Goal: Transaction & Acquisition: Purchase product/service

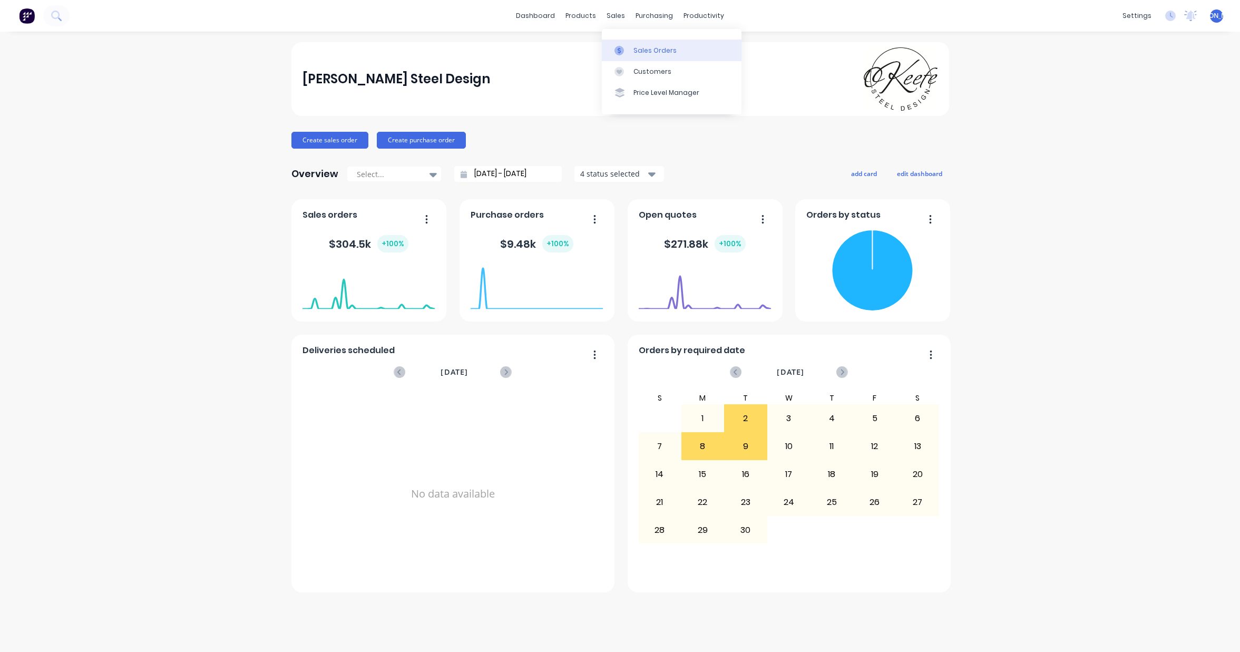
click at [650, 53] on div "Sales Orders" at bounding box center [654, 50] width 43 height 9
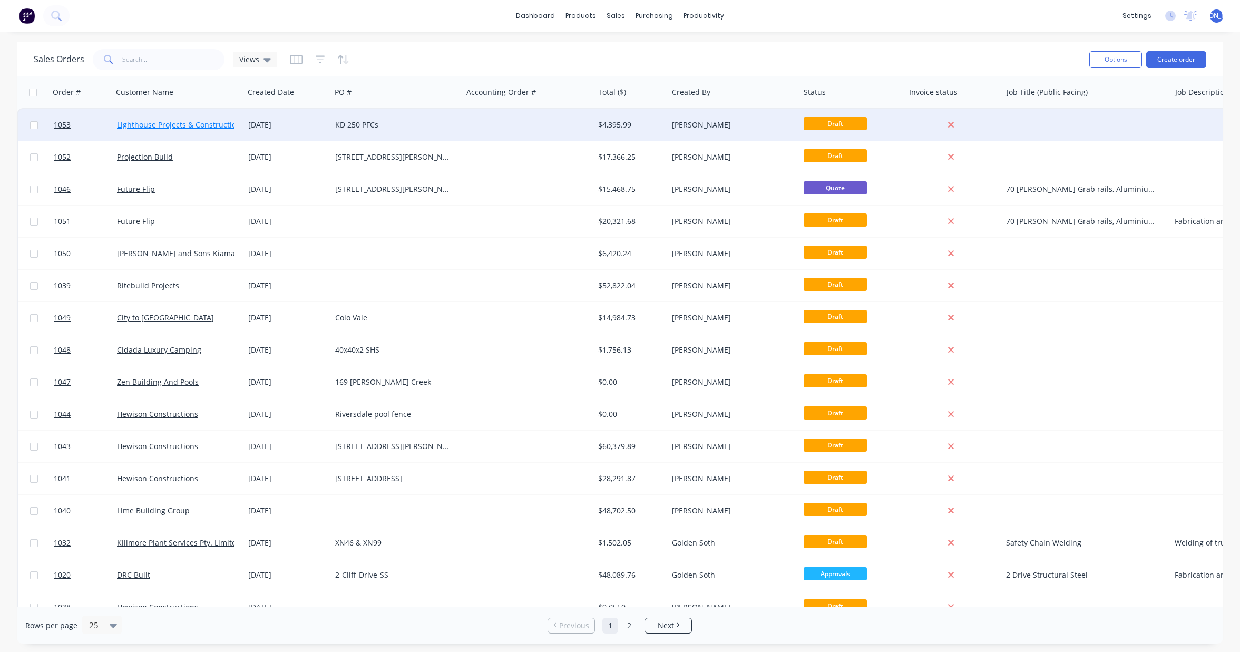
click at [197, 125] on link "Lighthouse Projects & Constructions" at bounding box center [181, 125] width 128 height 10
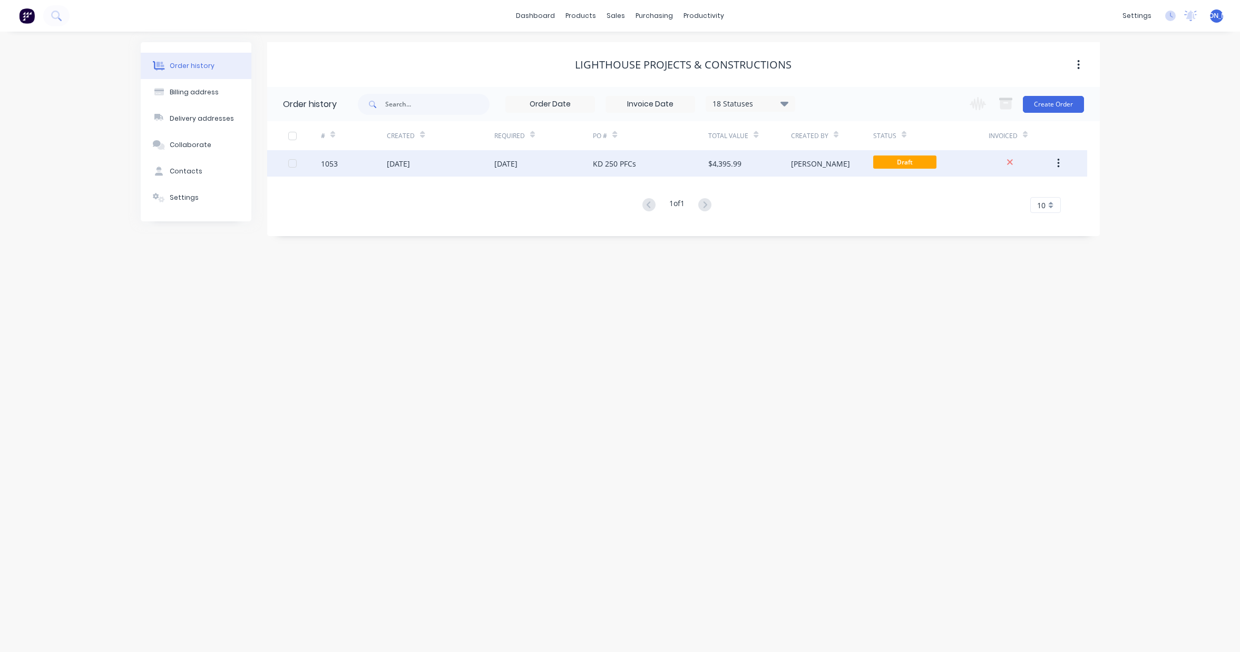
click at [410, 162] on div "[DATE]" at bounding box center [398, 163] width 23 height 11
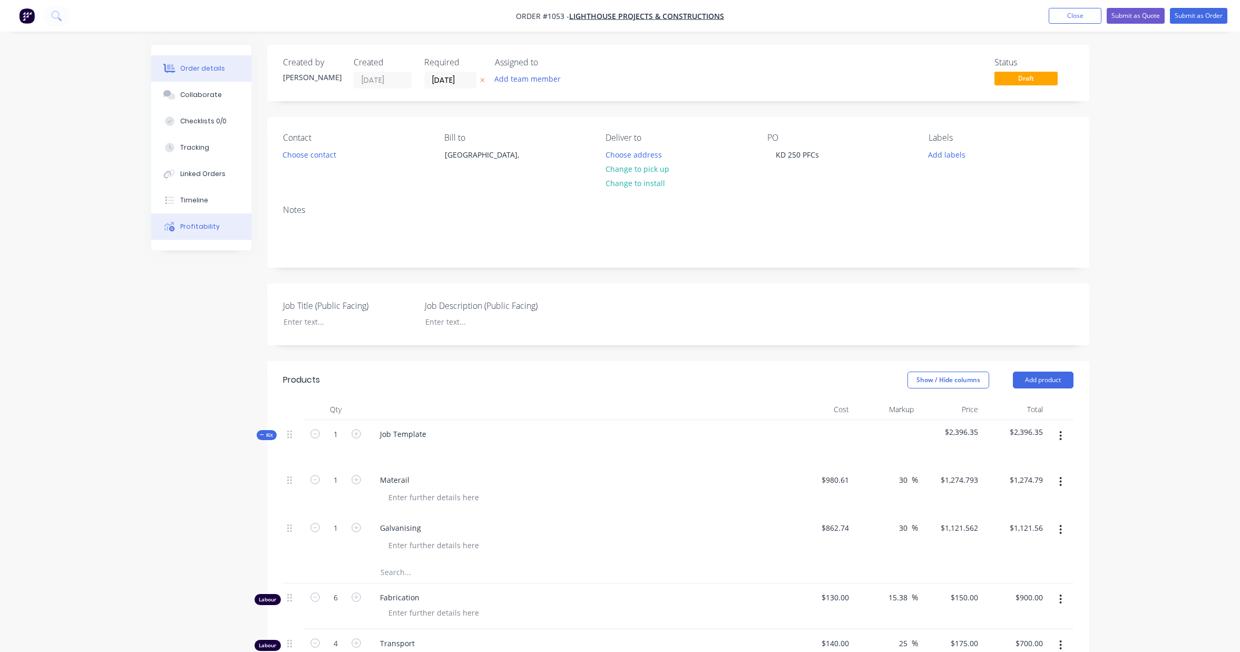
click at [191, 227] on div "Profitability" at bounding box center [200, 226] width 40 height 9
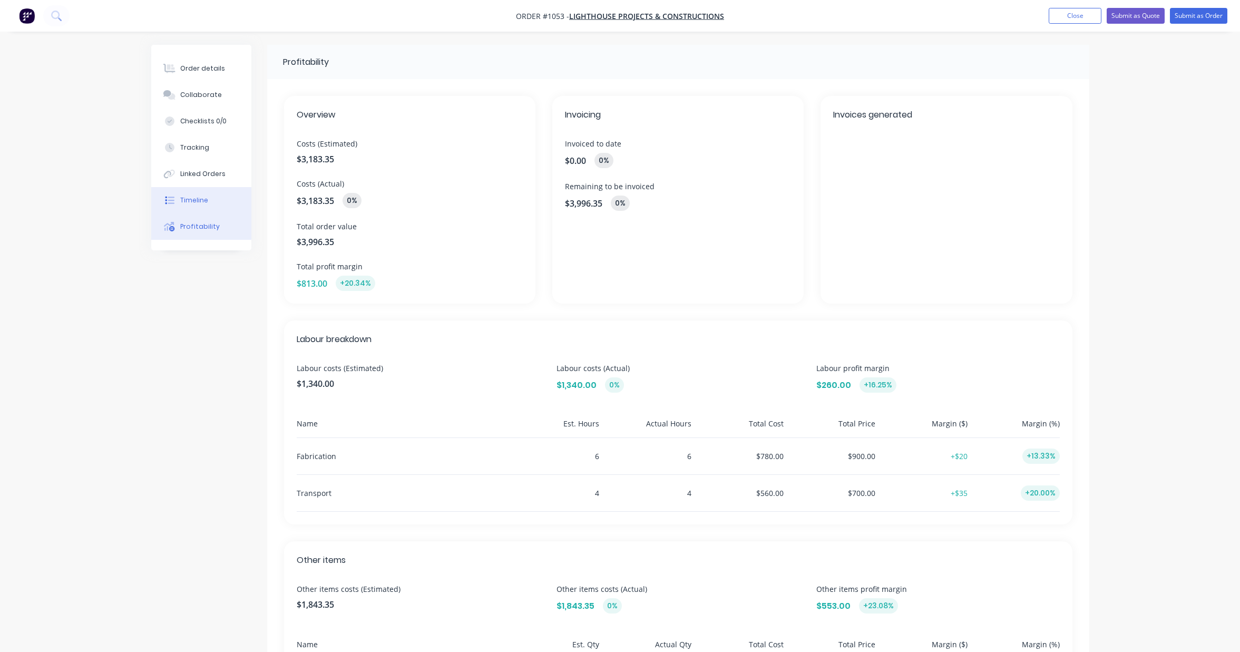
click at [202, 204] on div "Timeline" at bounding box center [194, 199] width 28 height 9
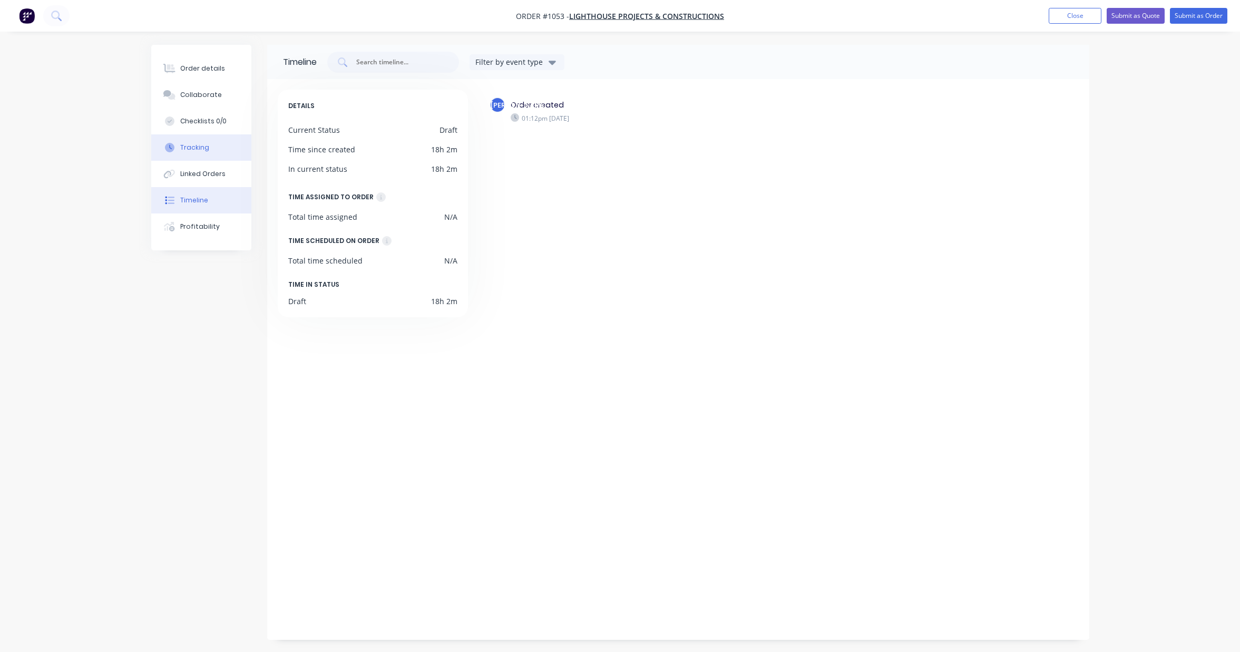
click at [200, 150] on div "Tracking" at bounding box center [194, 147] width 29 height 9
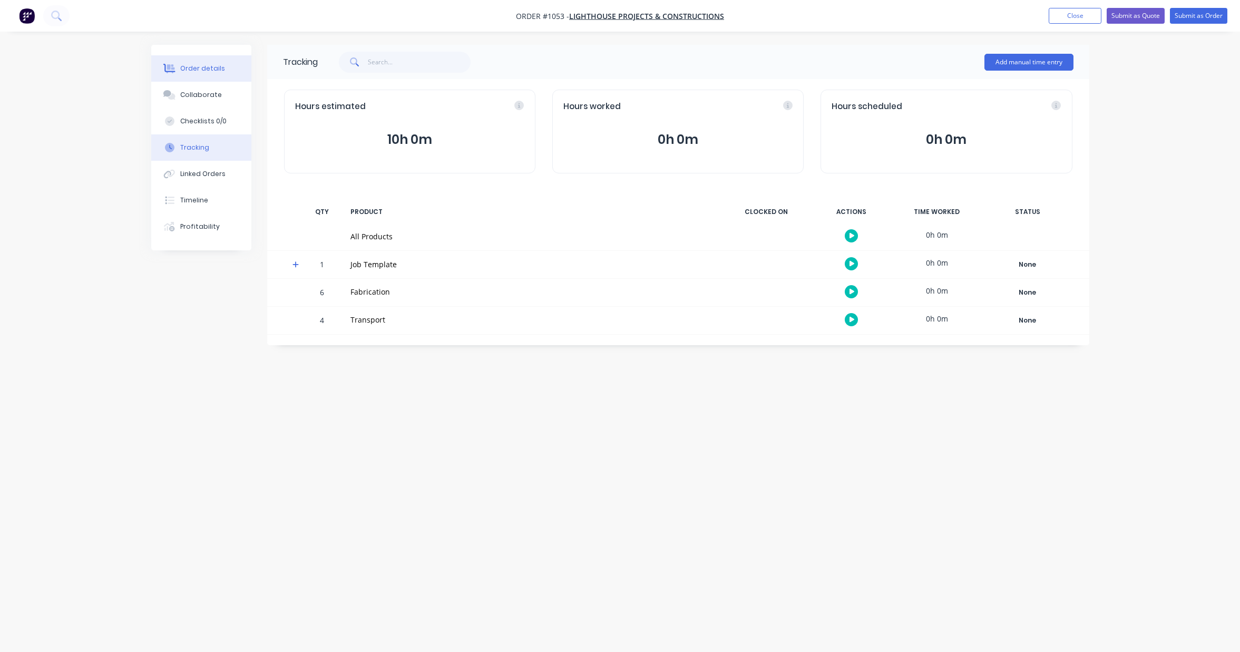
click at [193, 80] on button "Order details" at bounding box center [201, 68] width 100 height 26
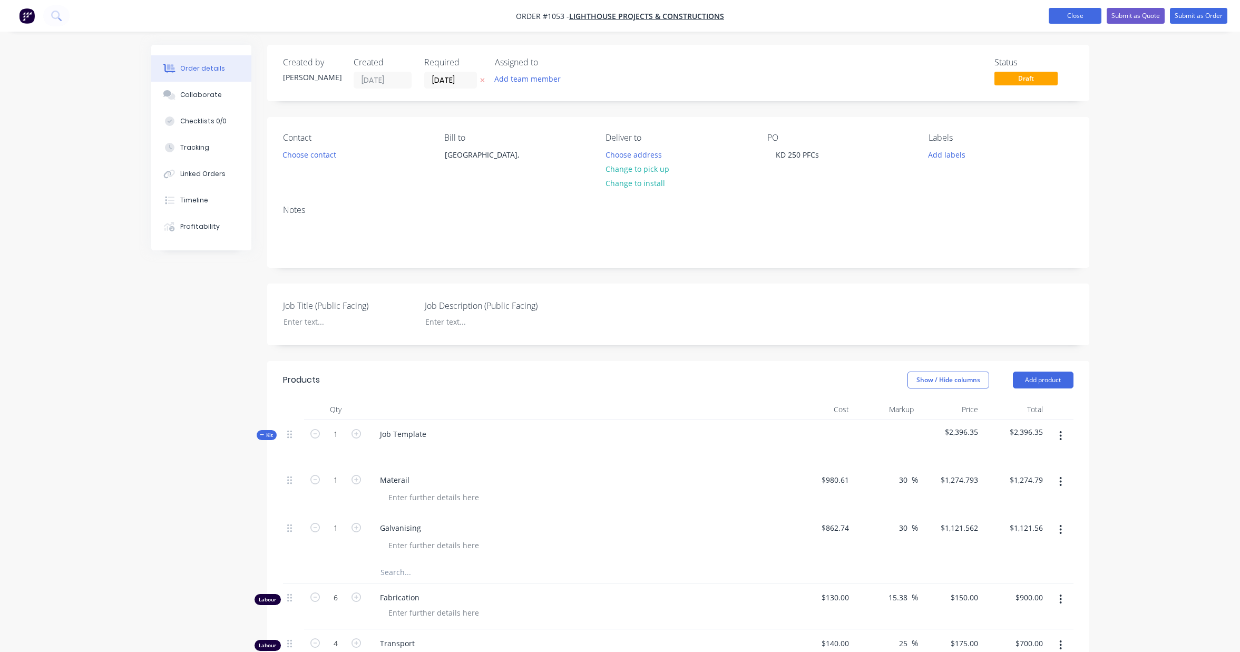
click at [1069, 22] on button "Close" at bounding box center [1075, 16] width 53 height 16
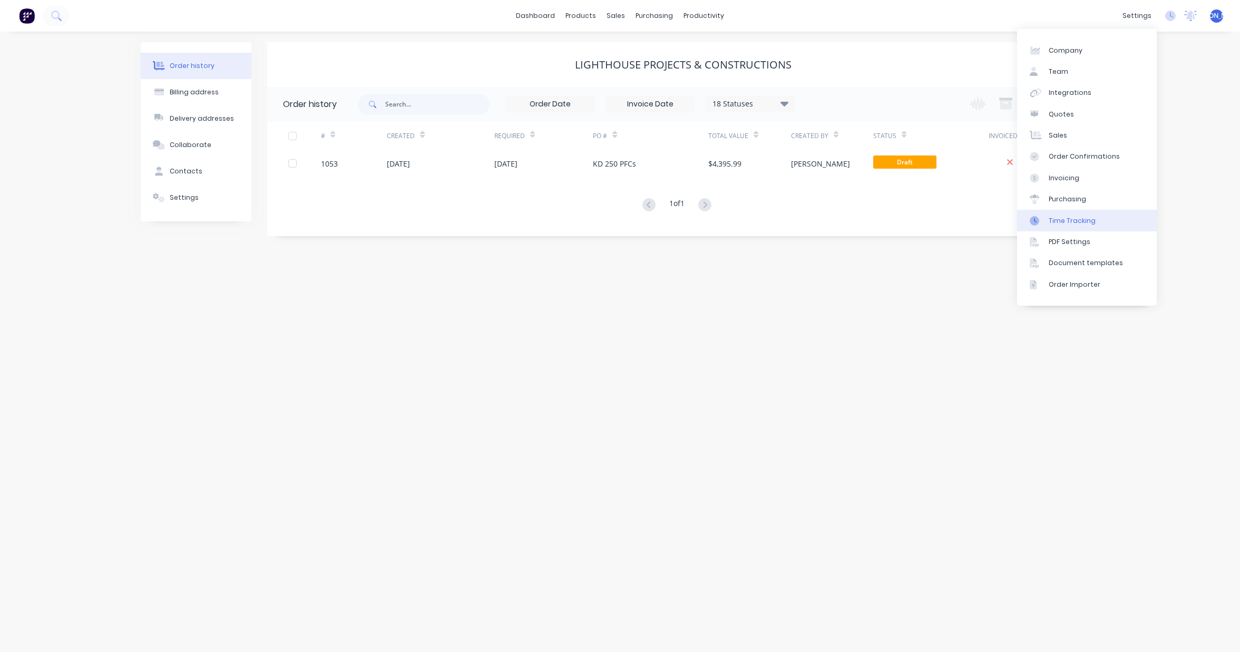
click at [1083, 222] on div "Time Tracking" at bounding box center [1072, 220] width 47 height 9
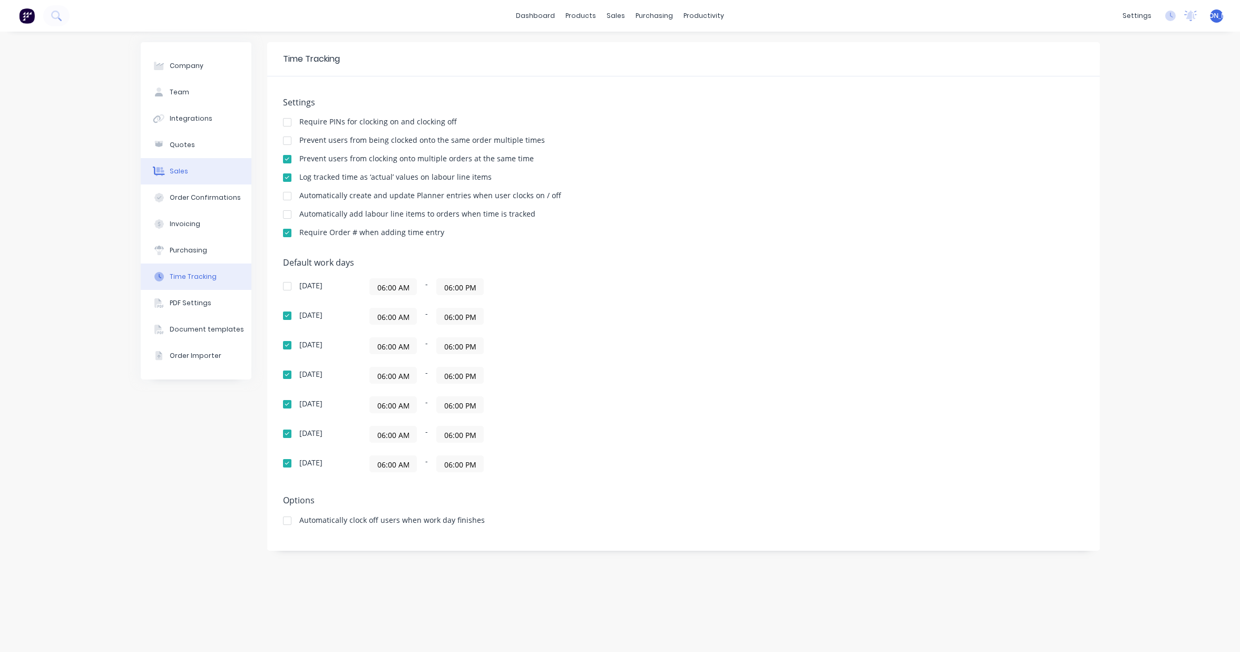
click at [175, 172] on div "Sales" at bounding box center [179, 171] width 18 height 9
click at [611, 17] on div "sales" at bounding box center [615, 16] width 29 height 16
click at [662, 50] on div "Sales Orders" at bounding box center [654, 50] width 43 height 9
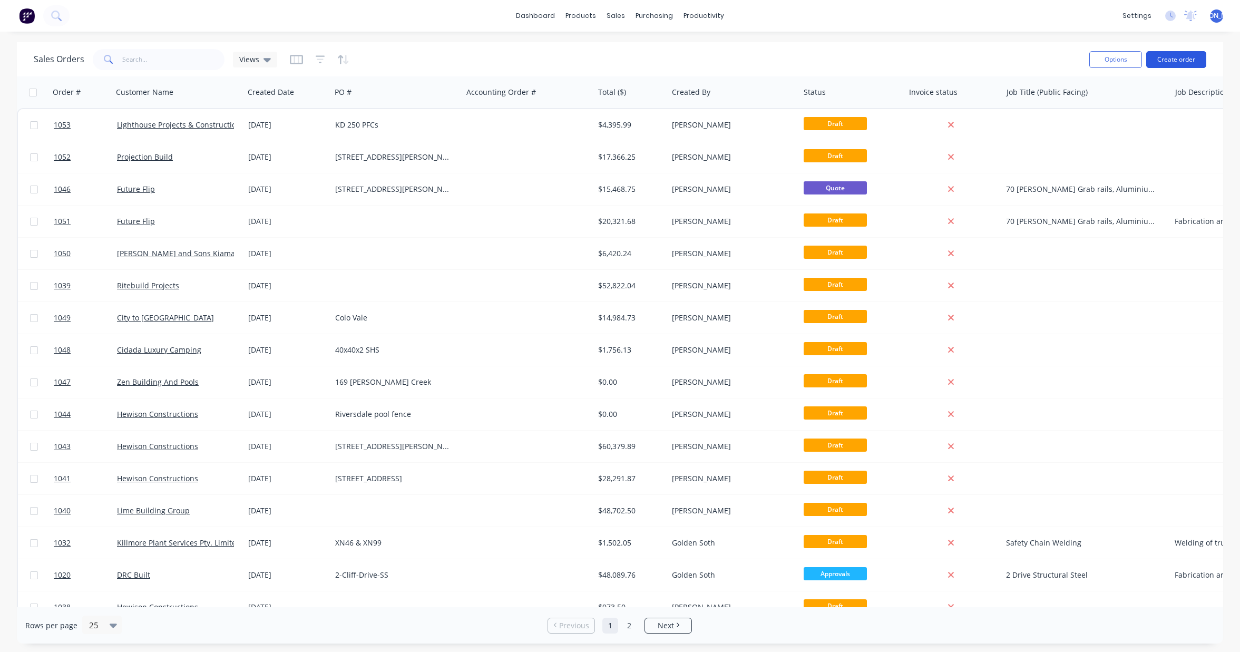
click at [1177, 63] on button "Create order" at bounding box center [1176, 59] width 60 height 17
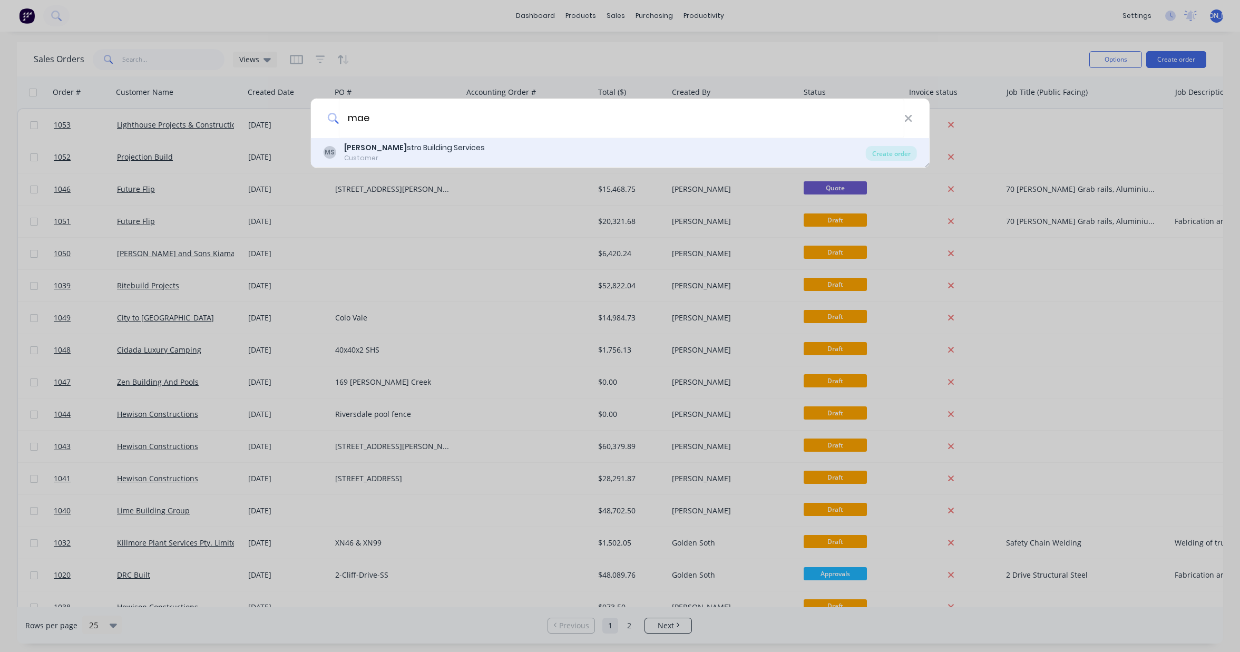
type input "mae"
click at [437, 146] on div "Mae stro Building Services" at bounding box center [414, 147] width 141 height 11
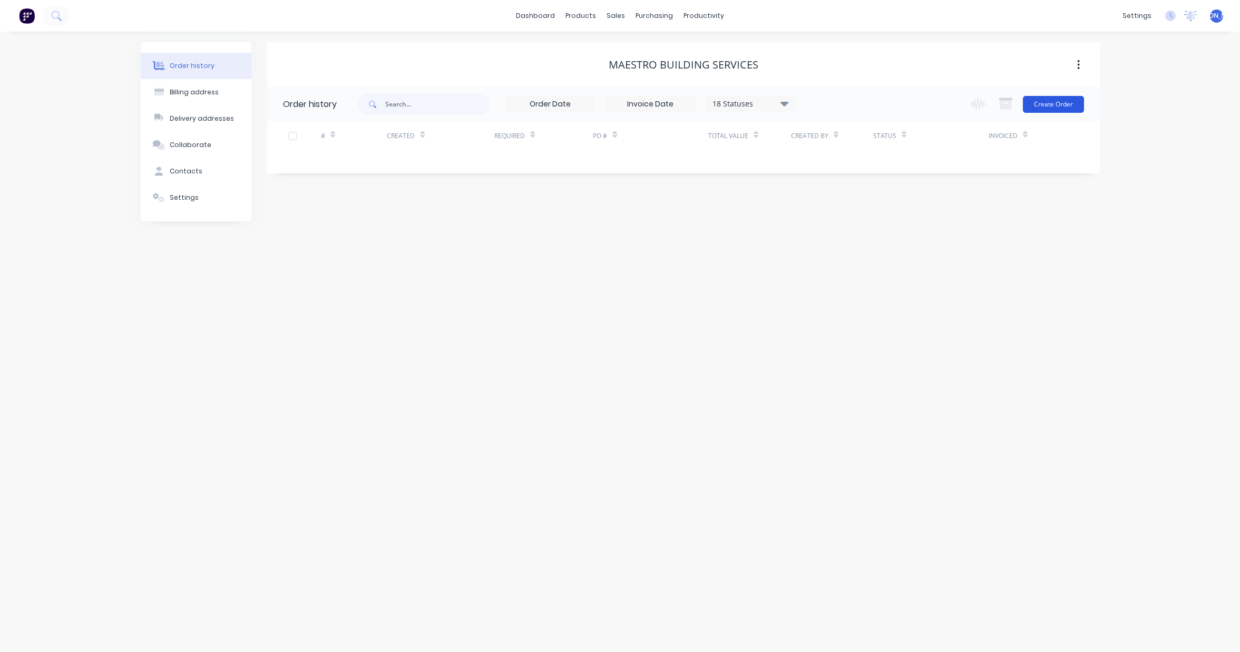
click at [1054, 106] on button "Create Order" at bounding box center [1053, 104] width 61 height 17
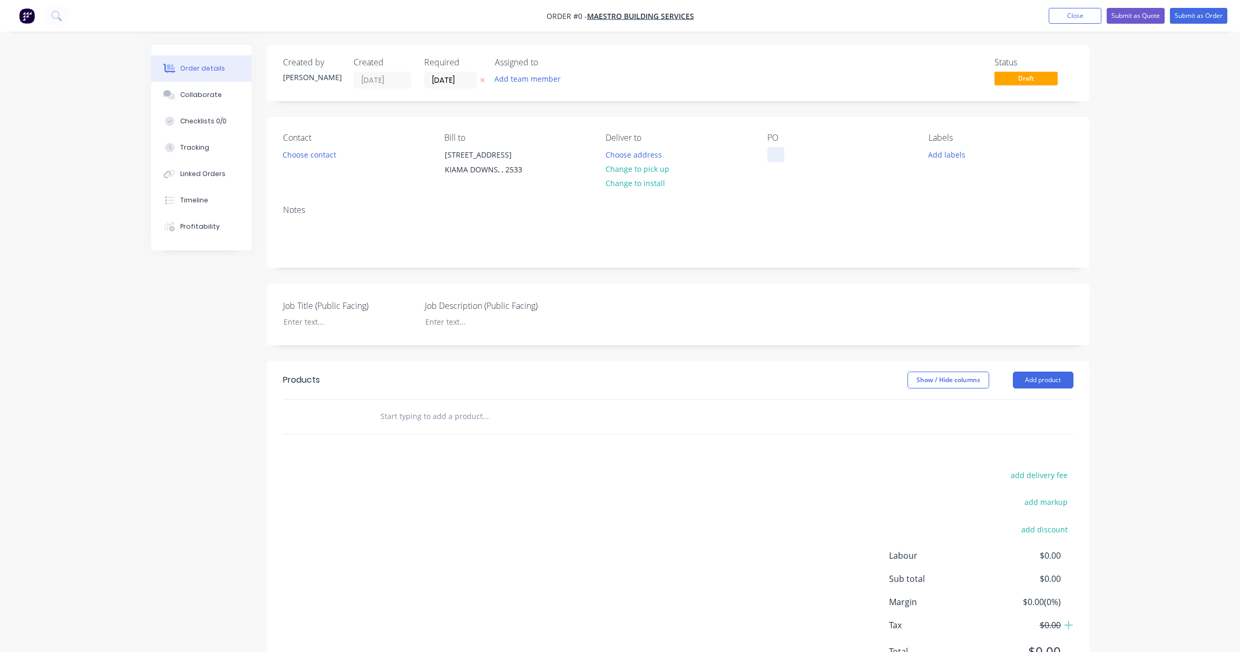
click at [775, 157] on div at bounding box center [775, 154] width 17 height 15
click at [1037, 399] on div "Order details Collaborate Checklists 0/0 Tracking Linked Orders Timeline Profit…" at bounding box center [620, 374] width 959 height 658
click at [1041, 388] on button "Add product" at bounding box center [1043, 379] width 61 height 17
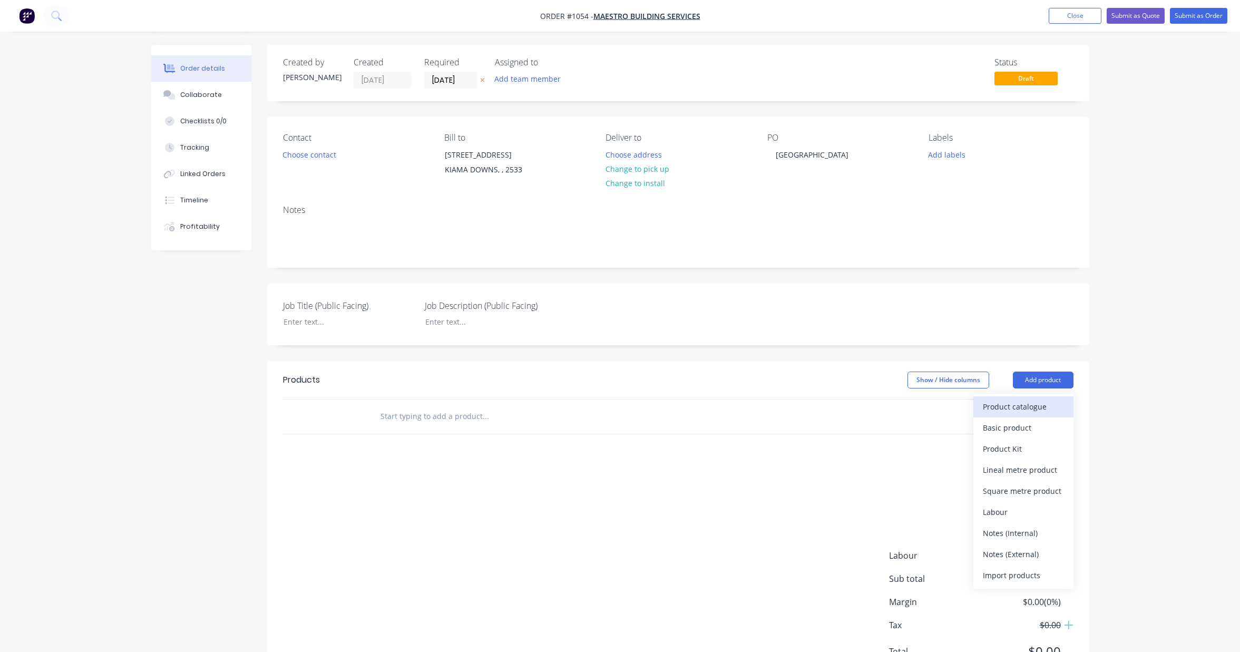
click at [1025, 414] on div "Product catalogue" at bounding box center [1023, 406] width 81 height 15
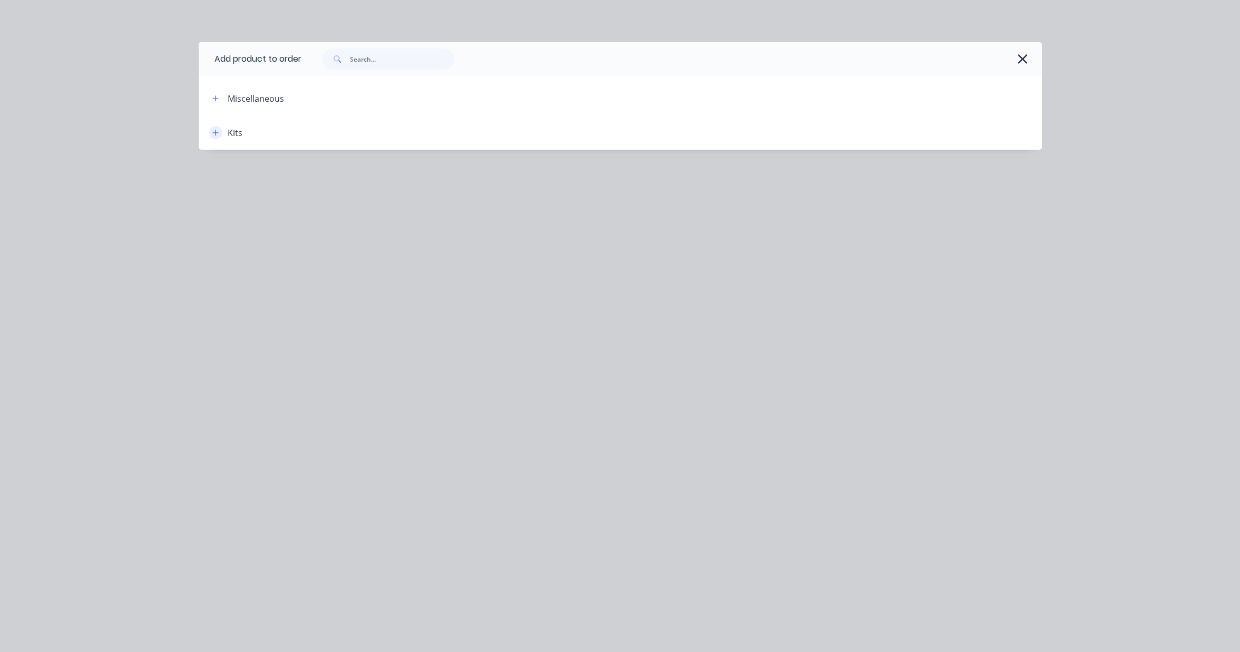
click at [213, 131] on icon "button" at bounding box center [215, 132] width 6 height 7
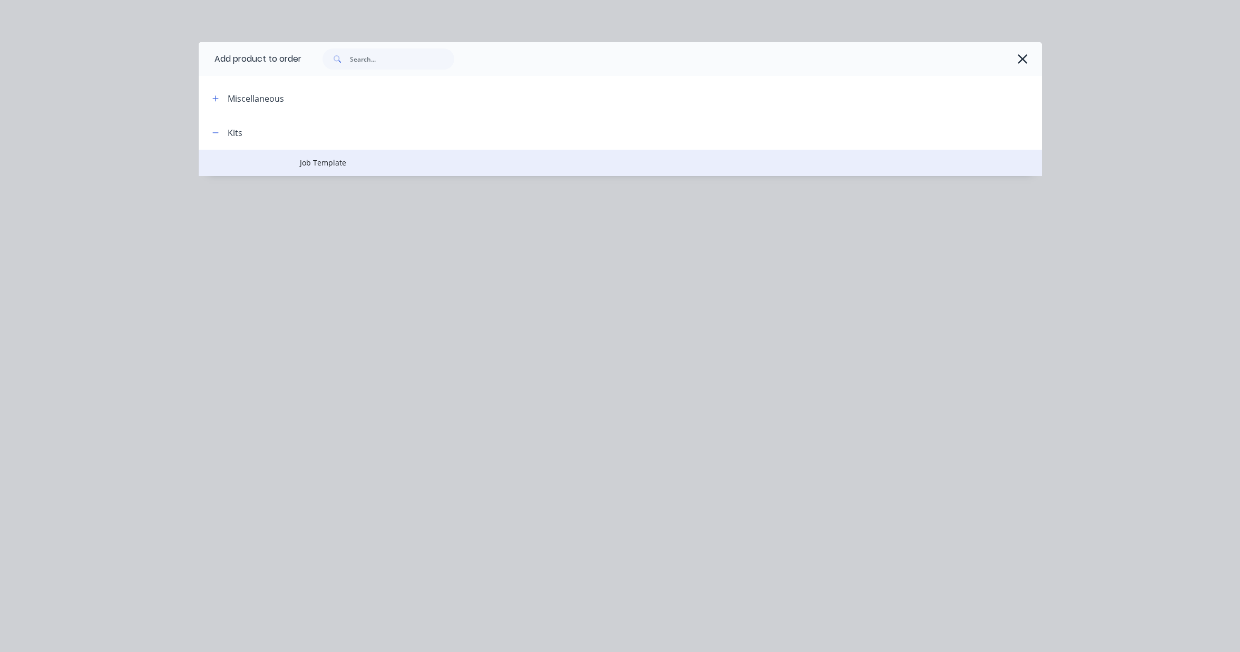
click at [334, 166] on span "Job Template" at bounding box center [596, 162] width 593 height 11
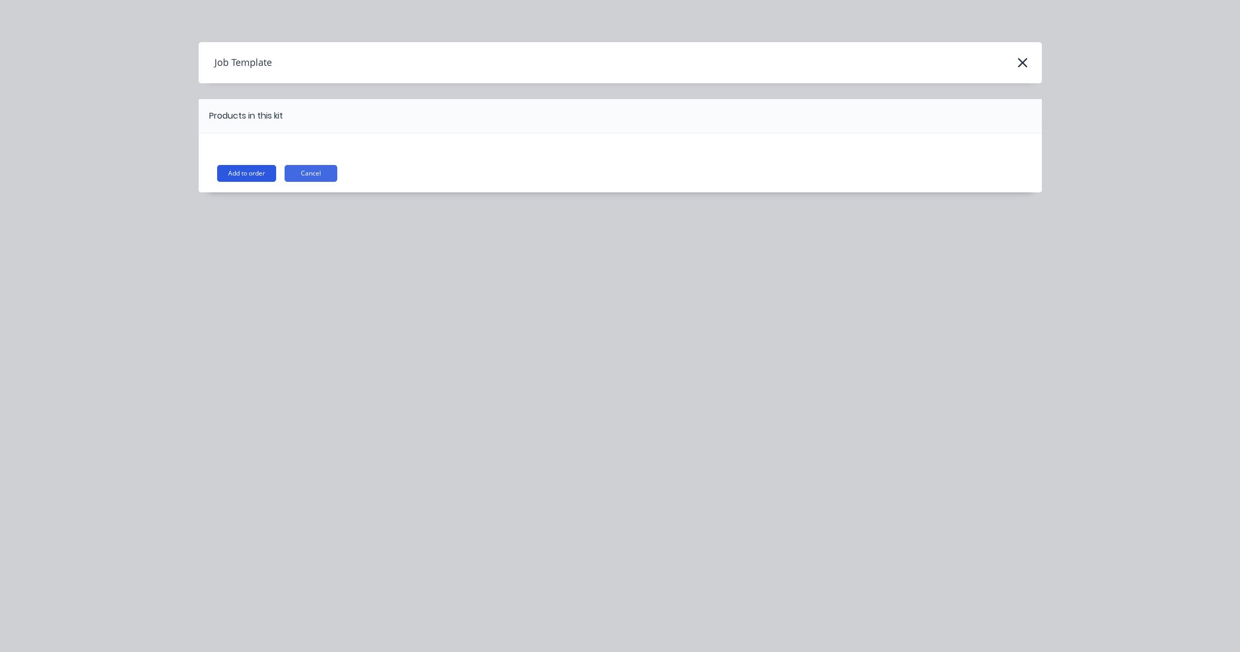
click at [254, 178] on button "Add to order" at bounding box center [246, 173] width 59 height 17
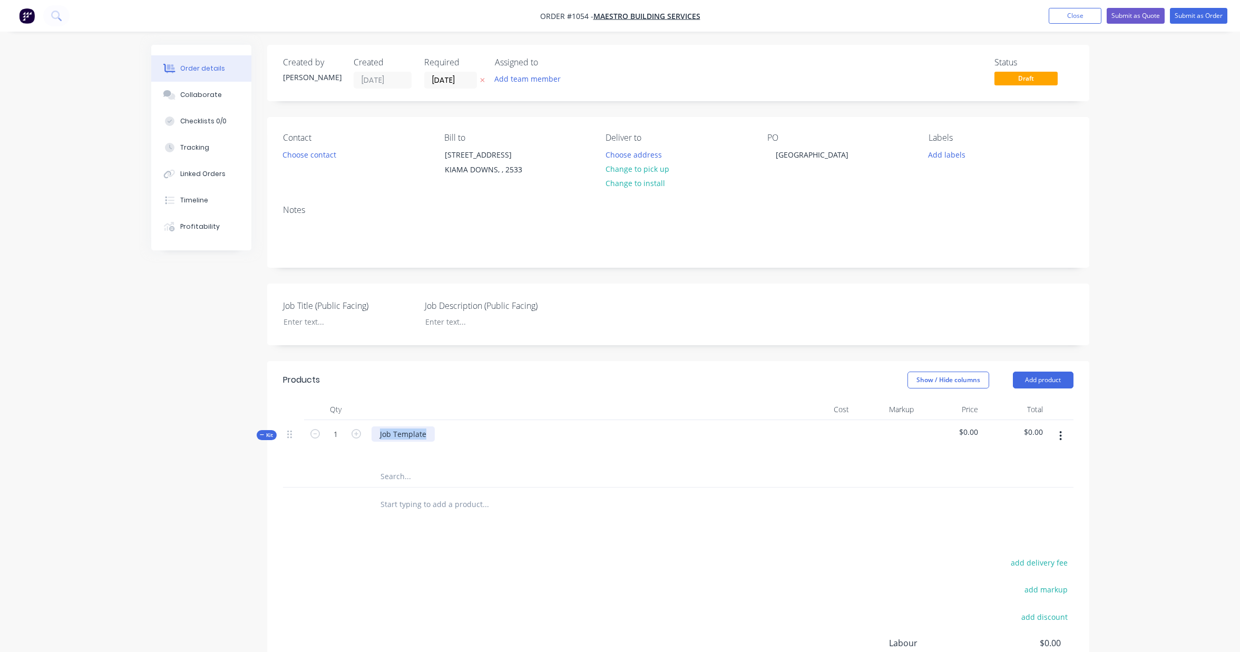
drag, startPoint x: 426, startPoint y: 446, endPoint x: 349, endPoint y: 448, distance: 77.0
click at [349, 448] on div "Kit 1 Job Template $0.00 $0.00" at bounding box center [678, 443] width 790 height 46
click at [1062, 442] on icon "button" at bounding box center [1060, 436] width 3 height 12
click at [1032, 471] on div "Add product to kit" at bounding box center [1023, 463] width 81 height 15
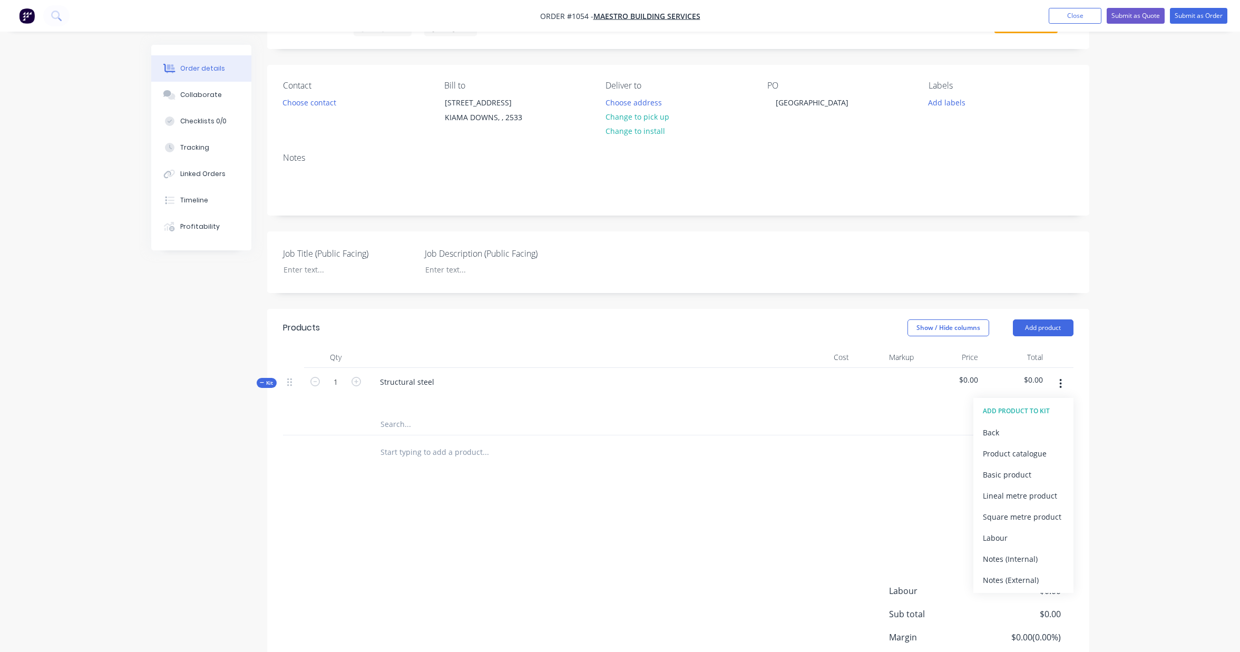
scroll to position [55, 0]
click at [1015, 543] on div "Labour" at bounding box center [1023, 534] width 81 height 15
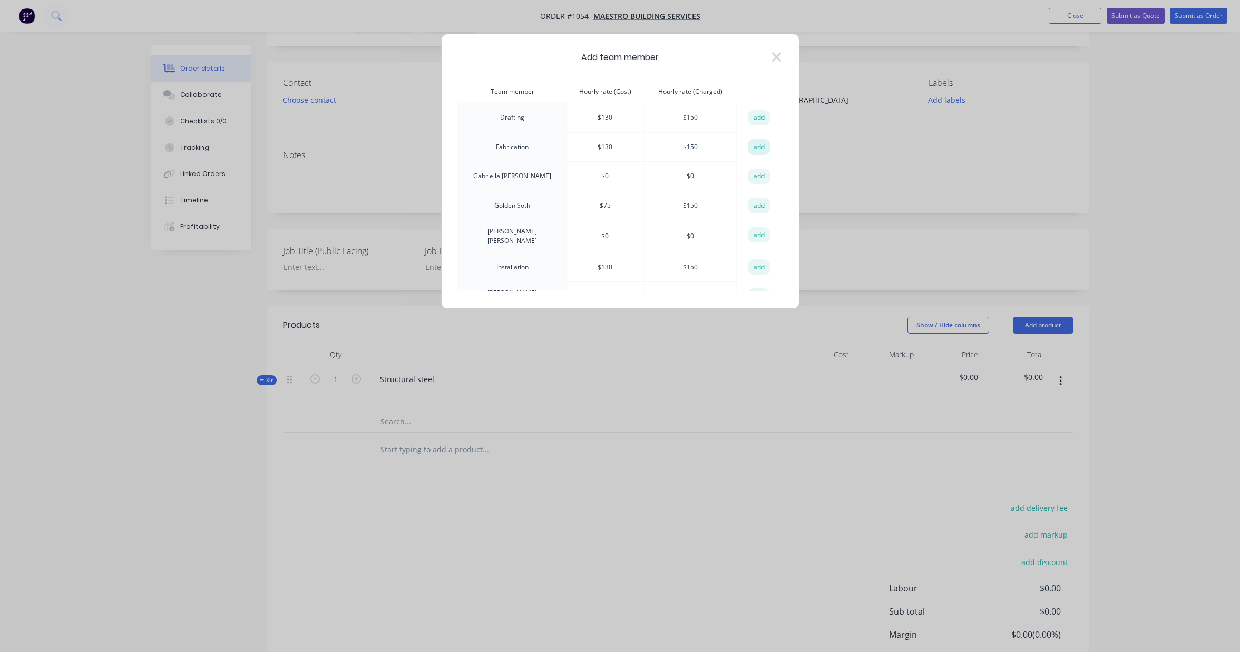
click at [757, 147] on button "add" at bounding box center [759, 147] width 23 height 16
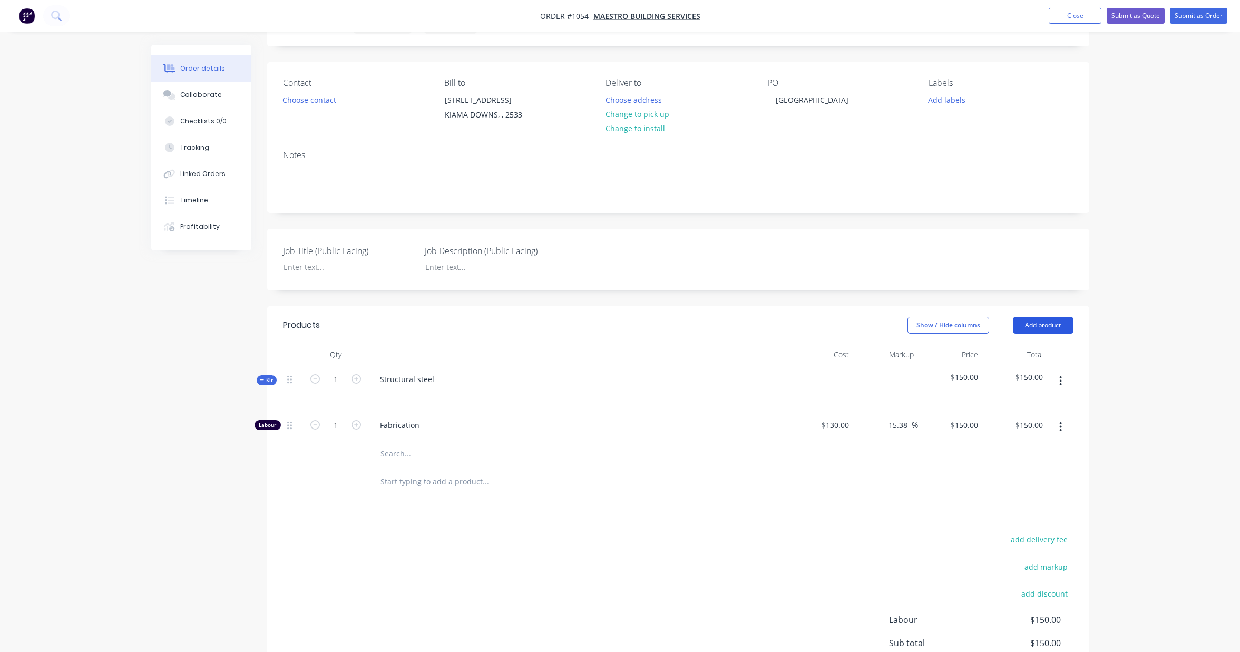
click at [1046, 334] on button "Add product" at bounding box center [1043, 325] width 61 height 17
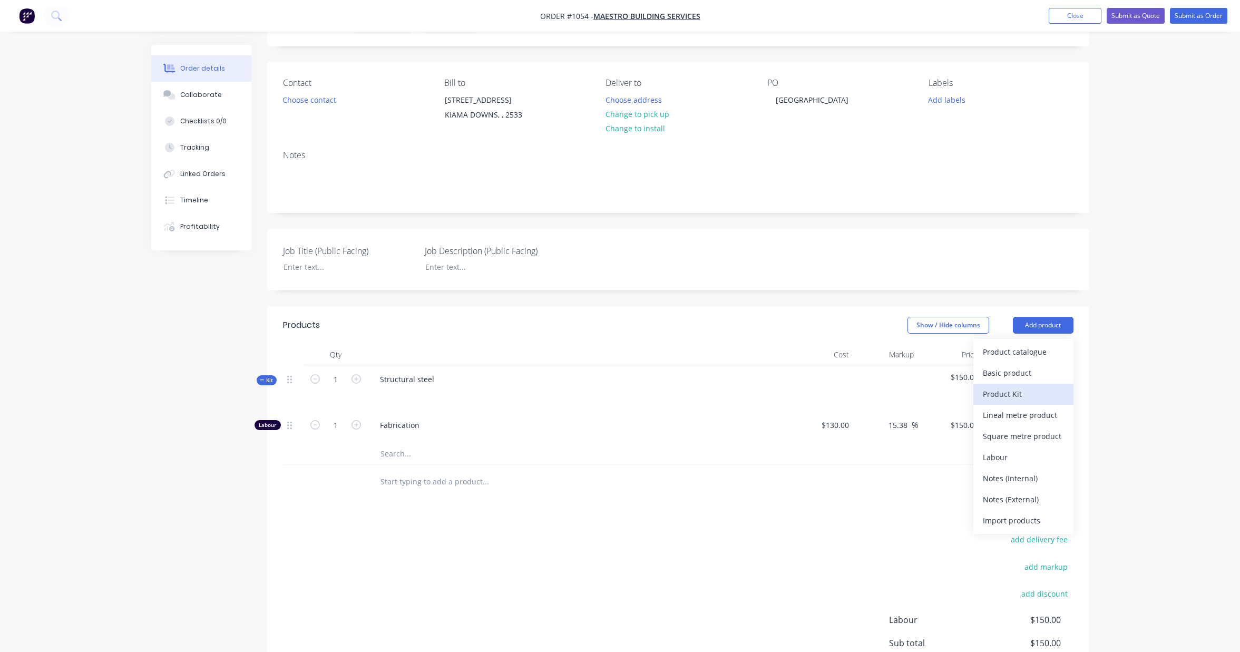
click at [1033, 401] on div "Product Kit" at bounding box center [1023, 393] width 81 height 15
drag, startPoint x: 1104, startPoint y: 375, endPoint x: 1046, endPoint y: 347, distance: 64.6
click at [1104, 375] on div "Order details Collaborate Checklists 0/0 Tracking Linked Orders Timeline Profit…" at bounding box center [620, 356] width 1240 height 822
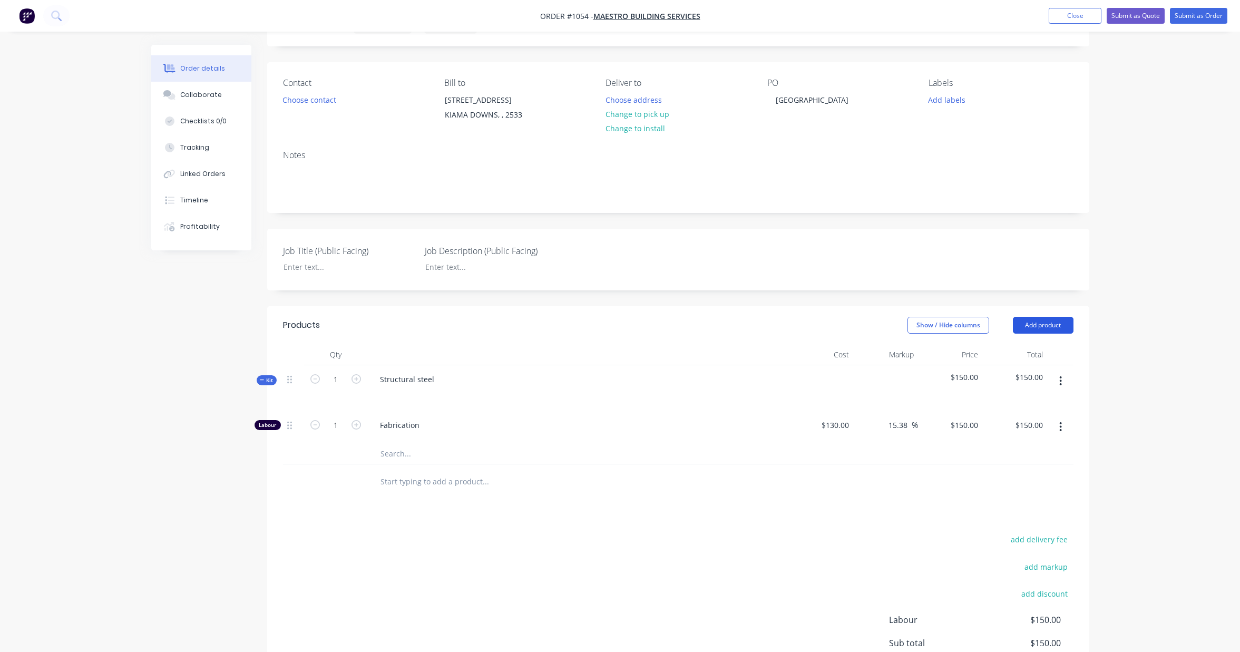
click at [1046, 334] on button "Add product" at bounding box center [1043, 325] width 61 height 17
click at [1038, 380] on div "Standard pricing" at bounding box center [1023, 372] width 81 height 15
click at [1059, 486] on icon "button" at bounding box center [1060, 480] width 3 height 12
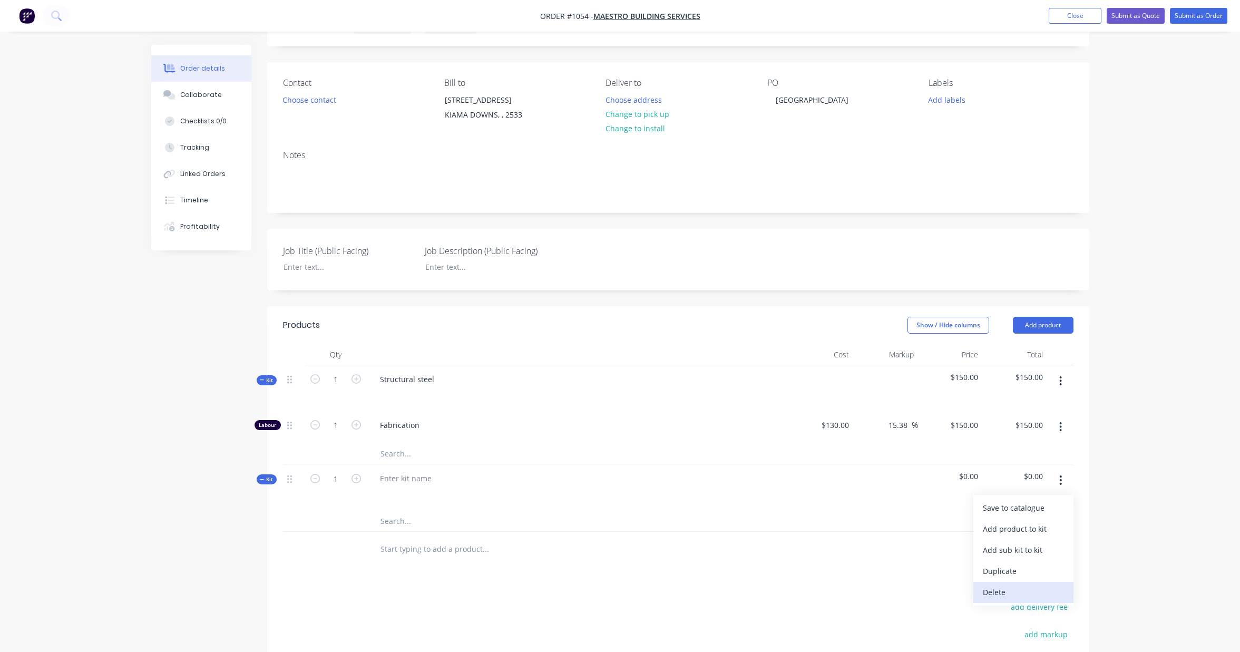
click at [1007, 600] on div "Delete" at bounding box center [1023, 591] width 81 height 15
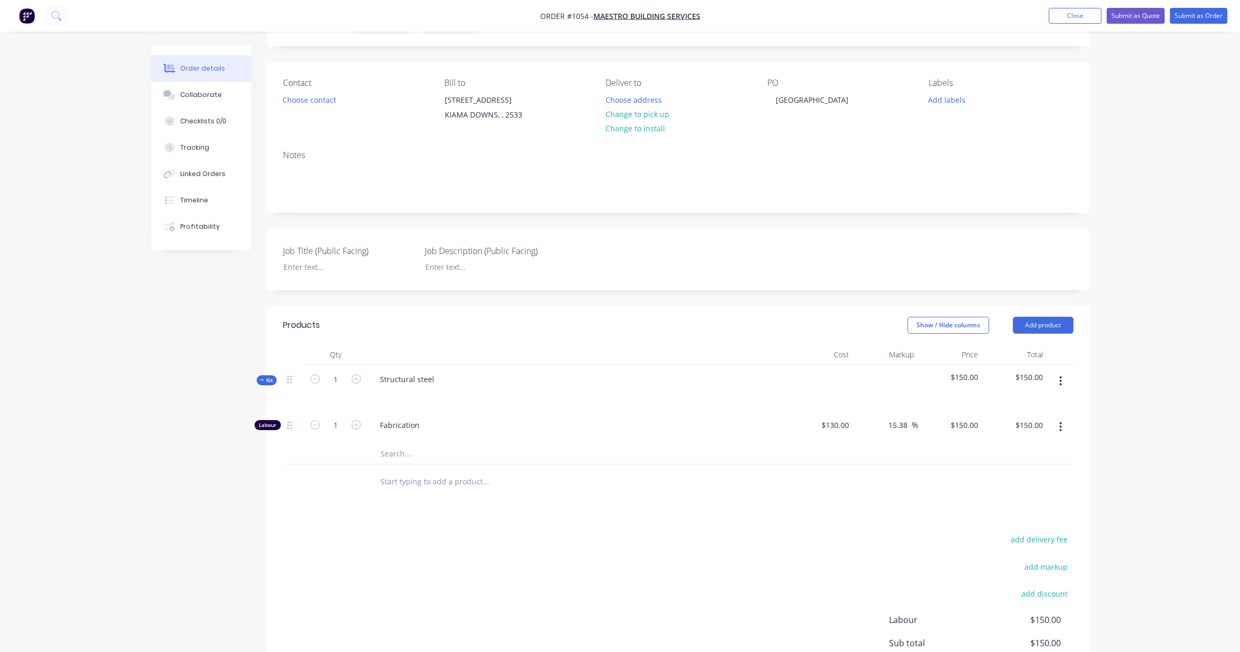
click at [1060, 386] on icon "button" at bounding box center [1061, 380] width 2 height 9
drag, startPoint x: 1092, startPoint y: 390, endPoint x: 1051, endPoint y: 342, distance: 63.2
click at [1092, 390] on div "Order details Collaborate Checklists 0/0 Tracking Linked Orders Timeline Profit…" at bounding box center [620, 378] width 959 height 777
click at [1051, 334] on button "Add product" at bounding box center [1043, 325] width 61 height 17
click at [1031, 465] on div "Labour" at bounding box center [1023, 456] width 81 height 15
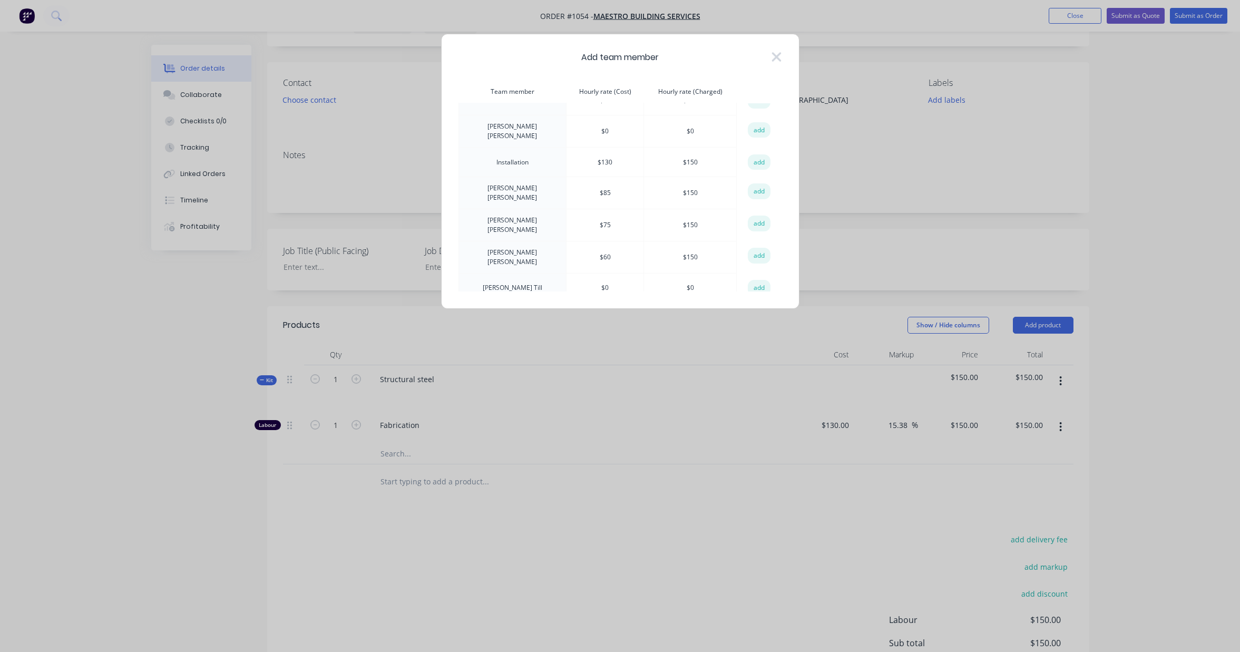
scroll to position [192, 0]
click at [754, 283] on button "add" at bounding box center [759, 291] width 23 height 16
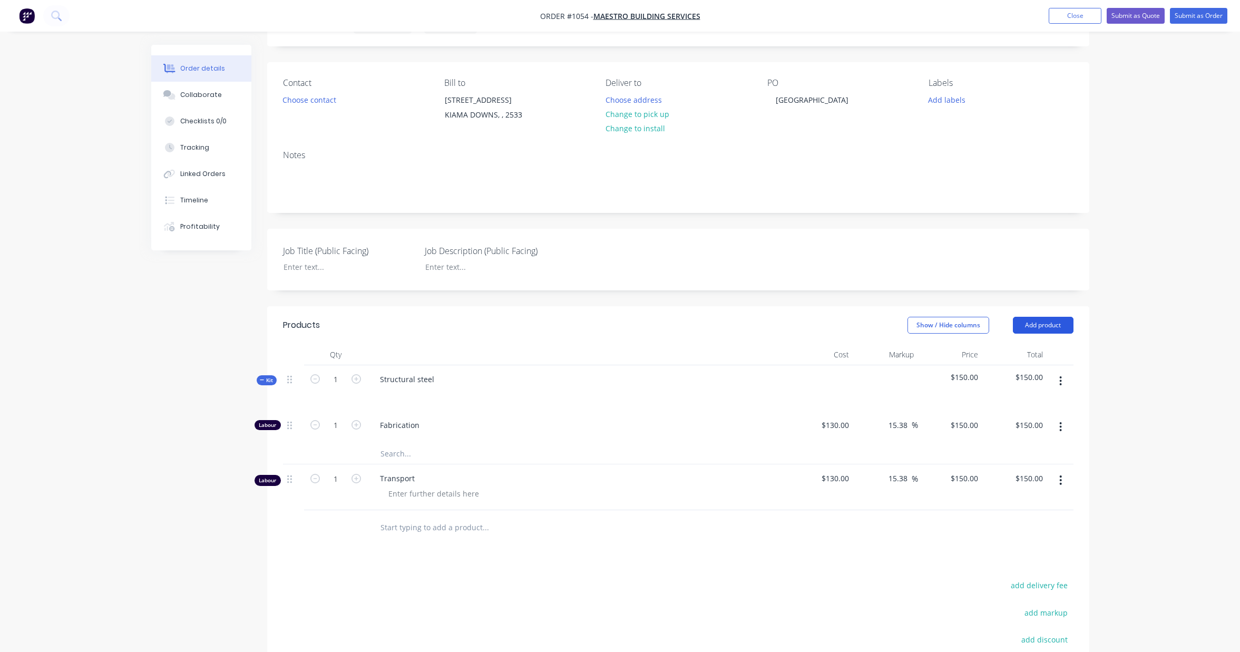
click at [1054, 334] on button "Add product" at bounding box center [1043, 325] width 61 height 17
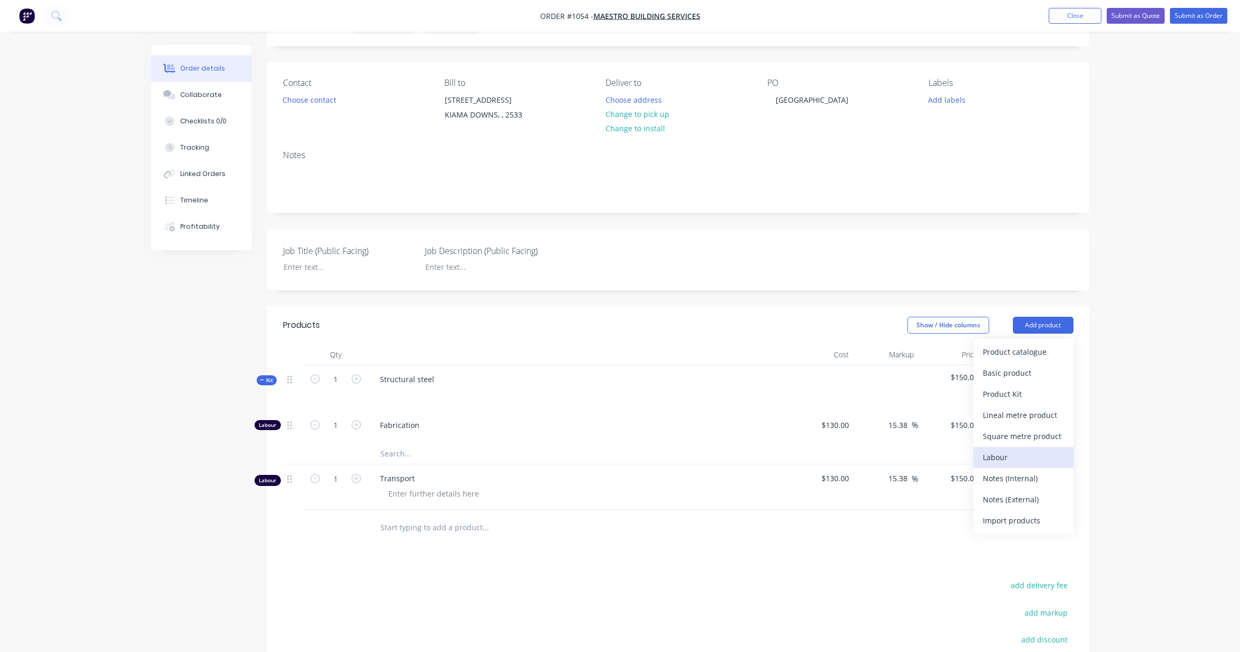
click at [1036, 465] on div "Labour" at bounding box center [1023, 456] width 81 height 15
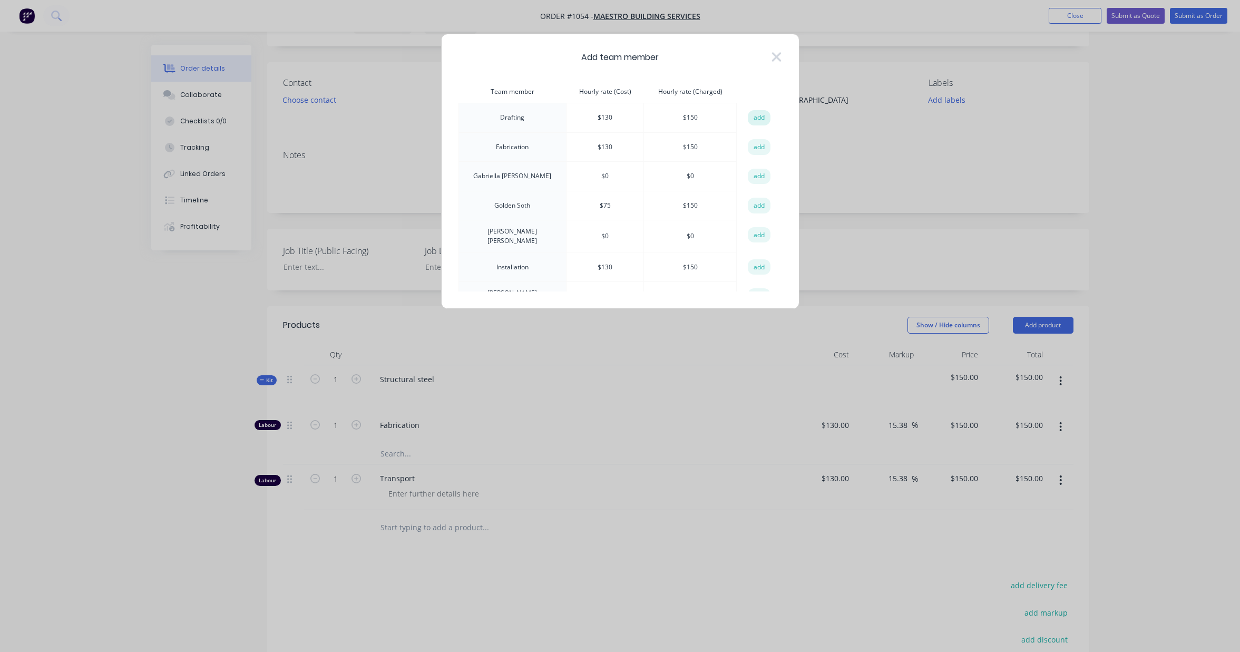
click at [752, 119] on button "add" at bounding box center [759, 118] width 23 height 16
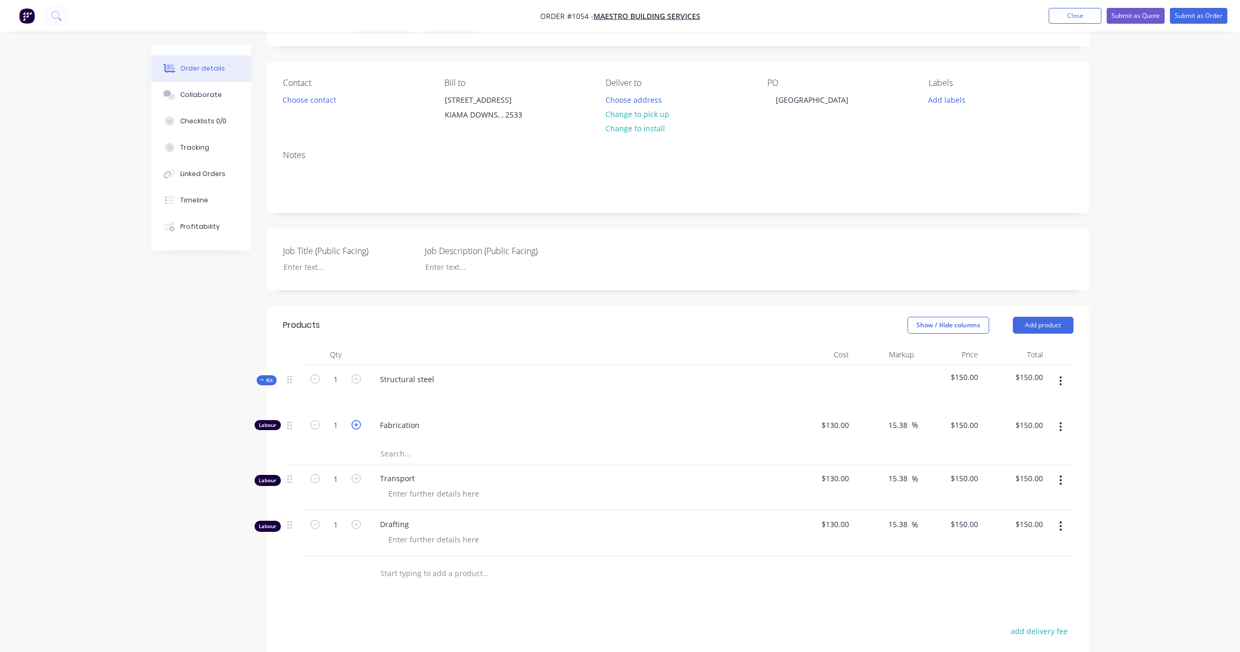
click at [354, 429] on icon "button" at bounding box center [355, 424] width 9 height 9
type input "2"
type input "$300.00"
click at [354, 429] on icon "button" at bounding box center [355, 424] width 9 height 9
type input "3"
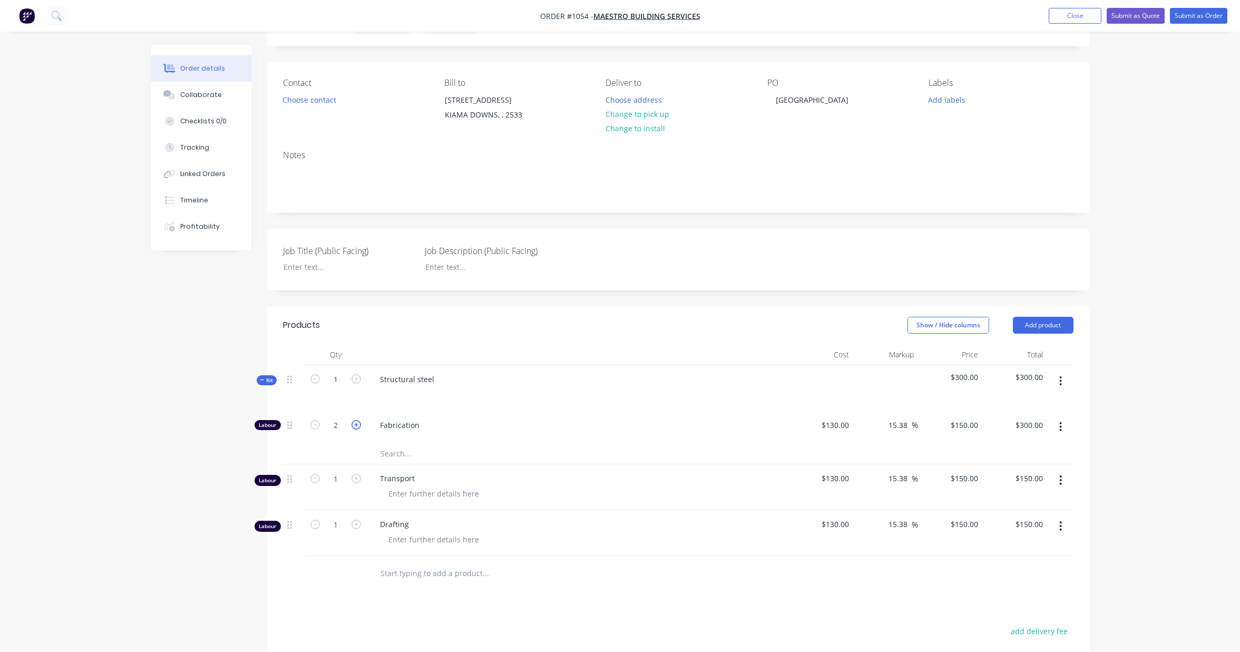
type input "$450.00"
click at [354, 429] on icon "button" at bounding box center [355, 424] width 9 height 9
type input "4"
type input "$600.00"
click at [354, 429] on icon "button" at bounding box center [355, 424] width 9 height 9
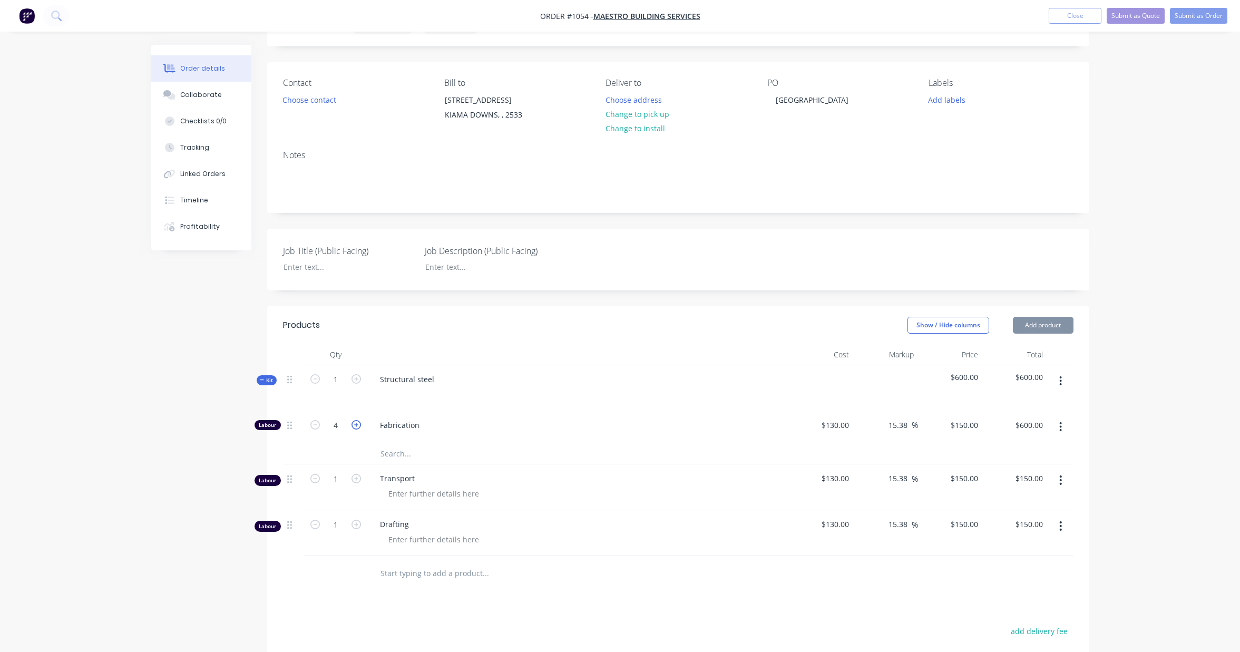
type input "5"
type input "$750.00"
click at [354, 429] on icon "button" at bounding box center [355, 424] width 9 height 9
type input "6"
type input "$900.00"
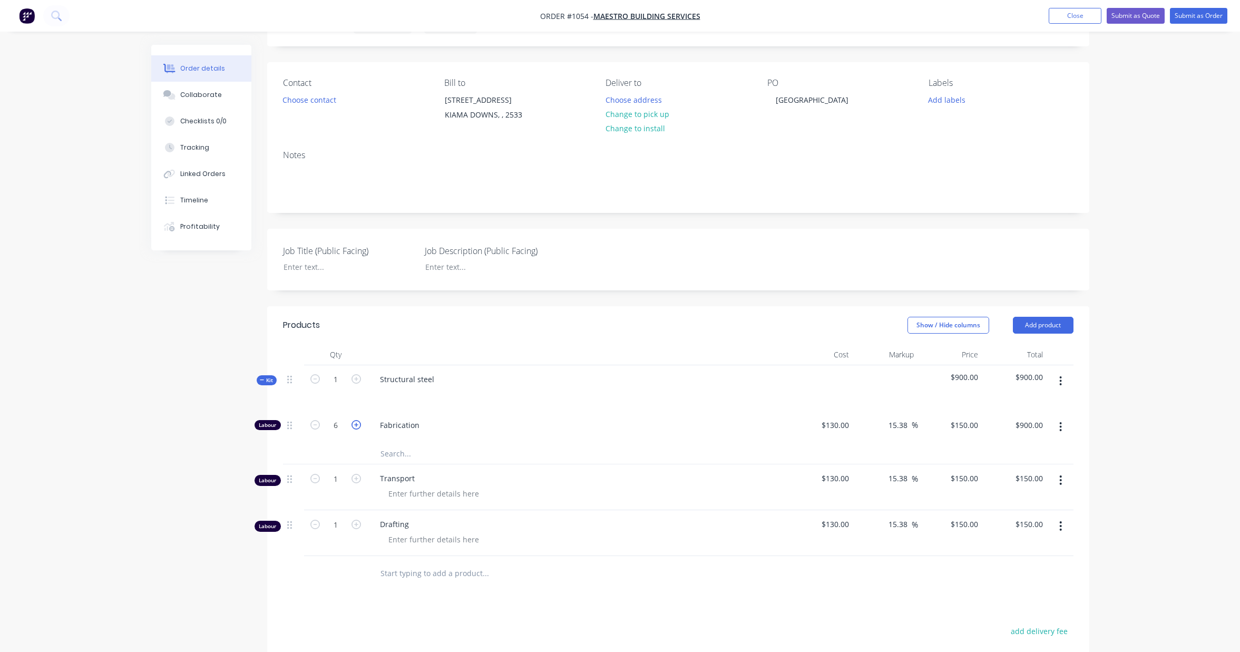
click at [354, 429] on icon "button" at bounding box center [355, 424] width 9 height 9
type input "7"
type input "$1,050.00"
click at [354, 429] on icon "button" at bounding box center [355, 424] width 9 height 9
type input "8"
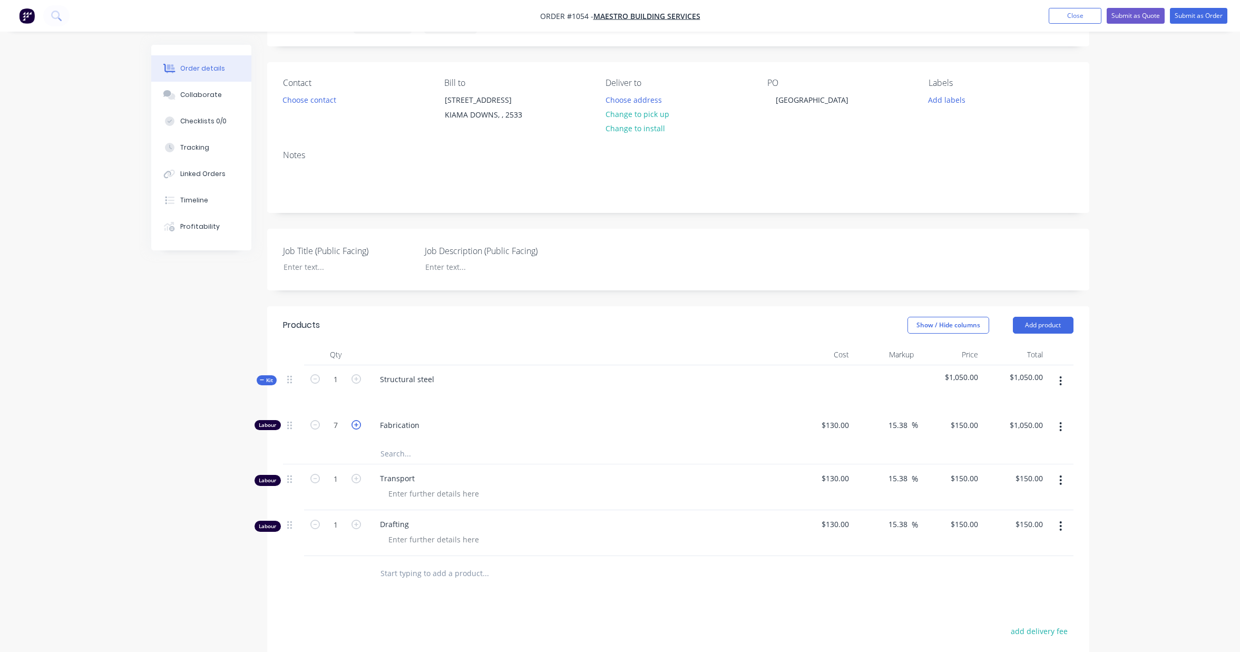
type input "$1,200.00"
click at [1060, 486] on icon "button" at bounding box center [1060, 480] width 3 height 12
click at [1123, 501] on div "Order details Collaborate Checklists 0/0 Tracking Linked Orders Timeline Profit…" at bounding box center [620, 402] width 1240 height 914
click at [357, 483] on icon "button" at bounding box center [355, 478] width 9 height 9
type input "2"
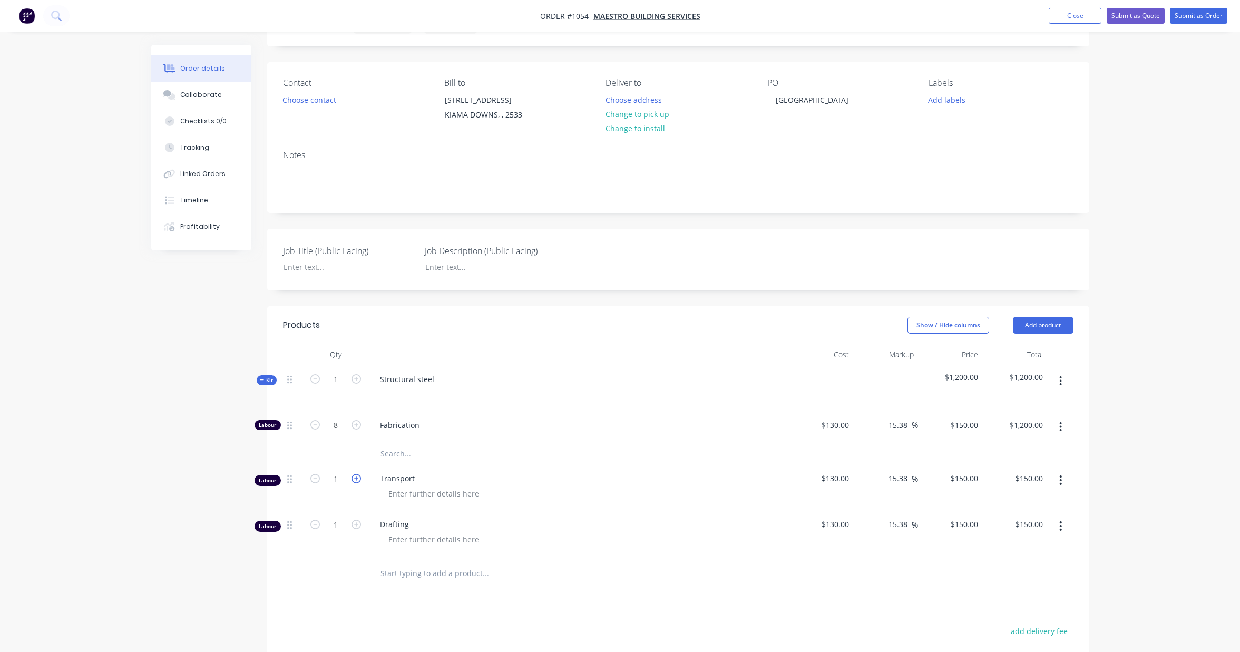
type input "$300.00"
click at [357, 483] on icon "button" at bounding box center [355, 478] width 9 height 9
type input "3"
type input "$450.00"
click at [357, 483] on icon "button" at bounding box center [355, 478] width 9 height 9
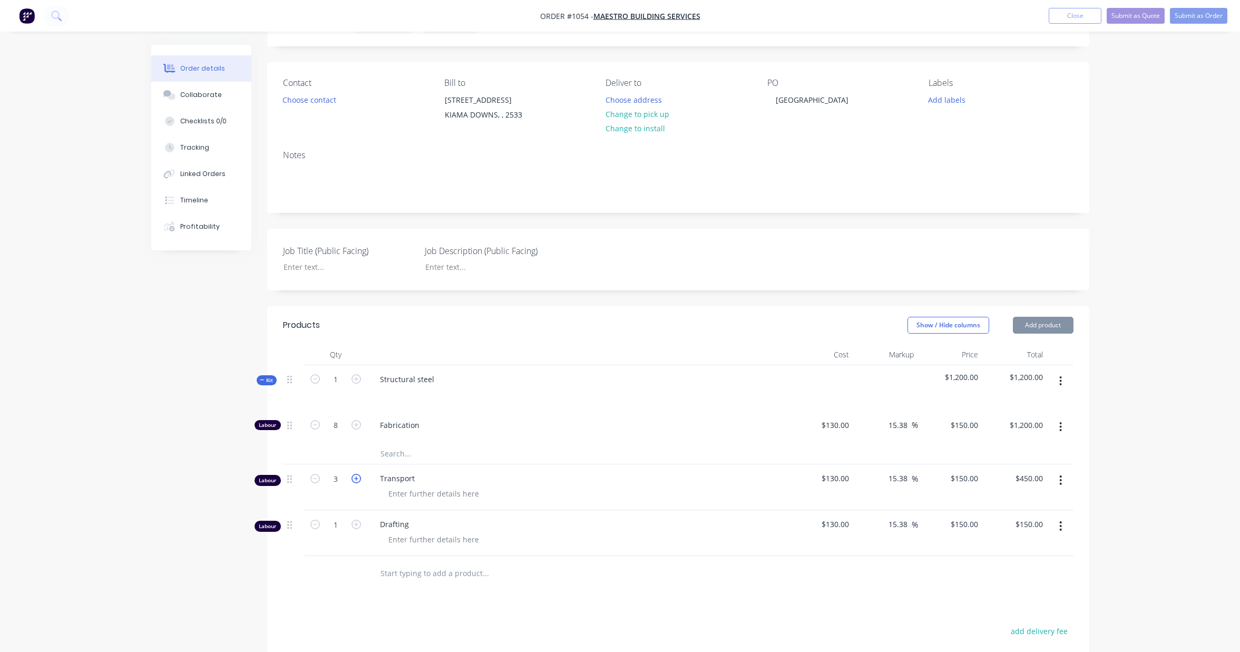
type input "4"
type input "$600.00"
click at [358, 529] on icon "button" at bounding box center [355, 524] width 9 height 9
type input "2"
type input "$300.00"
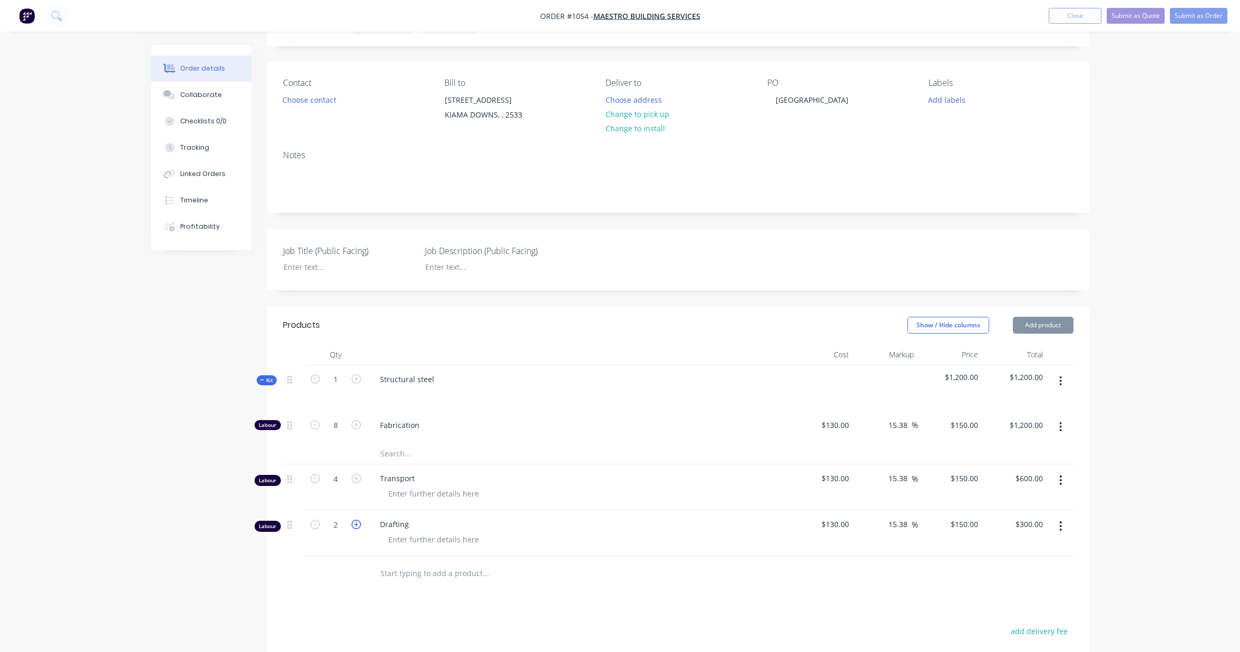
click at [358, 529] on icon "button" at bounding box center [355, 524] width 9 height 9
type input "3"
type input "$450.00"
click at [358, 529] on icon "button" at bounding box center [355, 524] width 9 height 9
type input "4"
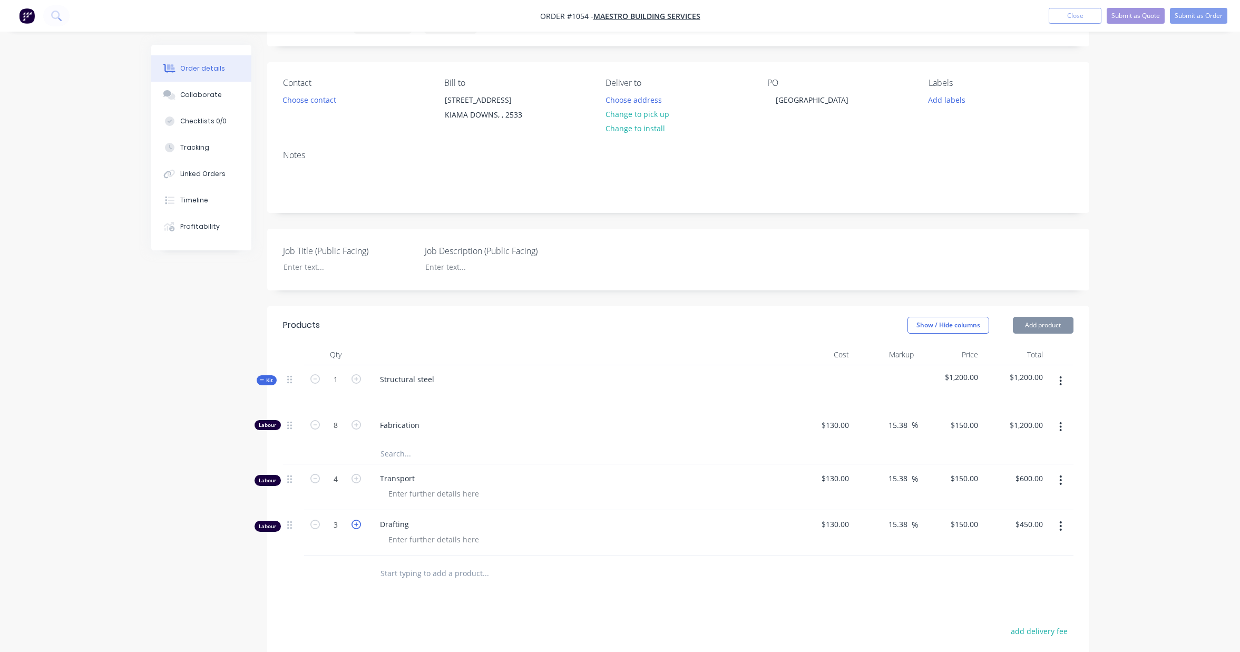
type input "$600.00"
click at [358, 529] on icon "button" at bounding box center [355, 524] width 9 height 9
type input "5"
type input "$750.00"
click at [317, 529] on icon "button" at bounding box center [314, 524] width 9 height 9
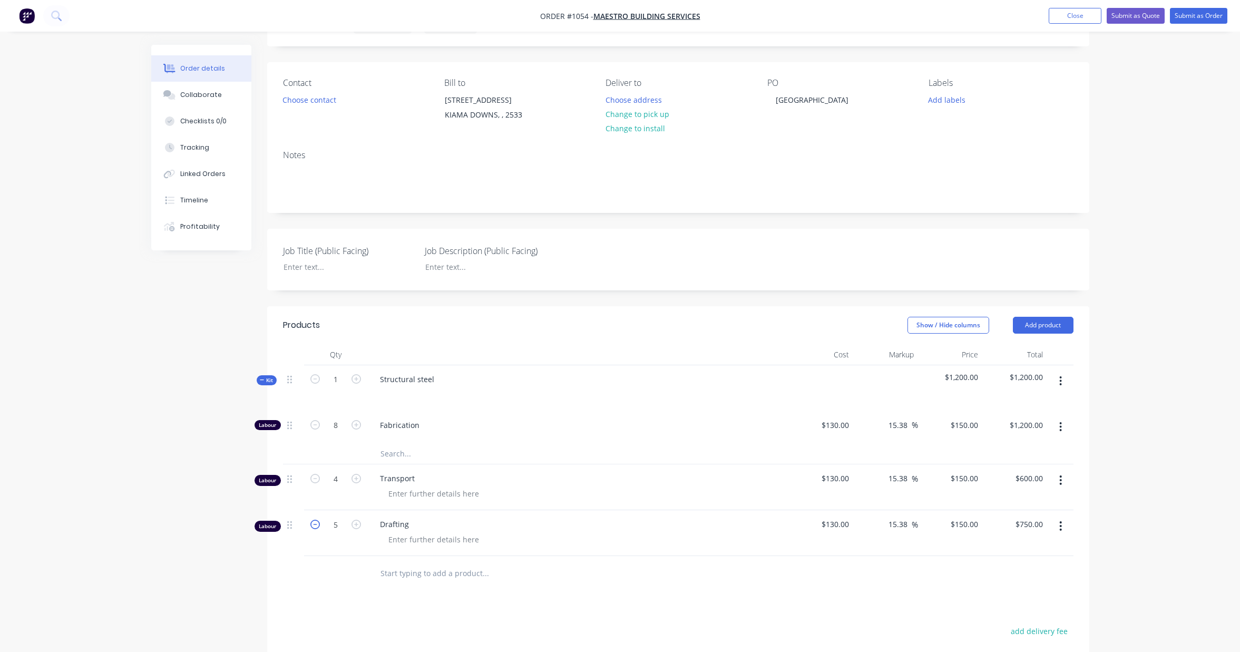
type input "4"
type input "$600.00"
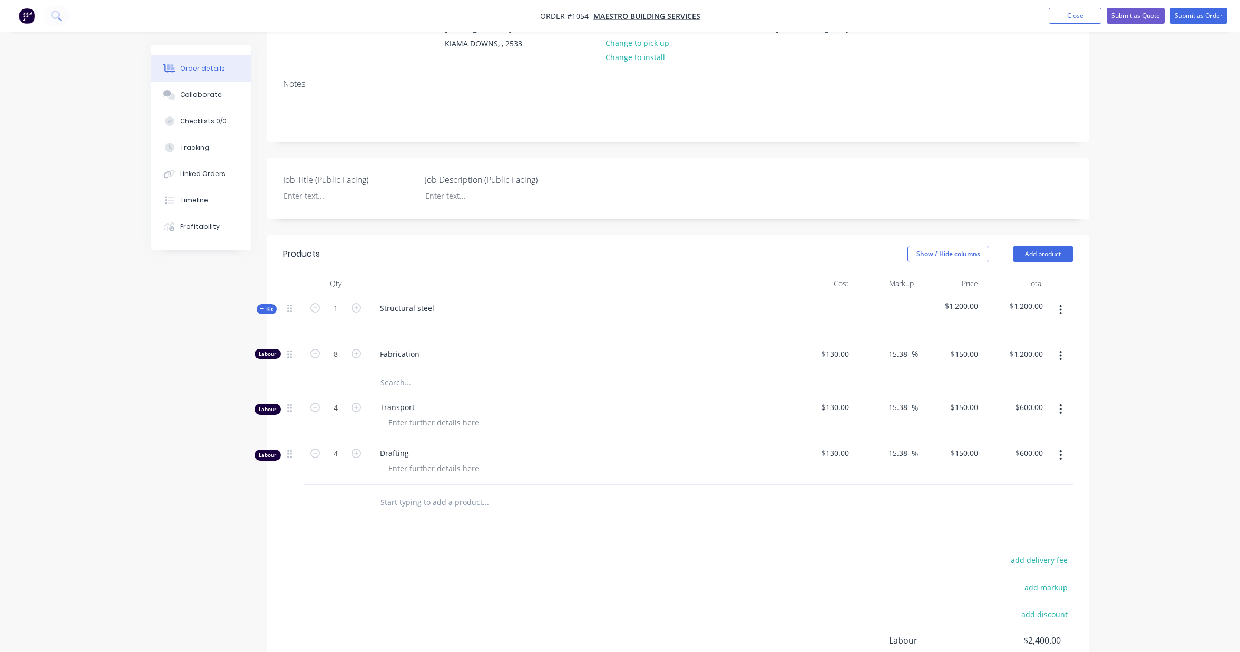
scroll to position [133, 0]
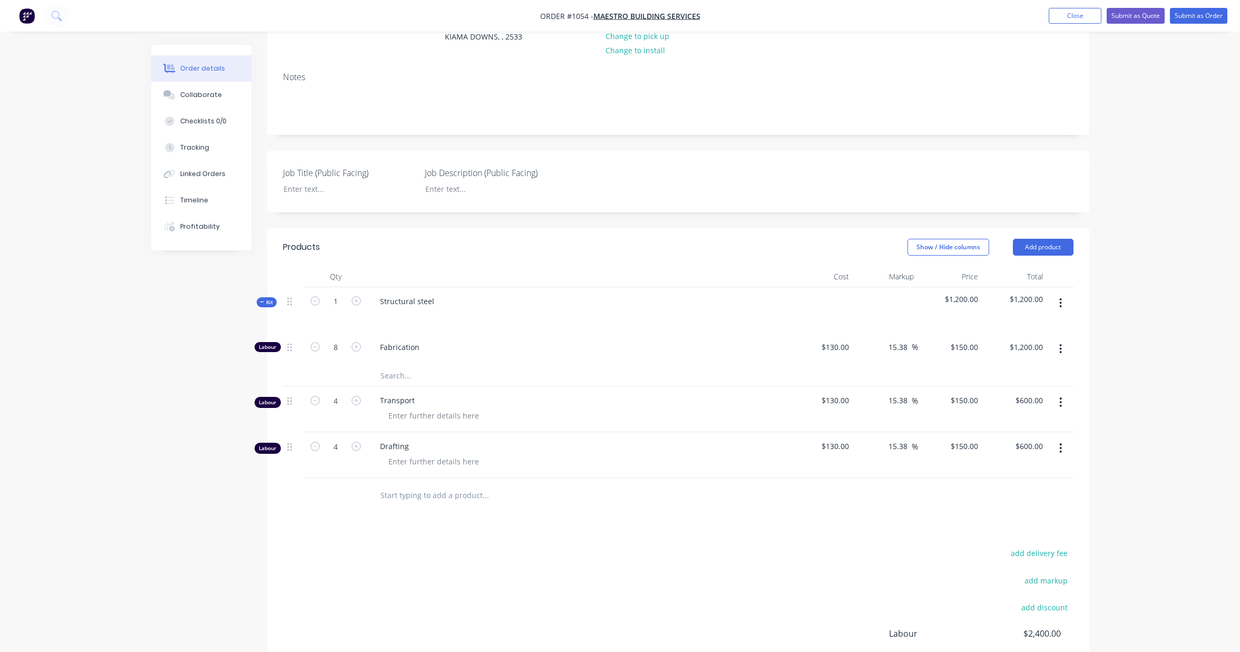
click at [433, 505] on input "text" at bounding box center [485, 494] width 211 height 21
type input "Material"
click at [299, 543] on div "Products Show / Hide columns Add product Qty Cost Markup Price Total Kit 1 Stru…" at bounding box center [678, 496] width 822 height 537
click at [310, 561] on div "add delivery fee add markup add discount Labour $2,400.00 Sub total $2,400.00 M…" at bounding box center [678, 647] width 790 height 203
click at [898, 545] on div "Products Show / Hide columns Add product Qty Cost Markup Price Total Kit 1 Stru…" at bounding box center [678, 496] width 822 height 537
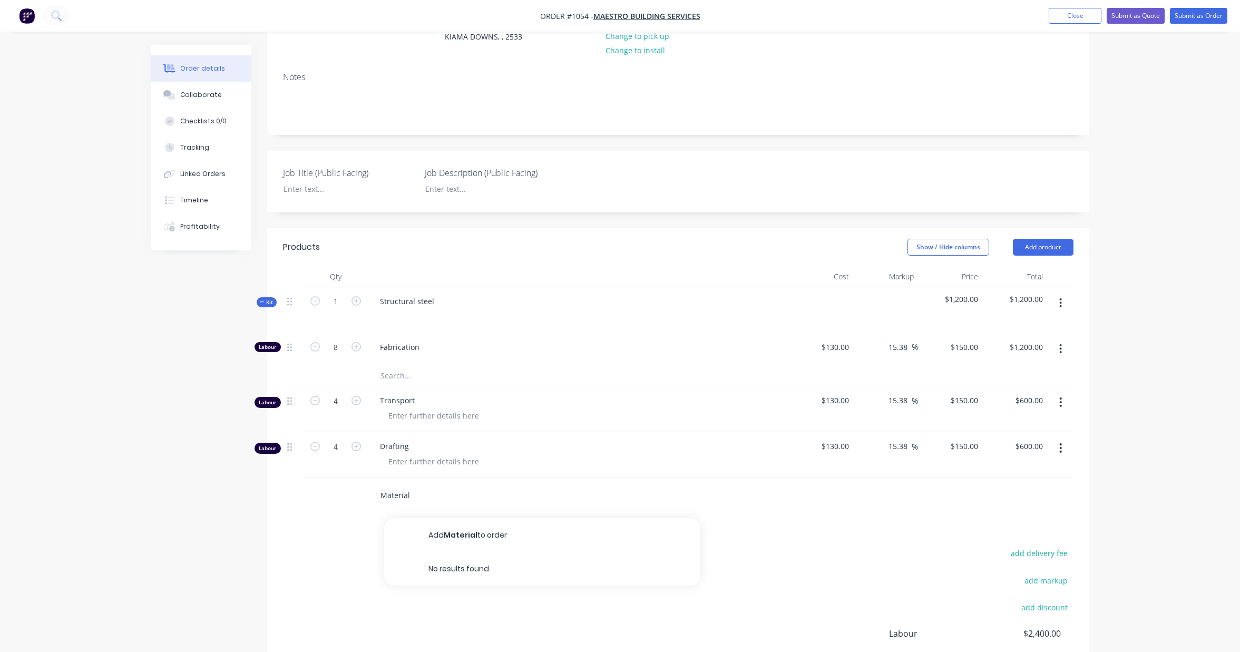
click at [409, 496] on input "Material" at bounding box center [485, 494] width 211 height 21
drag, startPoint x: 422, startPoint y: 505, endPoint x: 355, endPoint y: 507, distance: 66.4
click at [356, 507] on div "Material Add Material to order No results found" at bounding box center [678, 495] width 790 height 34
click at [398, 386] on input "text" at bounding box center [485, 375] width 211 height 21
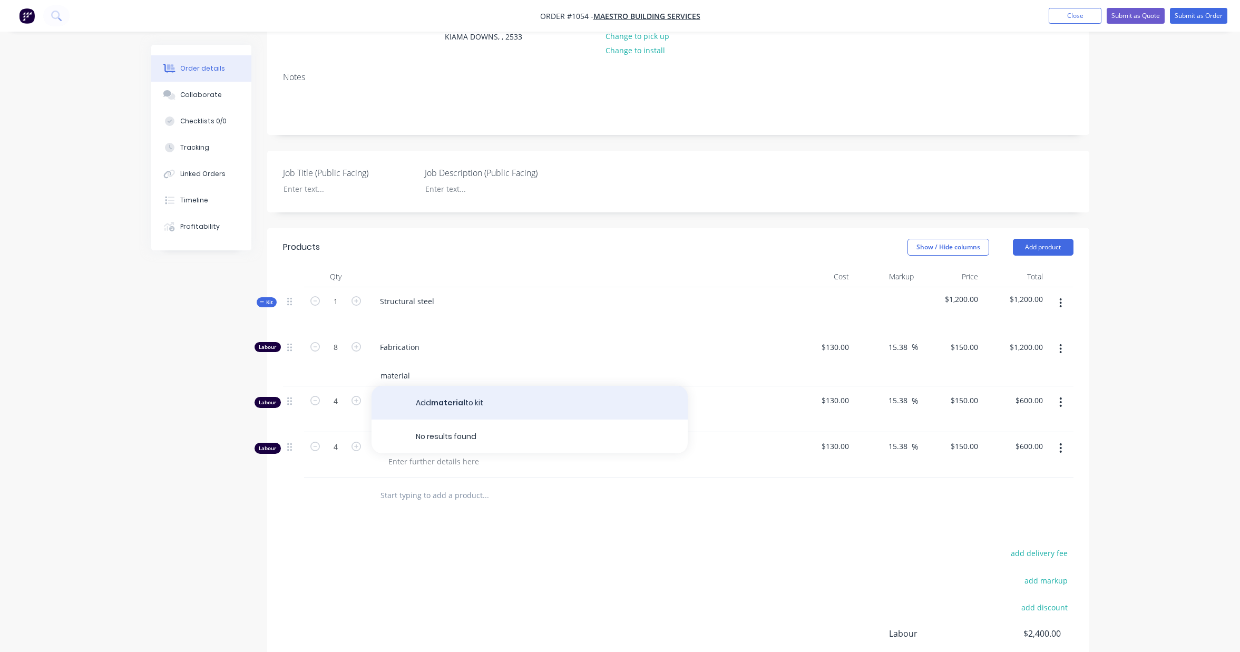
type input "material"
click at [448, 416] on button "Add material to kit" at bounding box center [529, 403] width 316 height 34
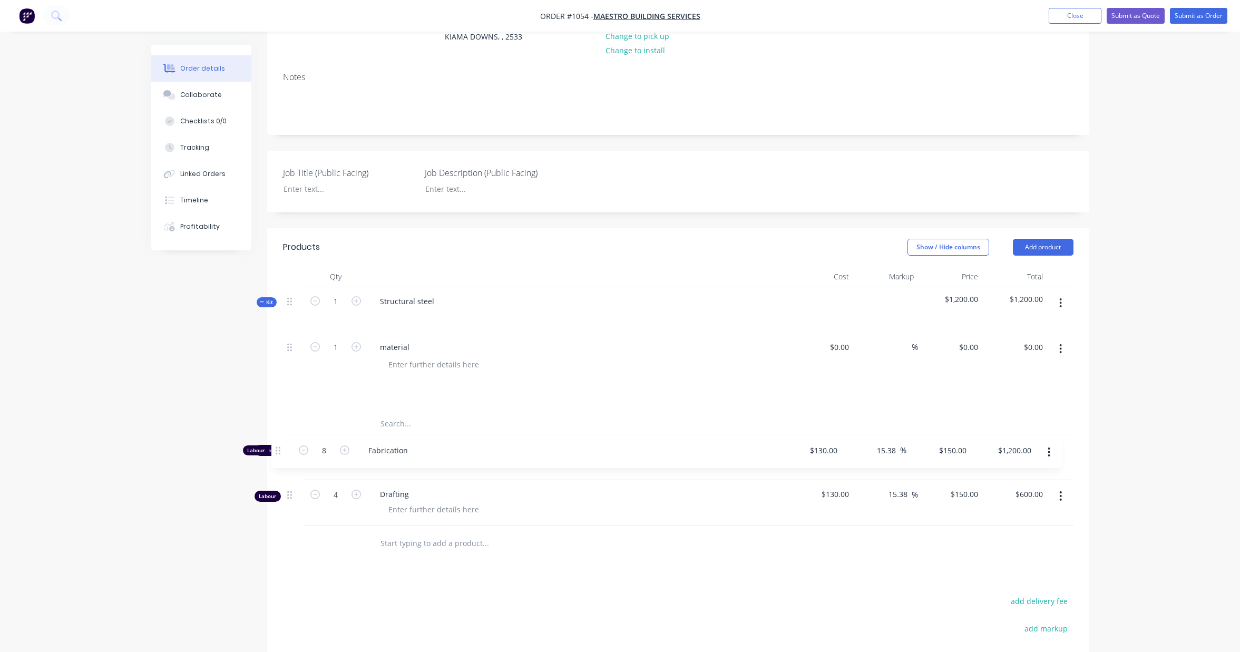
drag, startPoint x: 287, startPoint y: 359, endPoint x: 276, endPoint y: 456, distance: 97.6
click at [283, 456] on div "Kit 1 Structural steel $1,200.00 $1,200.00 Labour 8 Fabrication $130.00 $130.00…" at bounding box center [678, 406] width 790 height 239
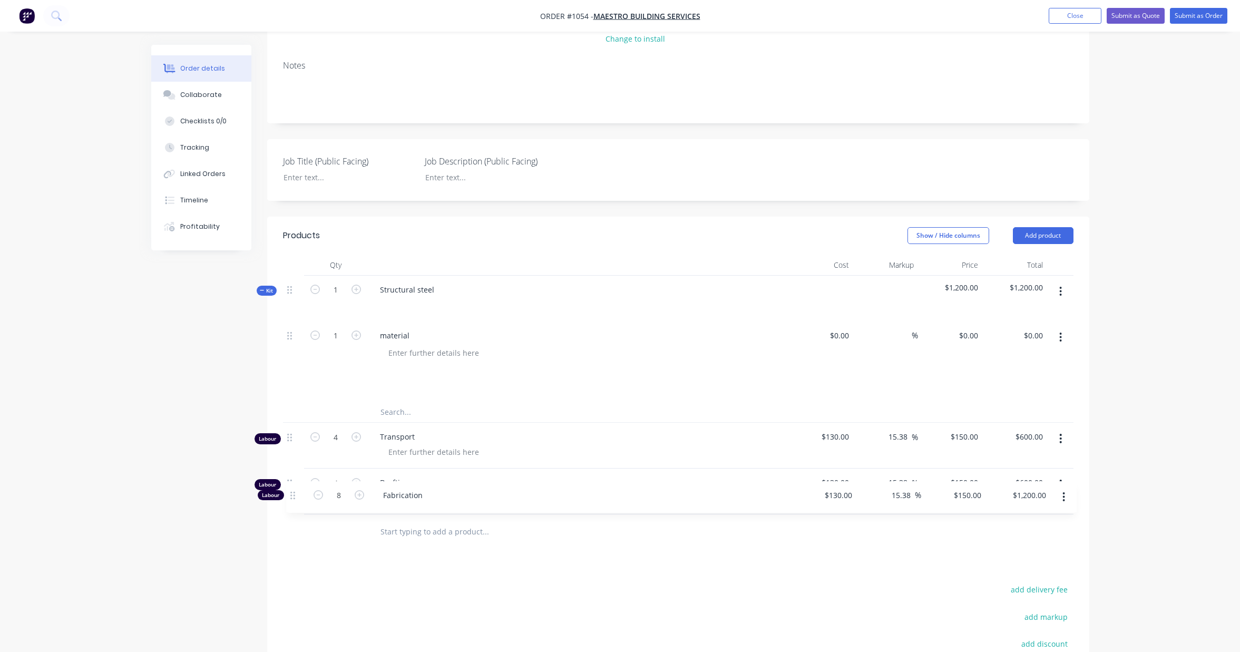
scroll to position [146, 0]
drag, startPoint x: 289, startPoint y: 359, endPoint x: 291, endPoint y: 497, distance: 138.6
click at [291, 497] on div "Kit 1 Structural steel $1,200.00 $1,200.00 Labour 8 Fabrication $130.00 $130.00…" at bounding box center [678, 393] width 790 height 239
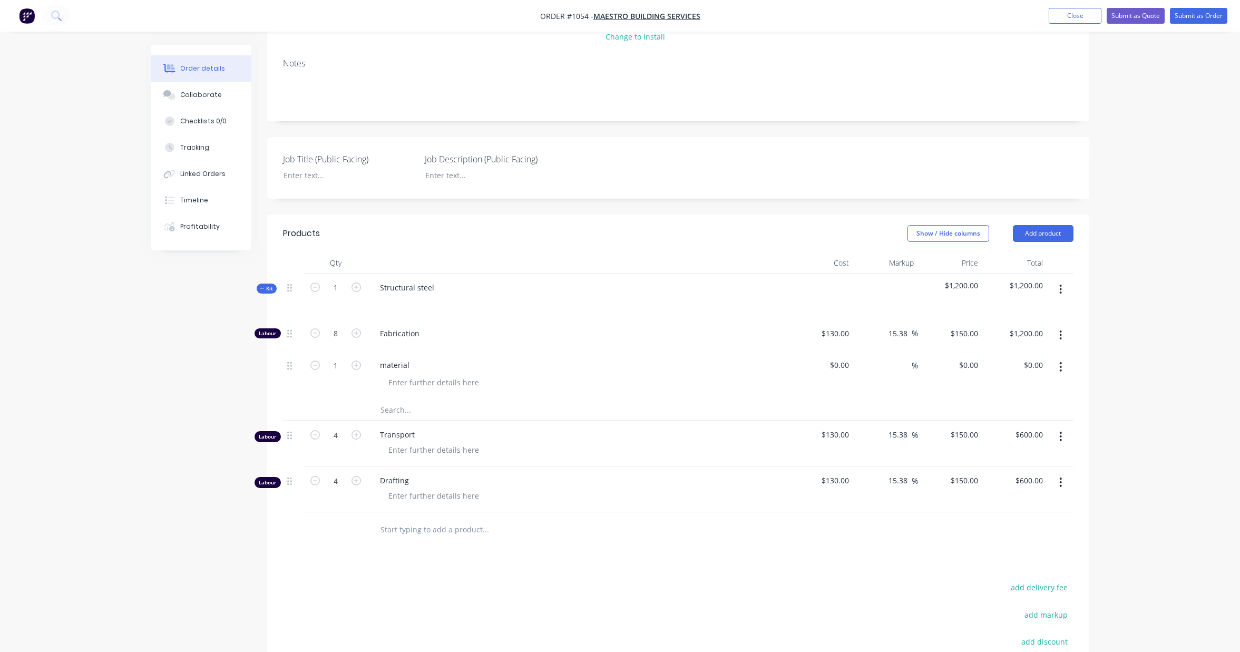
click at [293, 378] on div at bounding box center [293, 375] width 21 height 48
drag, startPoint x: 289, startPoint y: 378, endPoint x: 289, endPoint y: 325, distance: 53.7
click at [289, 325] on div "Kit 1 Structural steel $1,200.00 $1,200.00 Labour 8 Fabrication $130.00 $130.00…" at bounding box center [678, 347] width 790 height 148
click at [395, 341] on div "material" at bounding box center [394, 333] width 46 height 15
click at [385, 341] on div "material" at bounding box center [394, 333] width 46 height 15
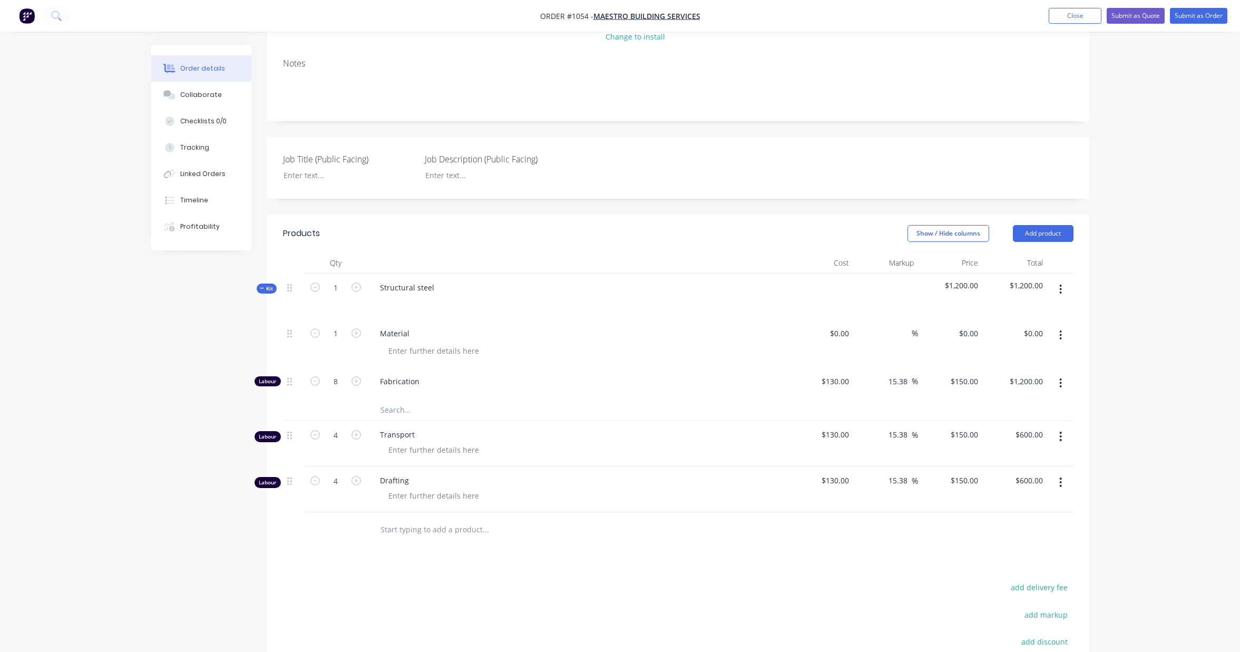
click at [124, 374] on div "Order details Collaborate Checklists 0/0 Tracking Linked Orders Timeline Profit…" at bounding box center [620, 335] width 1240 height 962
click at [408, 419] on input "text" at bounding box center [485, 408] width 211 height 21
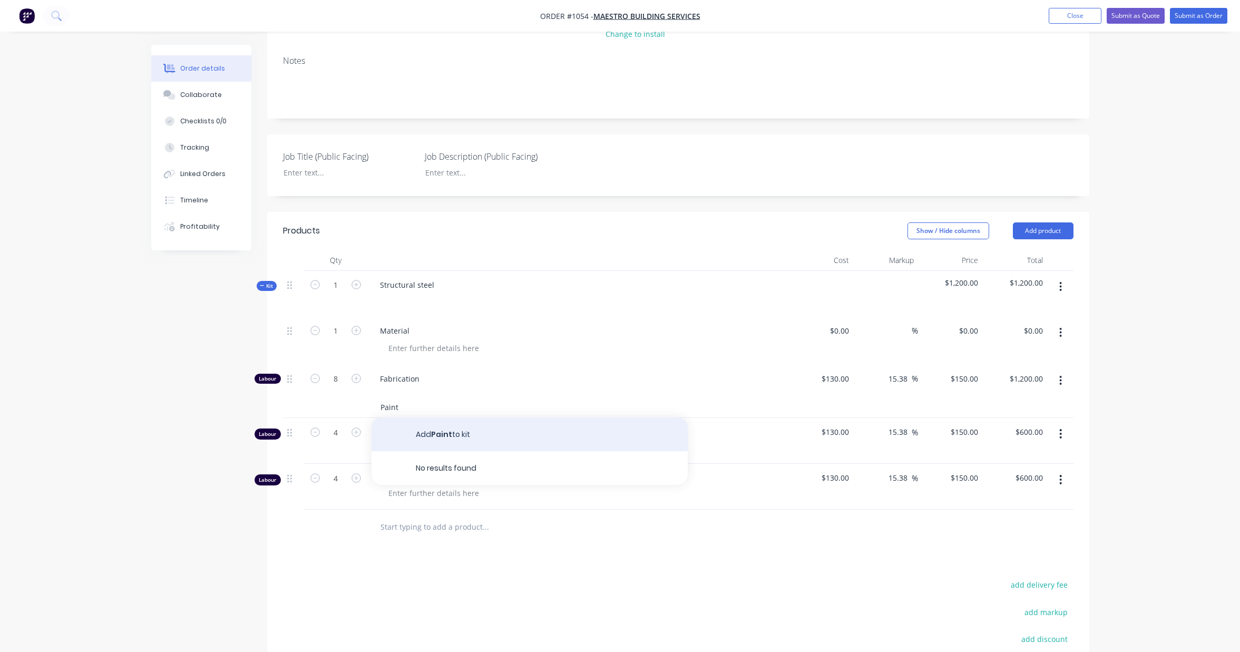
type input "Paint"
click at [441, 447] on button "Add Paint to kit" at bounding box center [529, 434] width 316 height 34
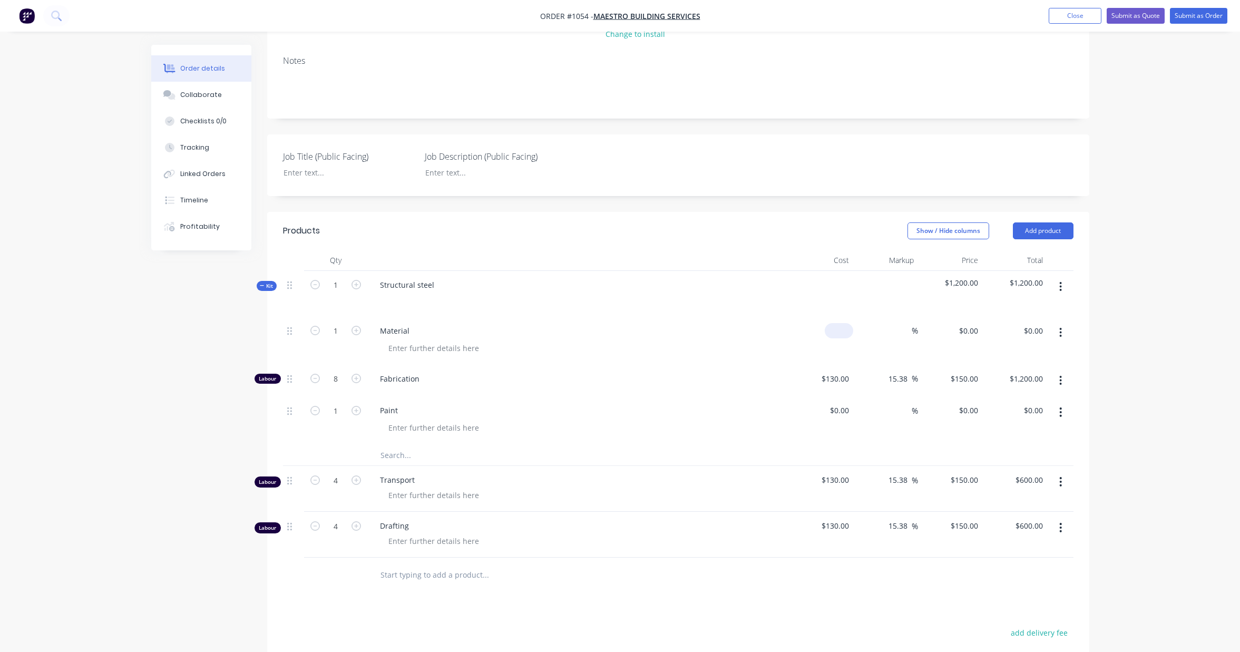
click at [837, 338] on div "$0.00" at bounding box center [839, 330] width 28 height 15
click at [845, 338] on input "0" at bounding box center [847, 330] width 12 height 15
paste input "723.67"
type input "$723.67"
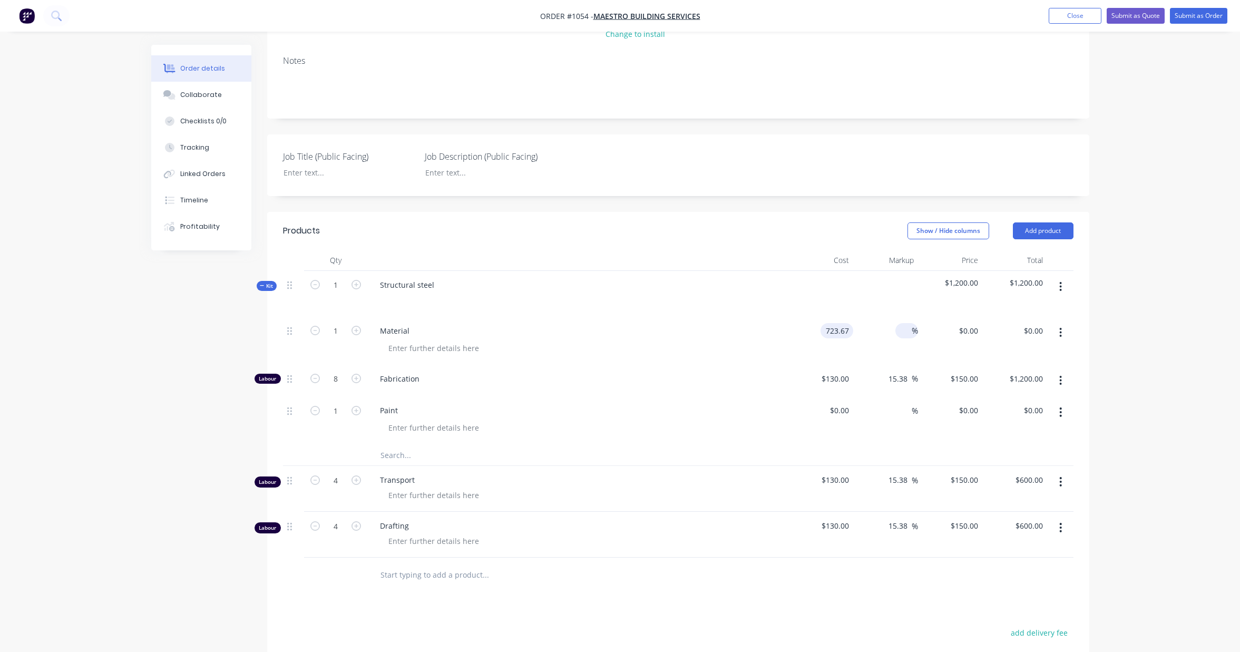
type input "$723.67"
click at [905, 338] on input at bounding box center [905, 330] width 12 height 15
type input "25"
type input "$904.5875"
type input "$904.59"
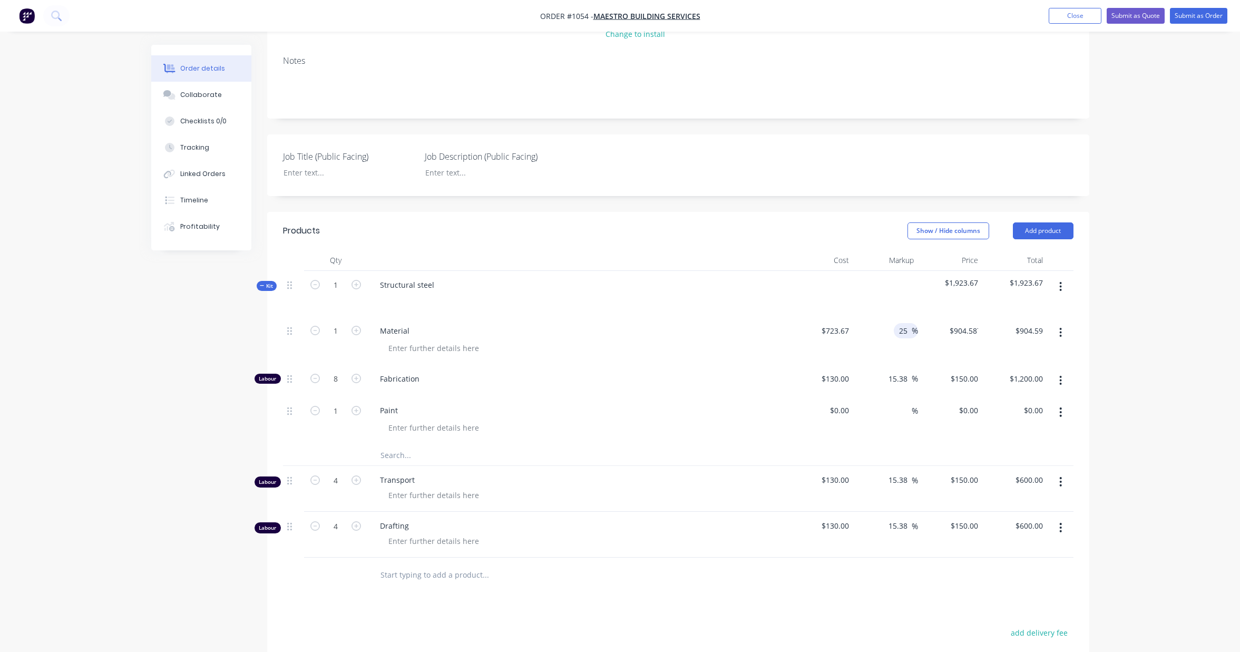
click at [1123, 316] on div "Order details Collaborate Checklists 0/0 Tracking Linked Orders Timeline Profit…" at bounding box center [620, 356] width 1240 height 1010
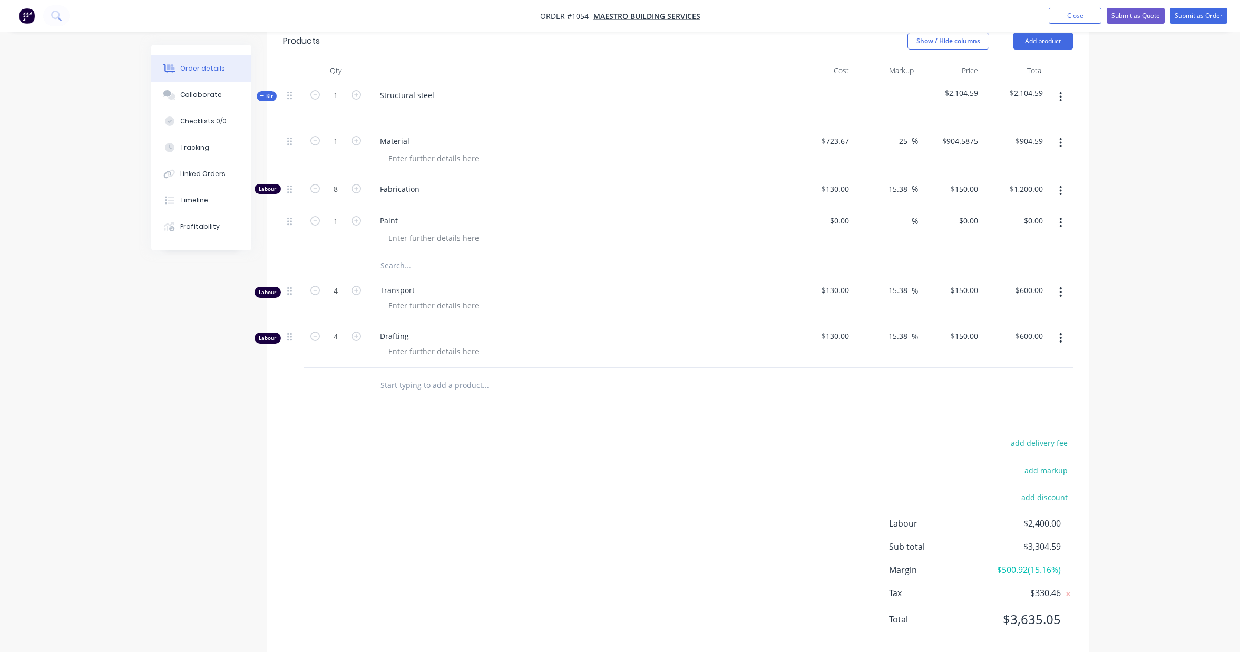
scroll to position [340, 0]
click at [357, 192] on icon "button" at bounding box center [355, 187] width 9 height 9
type input "9"
type input "$1,350.00"
click at [357, 192] on icon "button" at bounding box center [355, 187] width 9 height 9
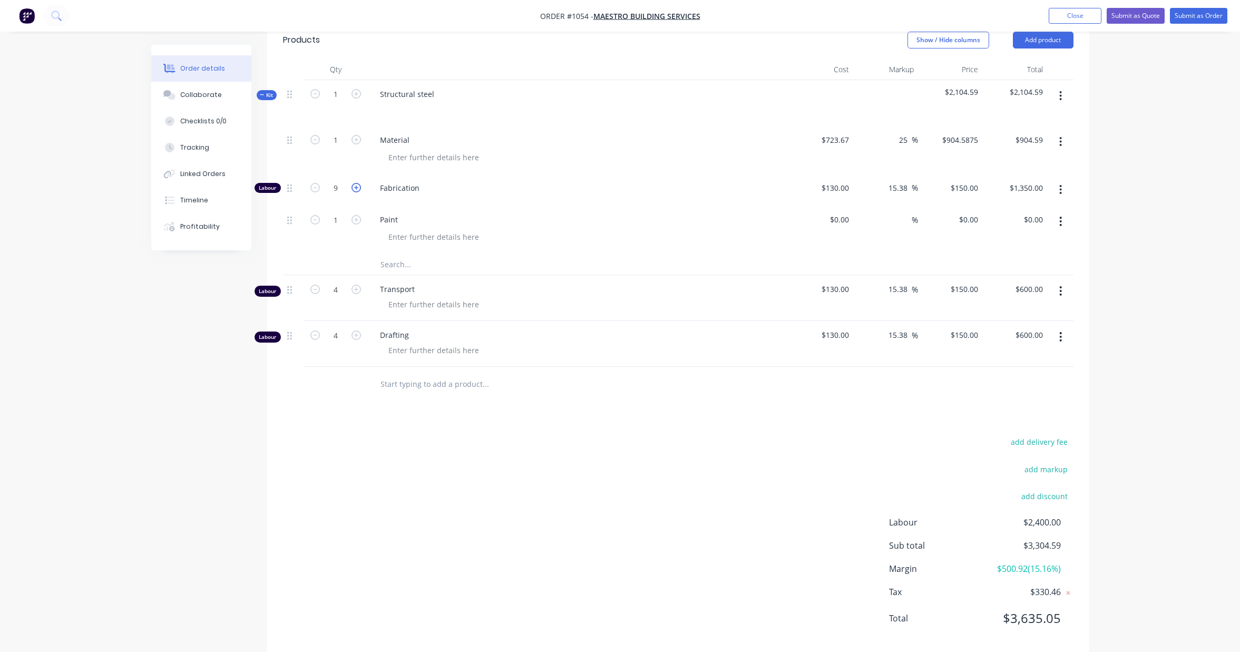
type input "10"
type input "$1,500.00"
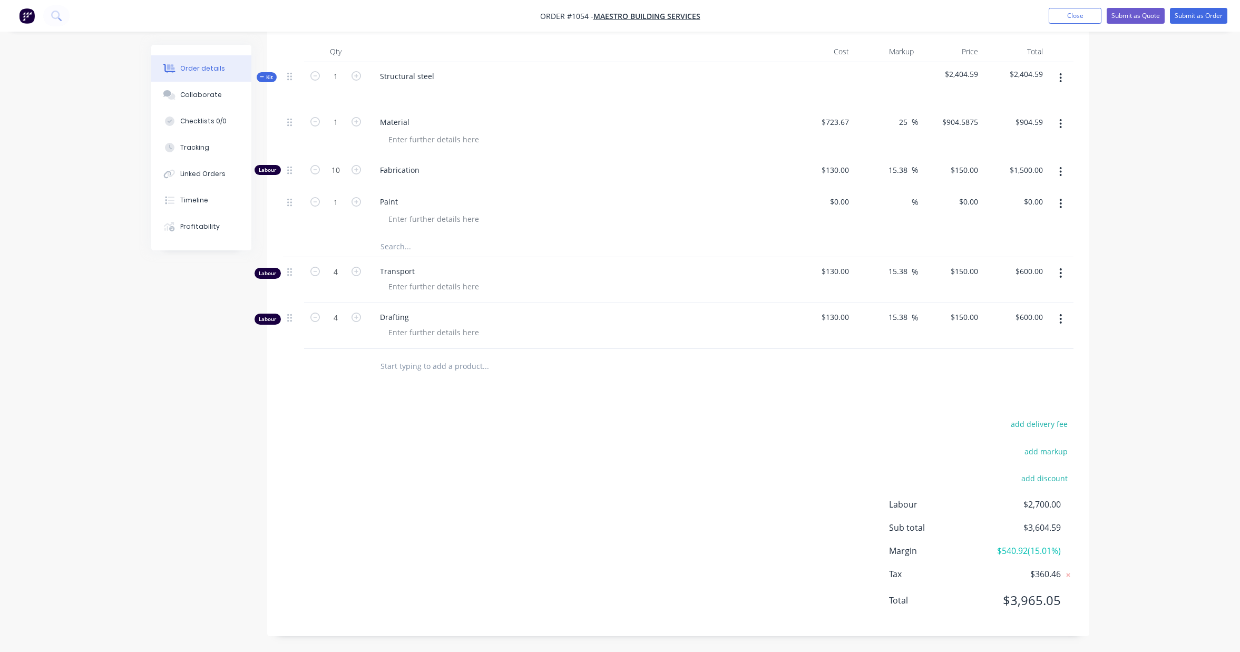
click at [390, 250] on input "text" at bounding box center [485, 246] width 211 height 21
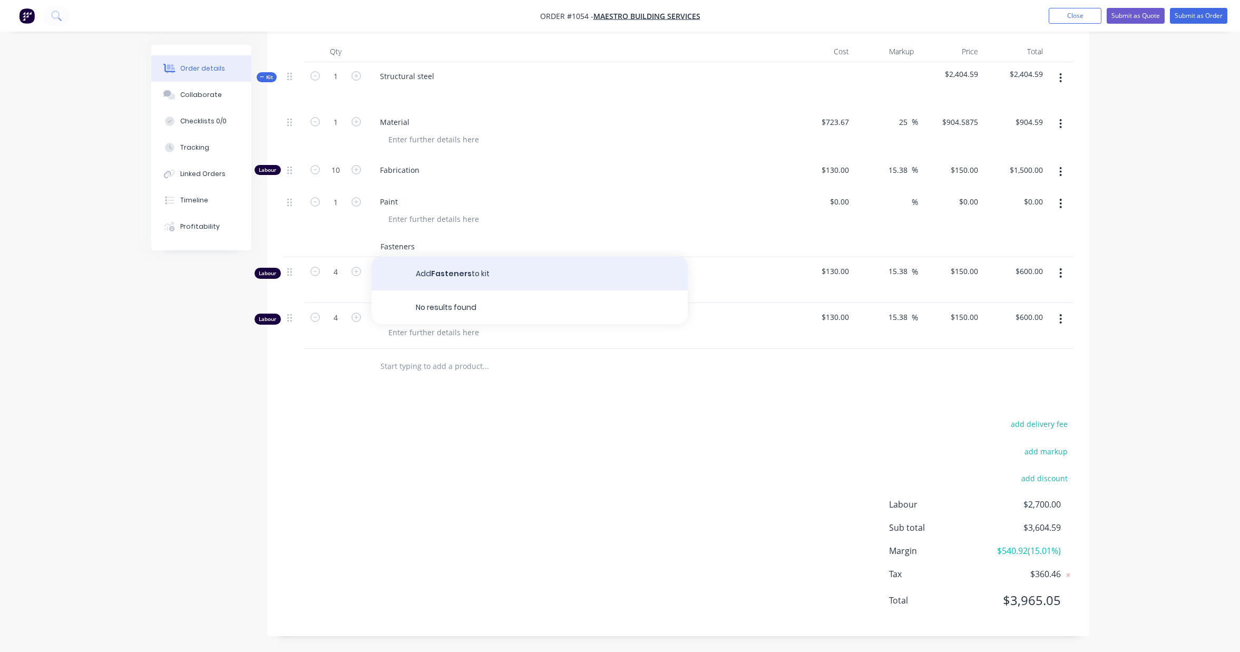
type input "Fasteners"
click at [442, 270] on button "Add Fasteners to kit" at bounding box center [529, 274] width 316 height 34
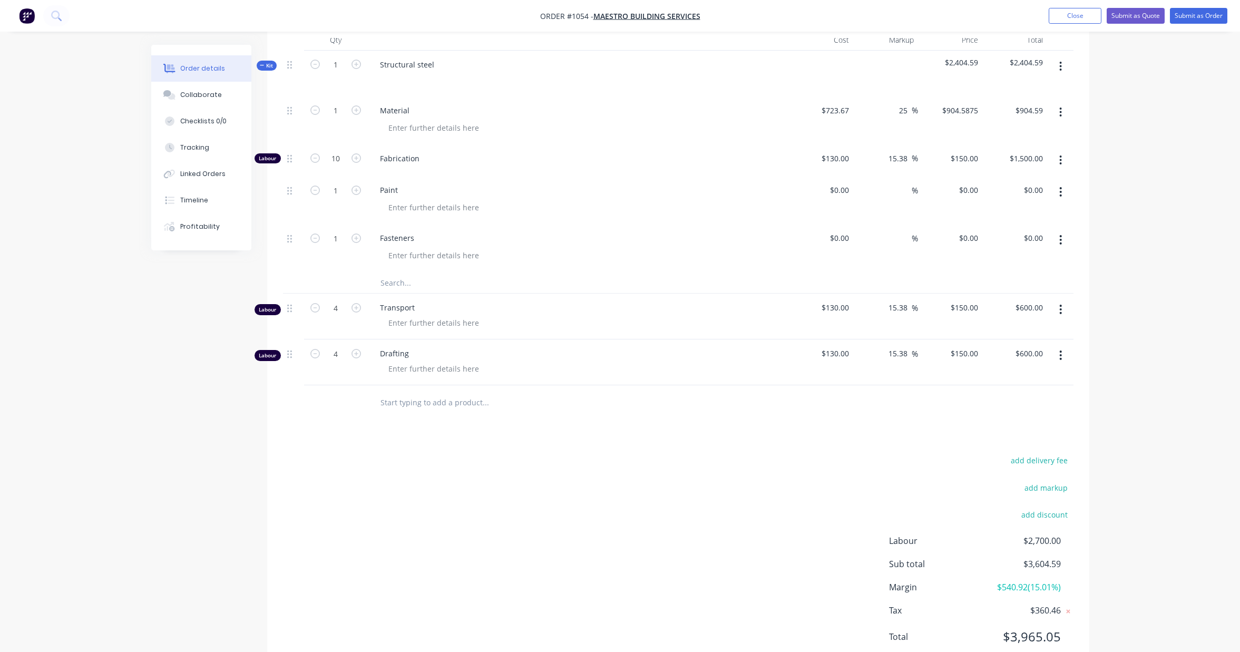
click at [132, 365] on div "Order details Collaborate Checklists 0/0 Tracking Linked Orders Timeline Profit…" at bounding box center [620, 160] width 1240 height 1058
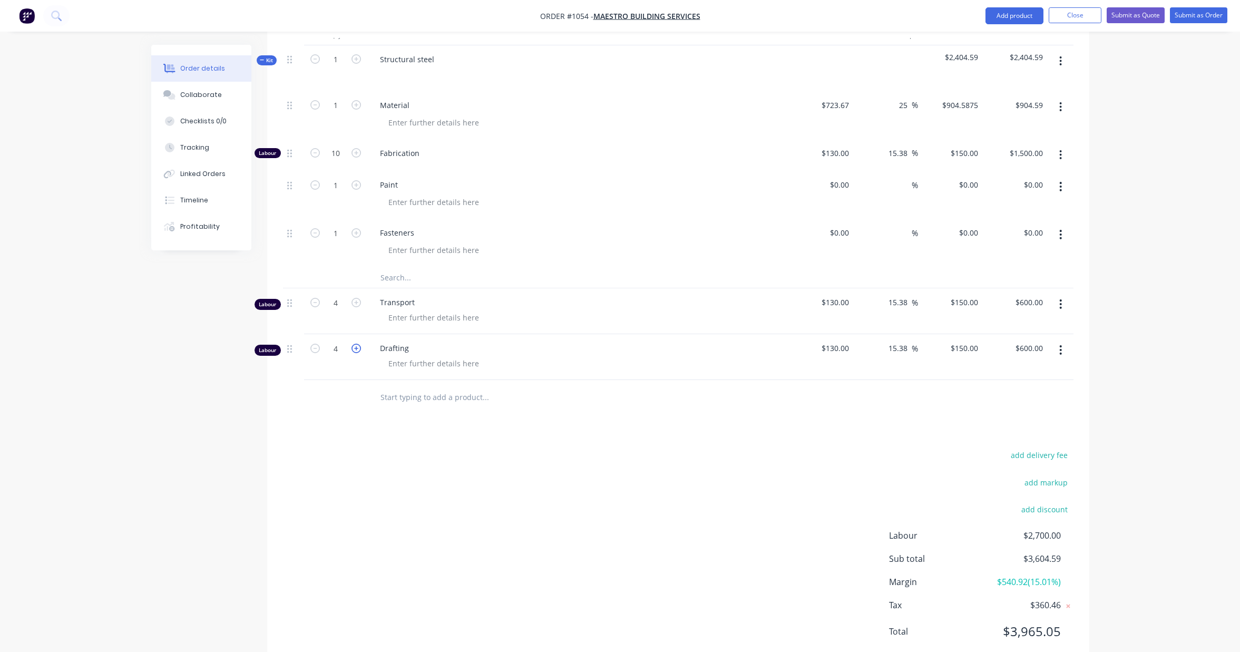
click at [359, 353] on icon "button" at bounding box center [355, 348] width 9 height 9
type input "5"
type input "$750.00"
click at [359, 352] on icon "button" at bounding box center [355, 346] width 9 height 9
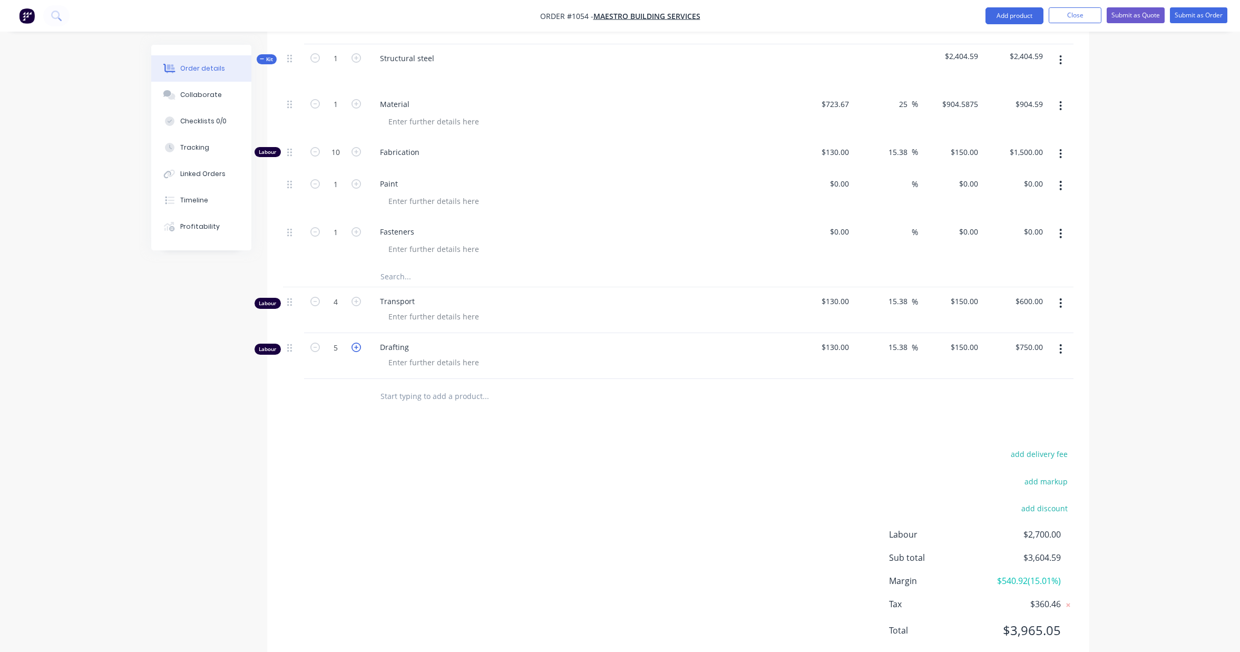
type input "6"
type input "$900.00"
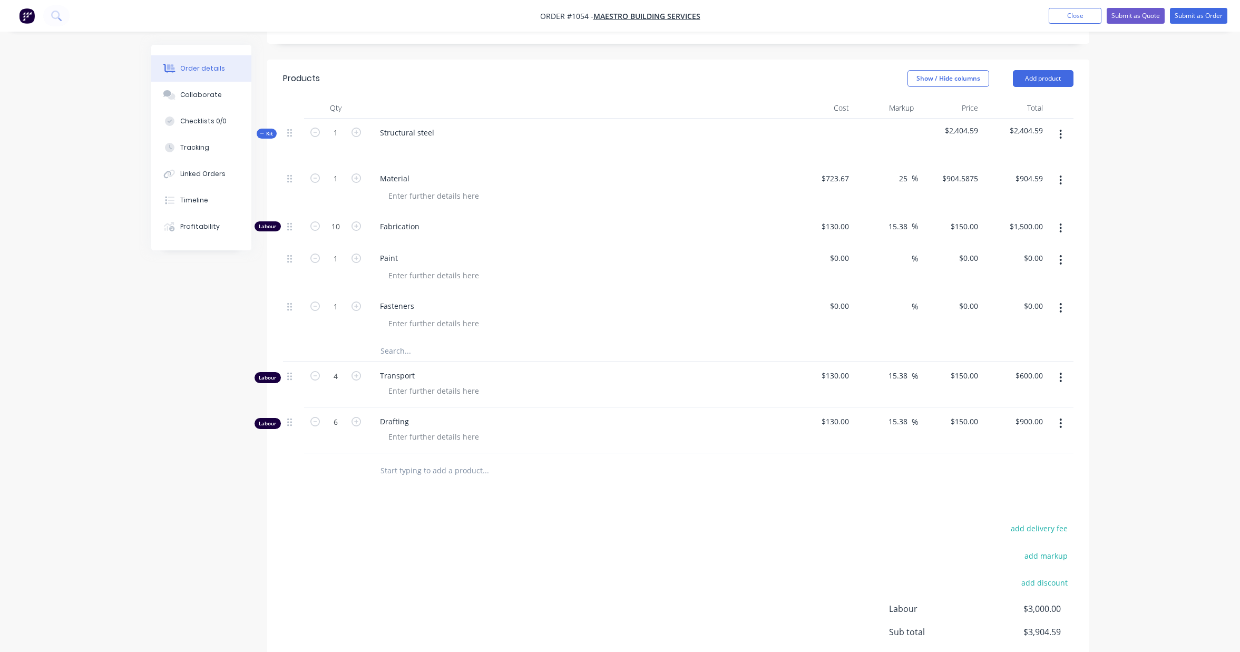
scroll to position [300, 0]
click at [1061, 267] on icon "button" at bounding box center [1060, 261] width 3 height 12
click at [1014, 359] on div "Delete" at bounding box center [1023, 351] width 81 height 15
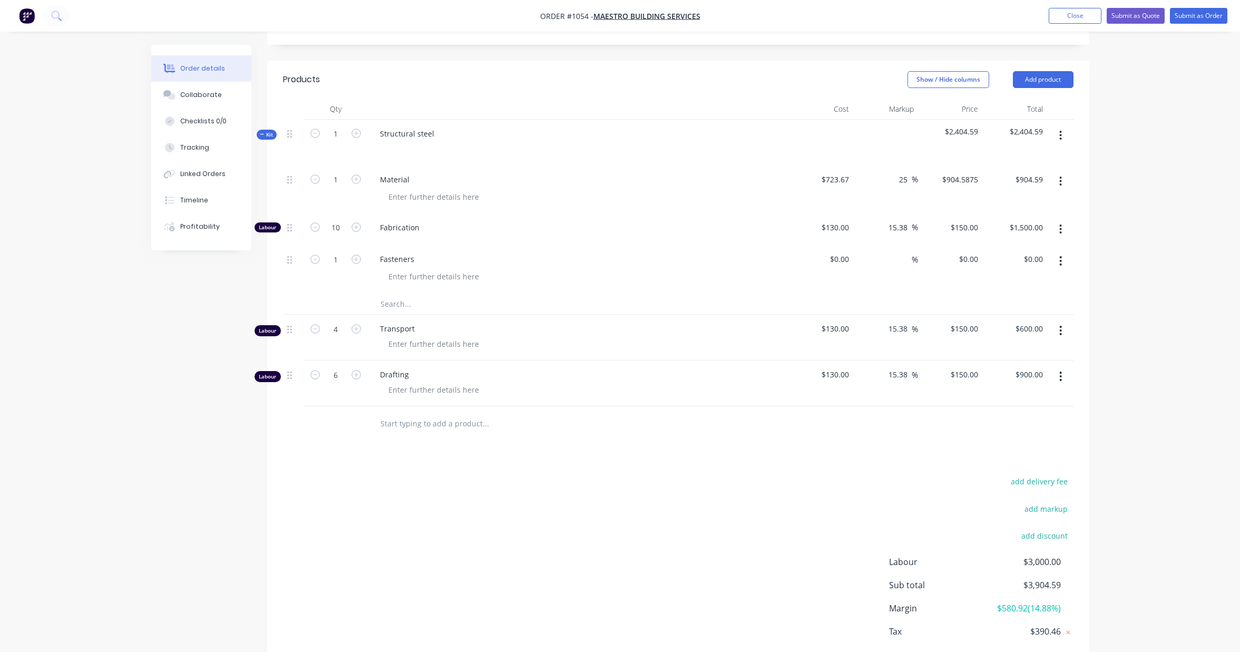
click at [404, 314] on input "text" at bounding box center [485, 303] width 211 height 21
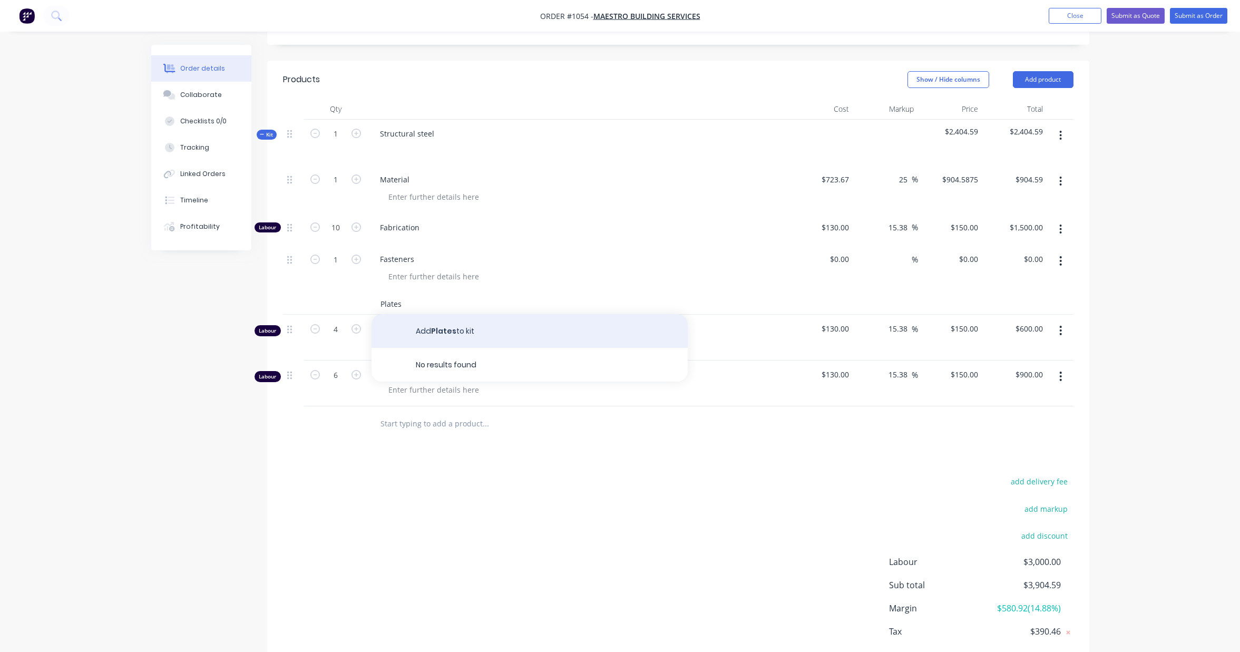
type input "Plates"
click at [439, 342] on button "Add Plates to kit" at bounding box center [529, 331] width 316 height 34
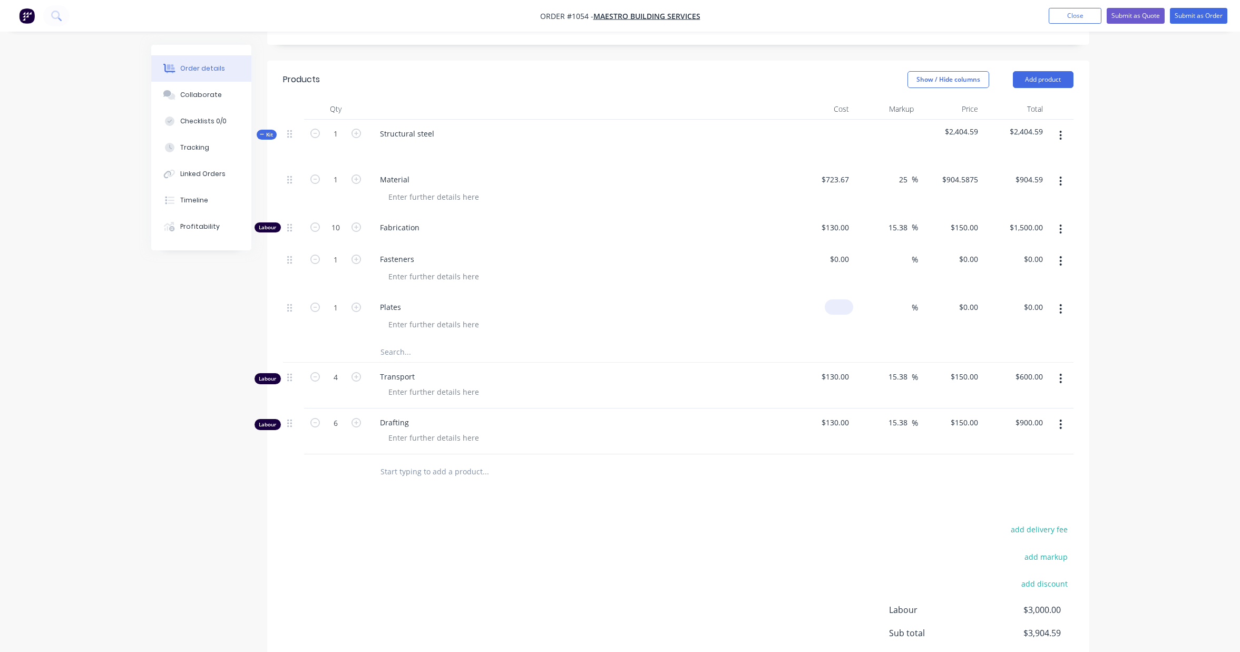
click at [845, 315] on input at bounding box center [841, 306] width 24 height 15
type input "$50.00"
click at [908, 315] on input at bounding box center [905, 306] width 12 height 15
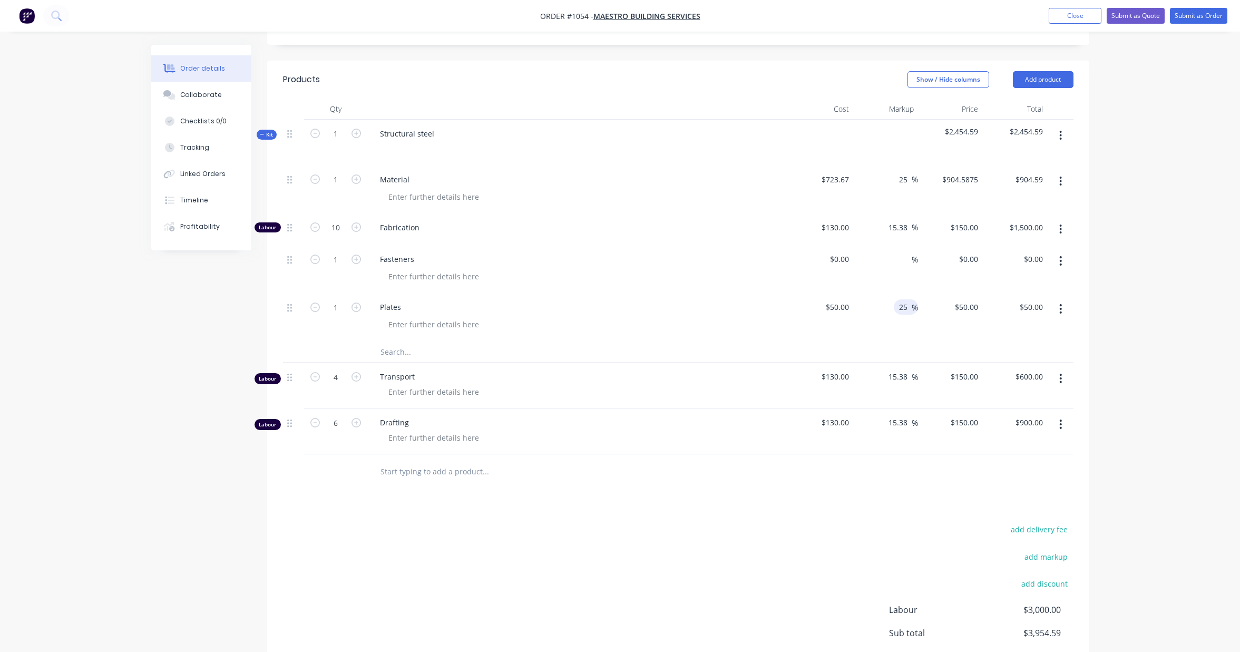
type input "25"
type input "$62.50"
click at [1143, 286] on div "Order details Collaborate Checklists 0/0 Tracking Linked Orders Timeline Profit…" at bounding box center [620, 229] width 1240 height 1058
drag, startPoint x: 902, startPoint y: 321, endPoint x: 896, endPoint y: 321, distance: 6.3
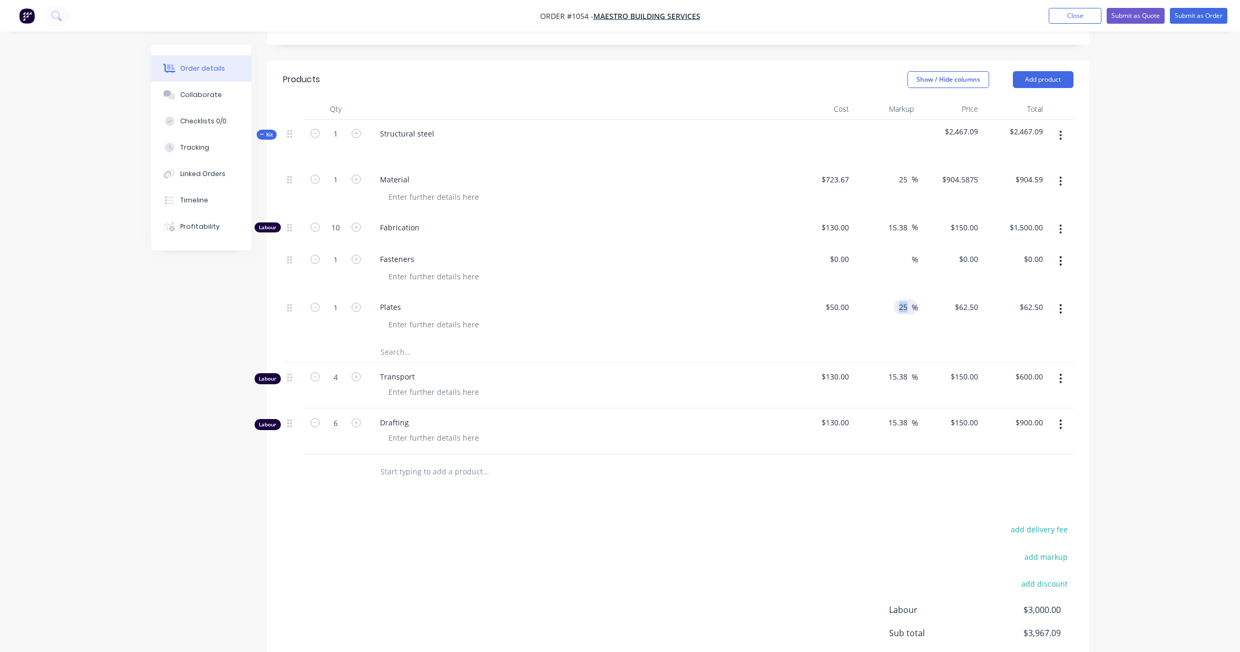
click at [896, 315] on div "25 25 %" at bounding box center [906, 306] width 24 height 15
type input "2"
type input "100"
type input "$100.00"
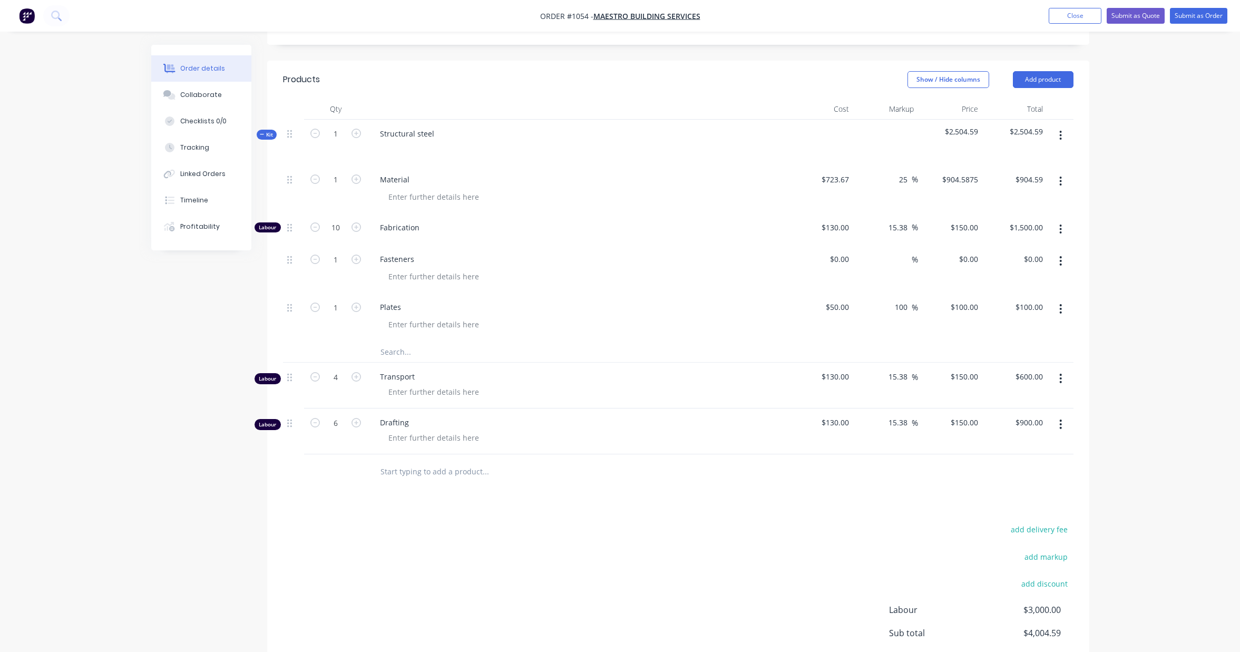
click at [1113, 289] on div "Order details Collaborate Checklists 0/0 Tracking Linked Orders Timeline Profit…" at bounding box center [620, 229] width 1240 height 1058
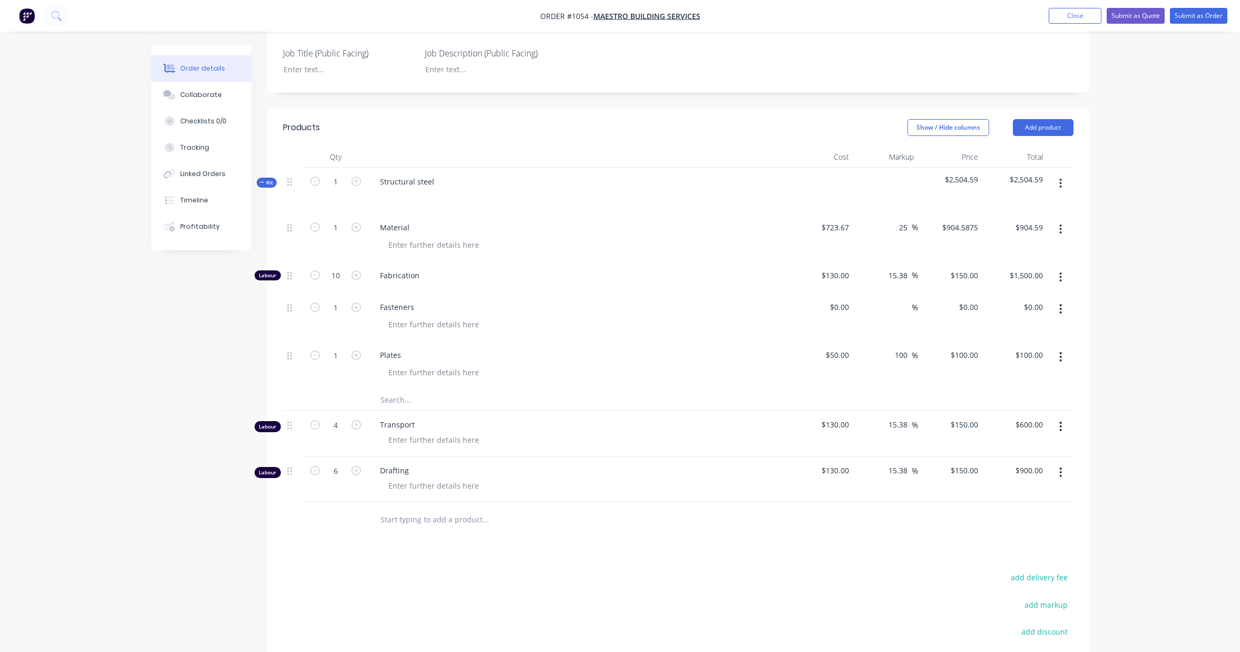
scroll to position [417, 0]
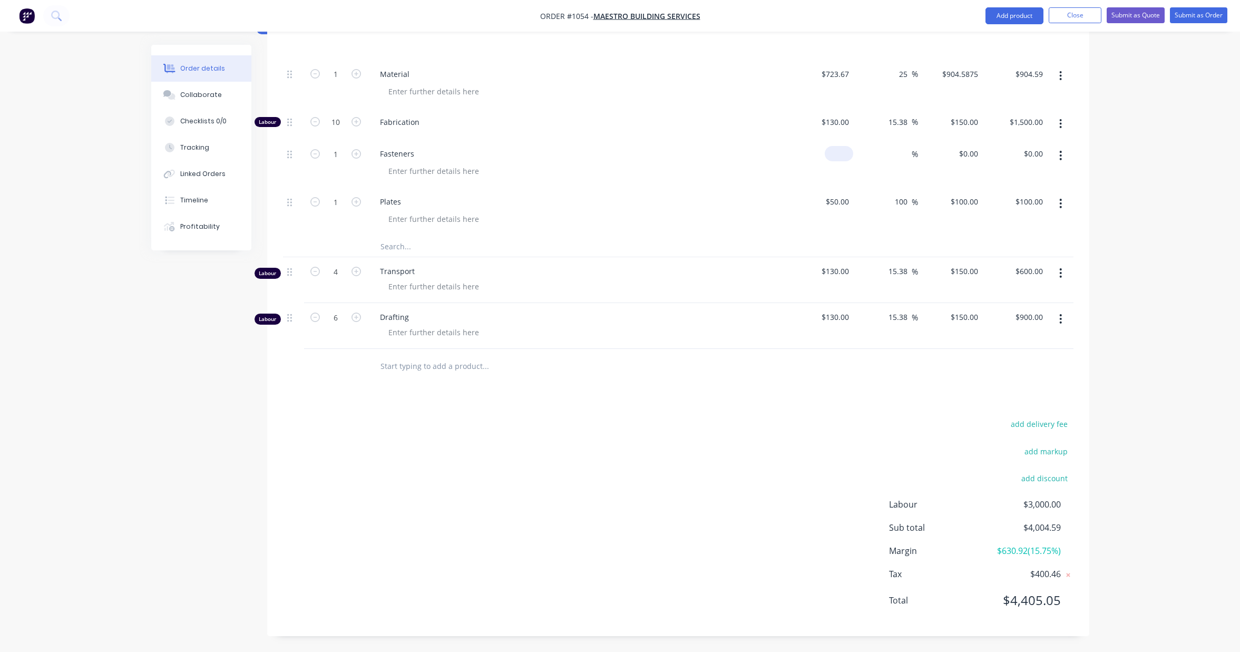
click at [845, 160] on input at bounding box center [841, 153] width 24 height 15
type input "$15.00"
click at [905, 153] on input at bounding box center [905, 153] width 12 height 15
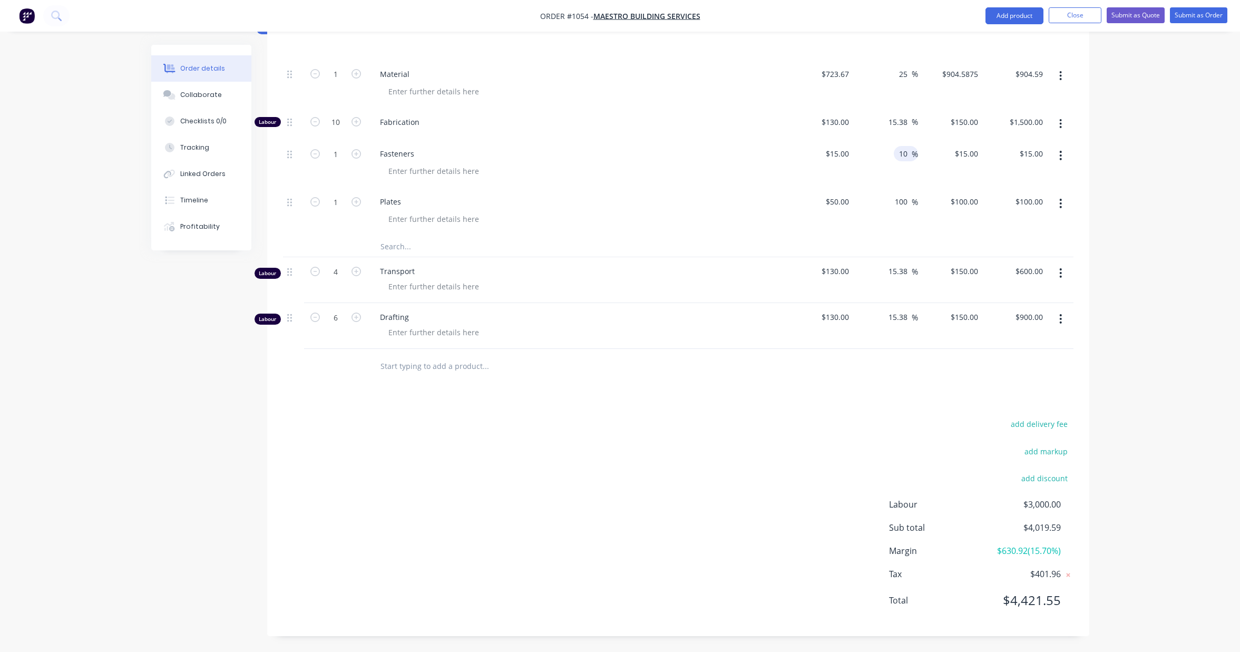
type input "1"
type input "200"
type input "$45.00"
click at [1200, 158] on div "Order details Collaborate Checklists 0/0 Tracking Linked Orders Timeline Profit…" at bounding box center [620, 123] width 1240 height 1058
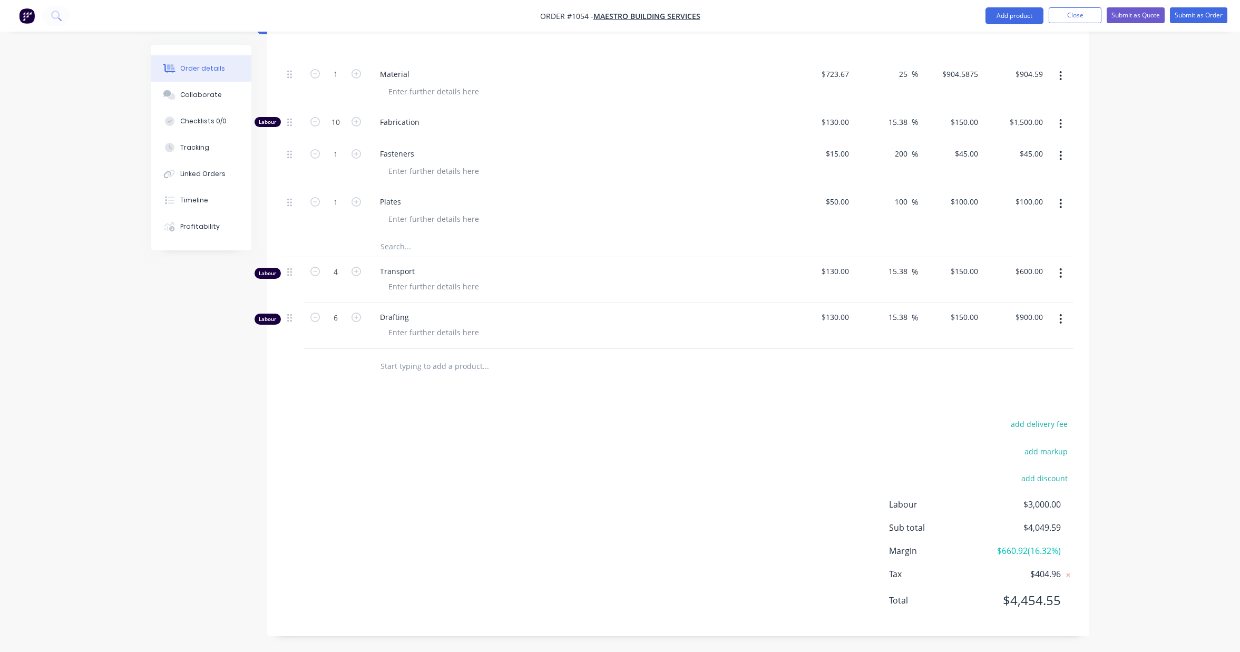
click at [405, 249] on input "text" at bounding box center [485, 246] width 211 height 21
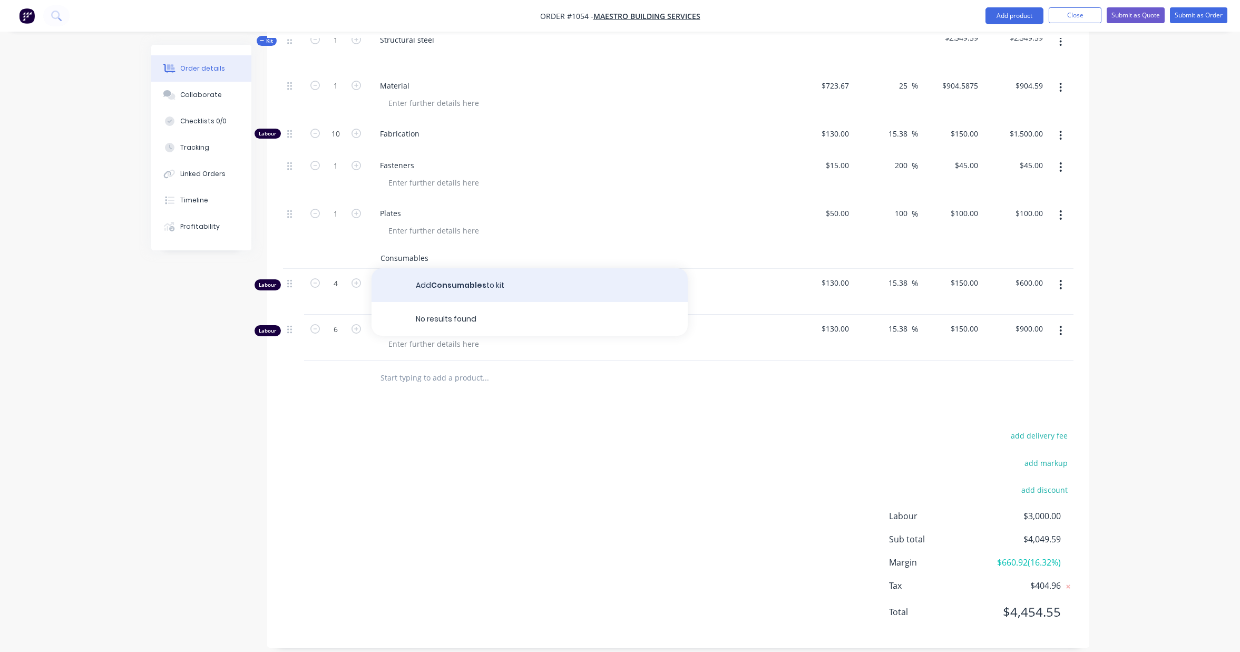
type input "Consumables"
click at [449, 298] on button "Add Consumables to kit" at bounding box center [529, 285] width 316 height 34
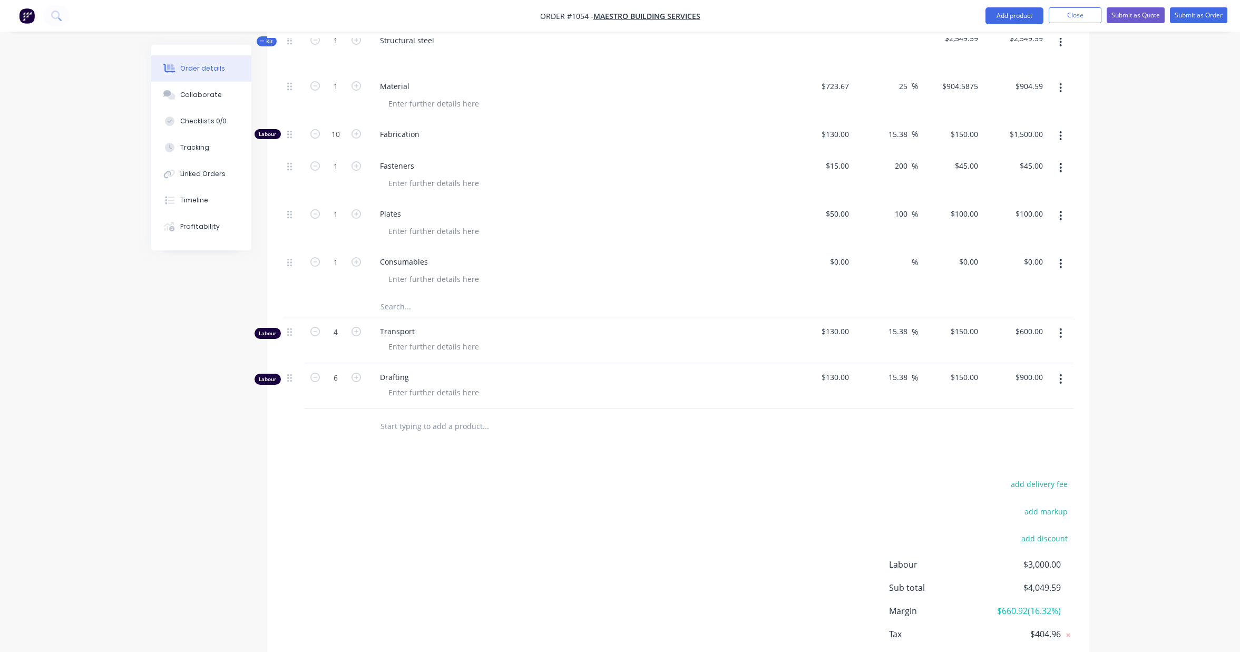
click at [210, 431] on div "Created by [PERSON_NAME] Created [DATE] Required [DATE] Assigned to Add team me…" at bounding box center [620, 181] width 938 height 1061
click at [839, 269] on div "$0.00" at bounding box center [839, 261] width 28 height 15
type input "$50.00"
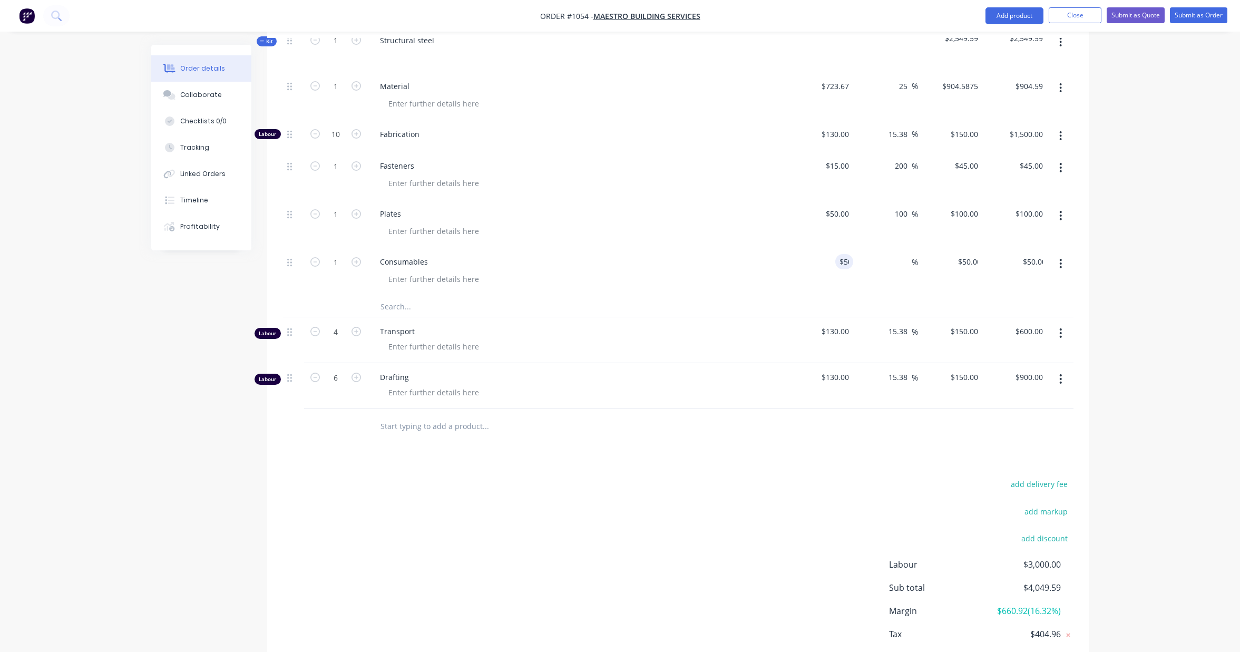
click at [1098, 244] on div "Order details Collaborate Checklists 0/0 Tracking Linked Orders Timeline Profit…" at bounding box center [620, 181] width 959 height 1061
click at [900, 269] on input at bounding box center [905, 261] width 12 height 15
type input "30"
type input "$65.00"
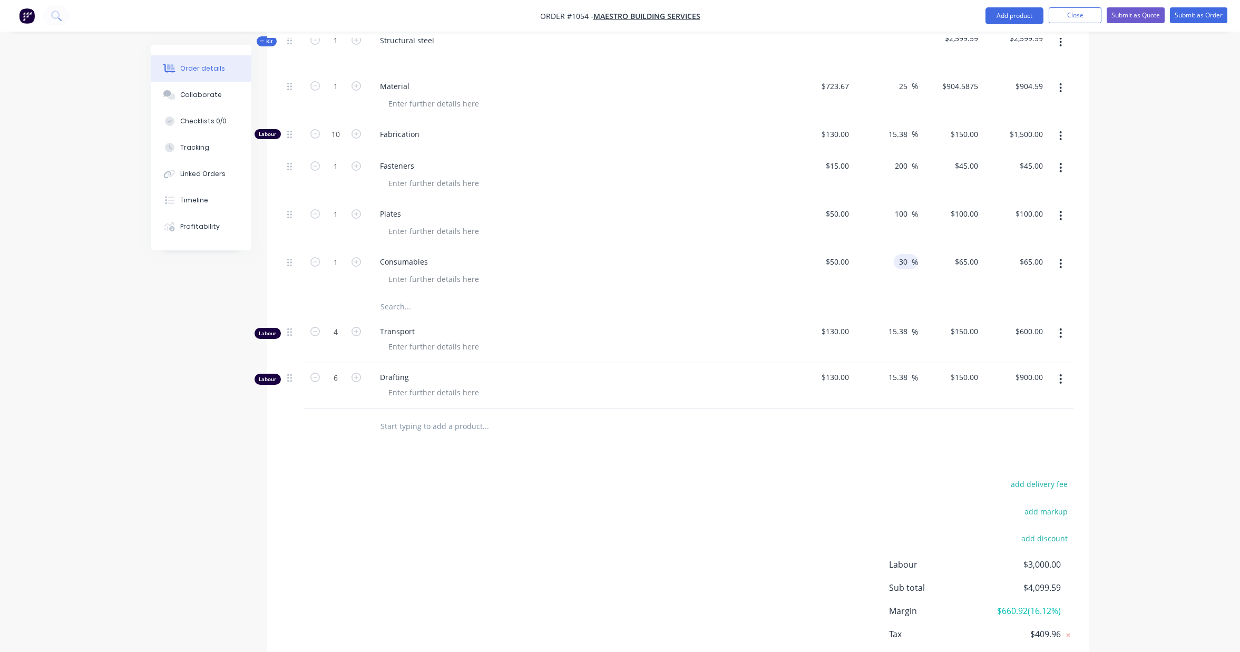
click at [1140, 176] on div "Order details Collaborate Checklists 0/0 Tracking Linked Orders Timeline Profit…" at bounding box center [620, 158] width 1240 height 1105
click at [907, 94] on input "25" at bounding box center [905, 86] width 14 height 15
type input "2"
type input "30"
type input "$940.771"
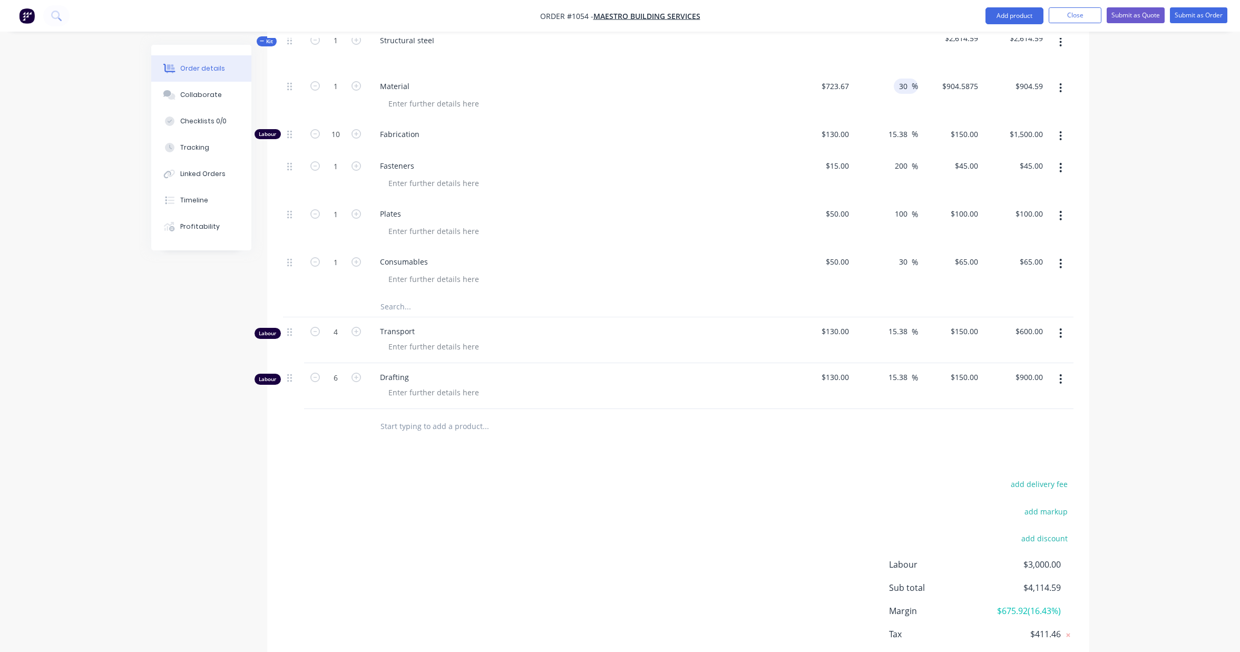
type input "$940.77"
click at [1163, 110] on div "Order details Collaborate Checklists 0/0 Tracking Linked Orders Timeline Profit…" at bounding box center [620, 158] width 1240 height 1105
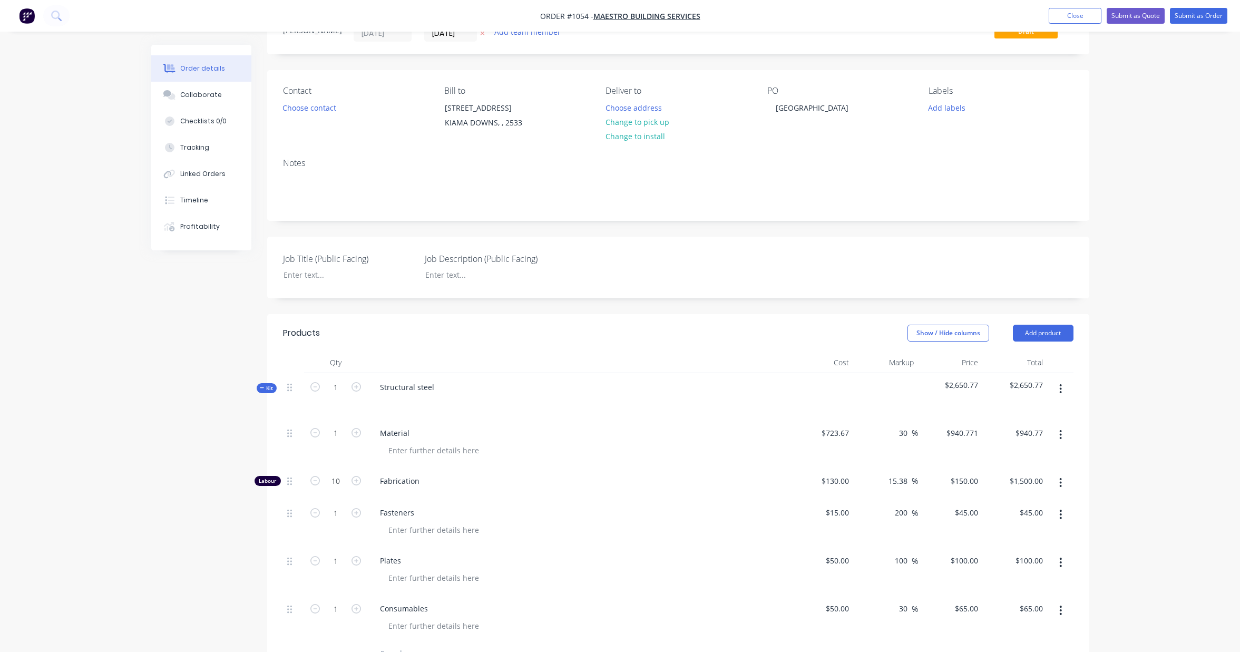
scroll to position [0, 0]
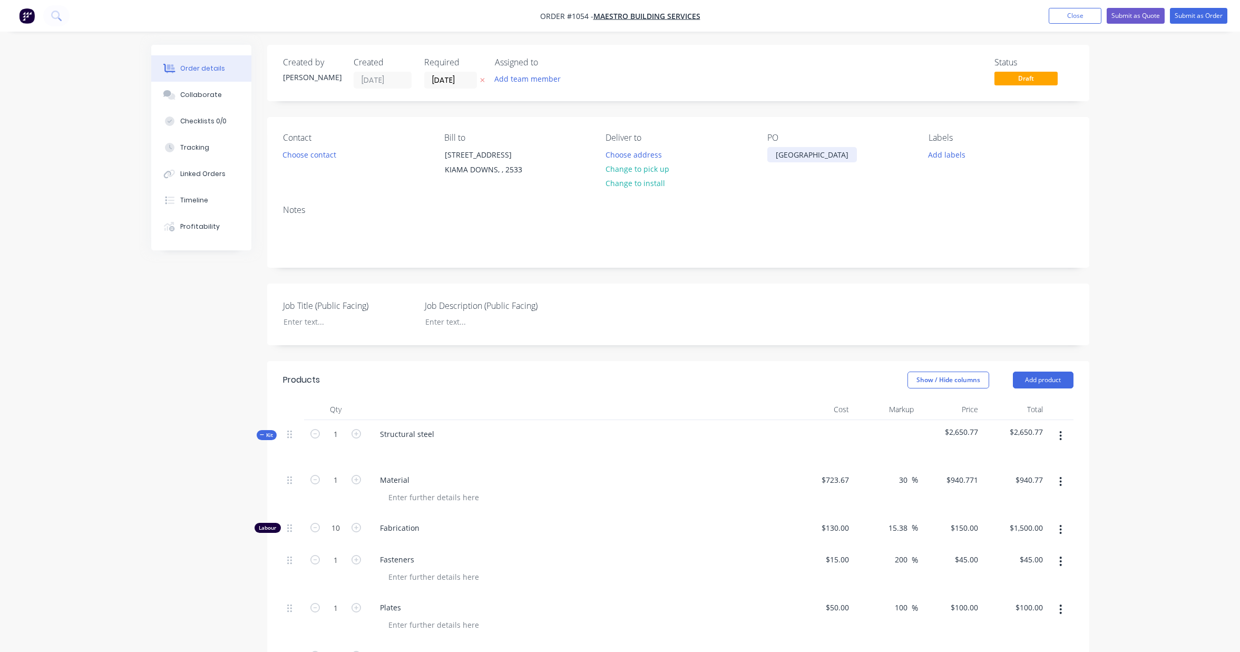
drag, startPoint x: 773, startPoint y: 155, endPoint x: 802, endPoint y: 199, distance: 52.9
click at [773, 155] on div "[GEOGRAPHIC_DATA]" at bounding box center [812, 154] width 90 height 15
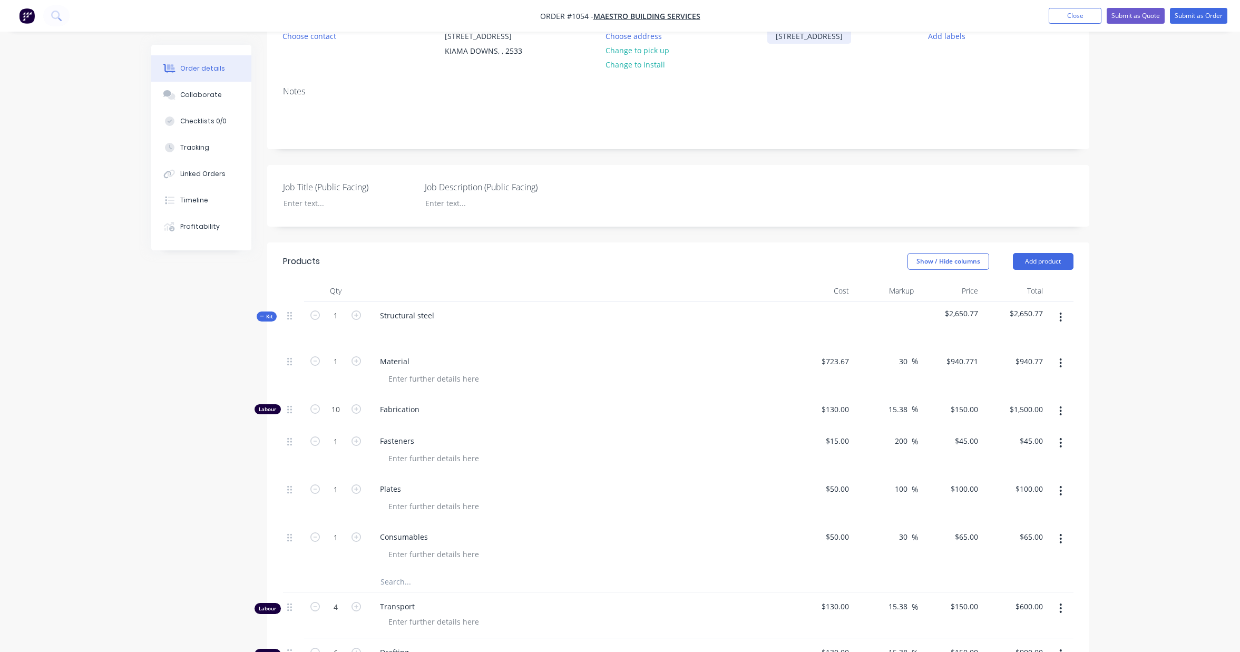
scroll to position [120, 0]
click at [268, 319] on span "Kit" at bounding box center [267, 315] width 14 height 8
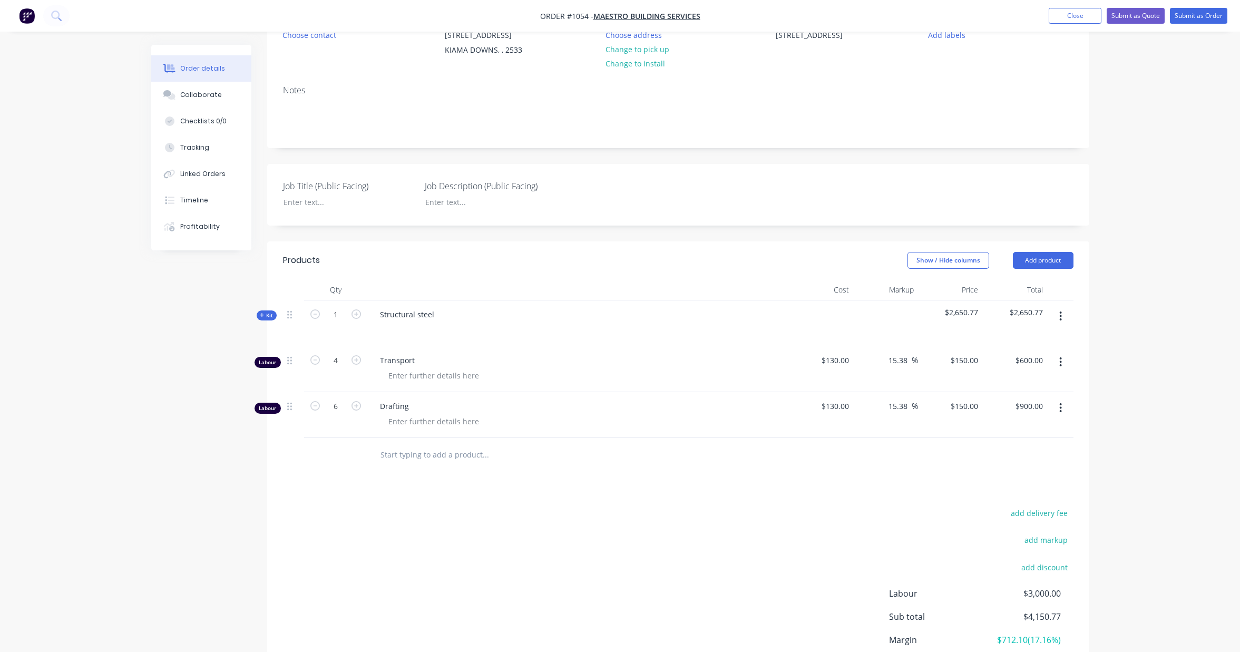
click at [268, 319] on span "Kit" at bounding box center [267, 315] width 14 height 8
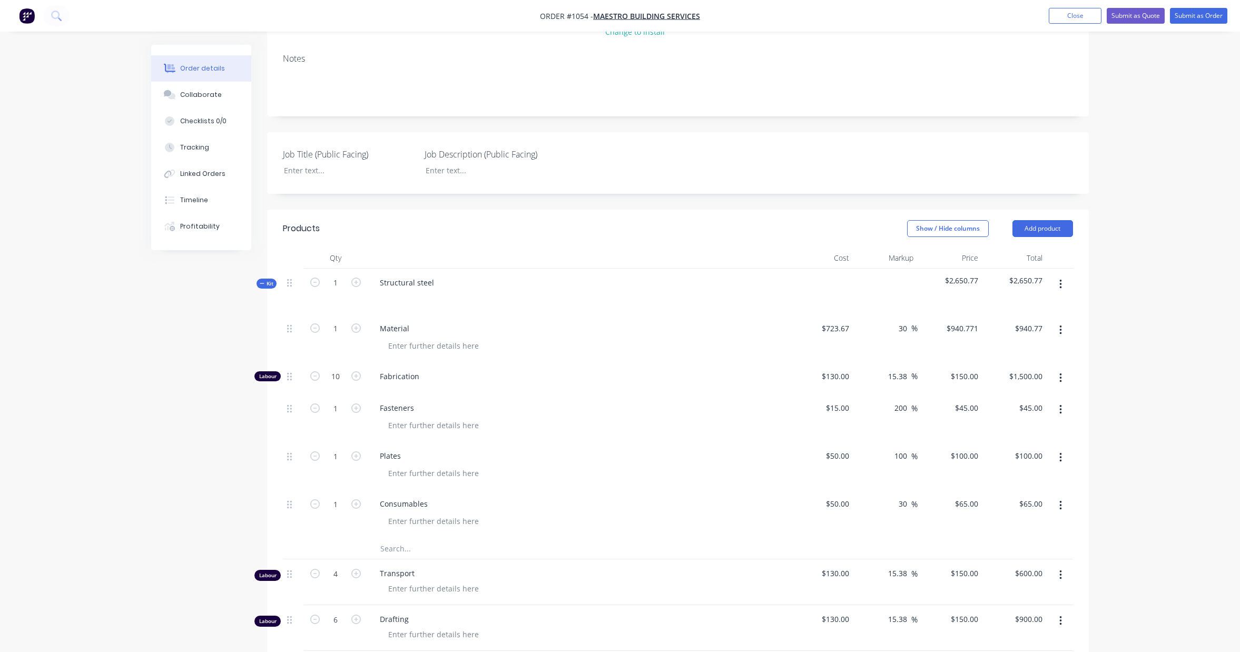
scroll to position [465, 0]
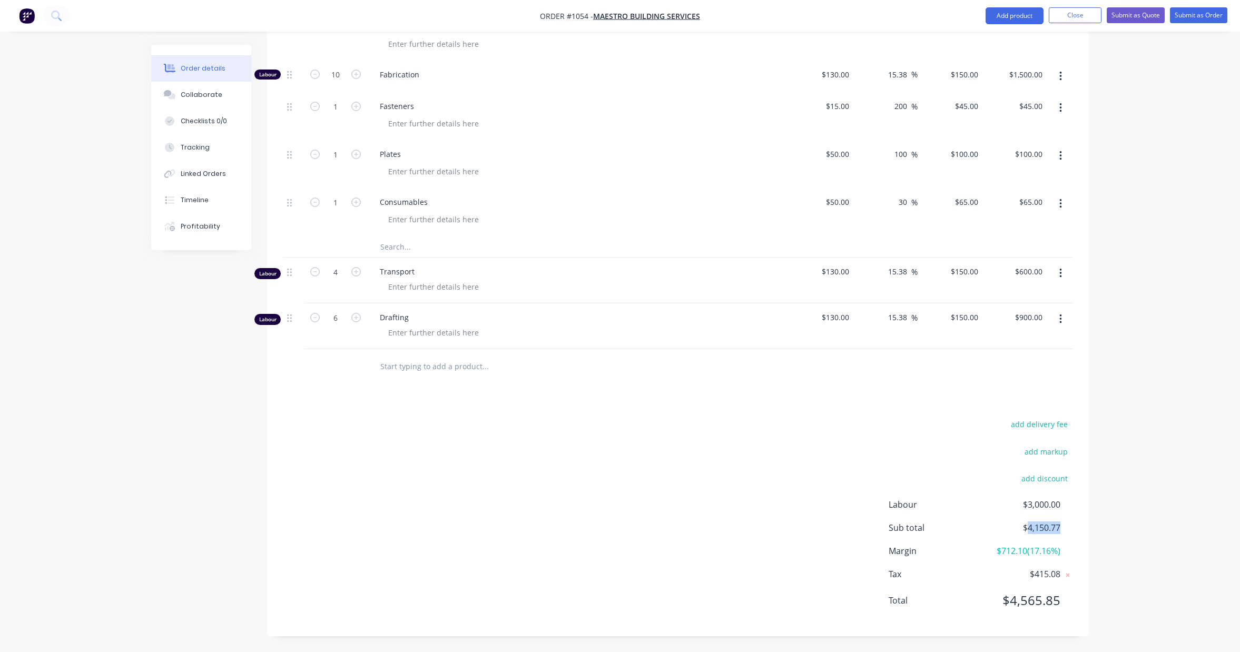
drag, startPoint x: 1060, startPoint y: 529, endPoint x: 1027, endPoint y: 528, distance: 32.7
click at [1027, 528] on span "$4,150.77" at bounding box center [1022, 528] width 78 height 13
copy span "4,150.77"
click at [615, 431] on div "add delivery fee add markup add discount Labour $3,000.00 Sub total $4,150.77 M…" at bounding box center [678, 518] width 790 height 203
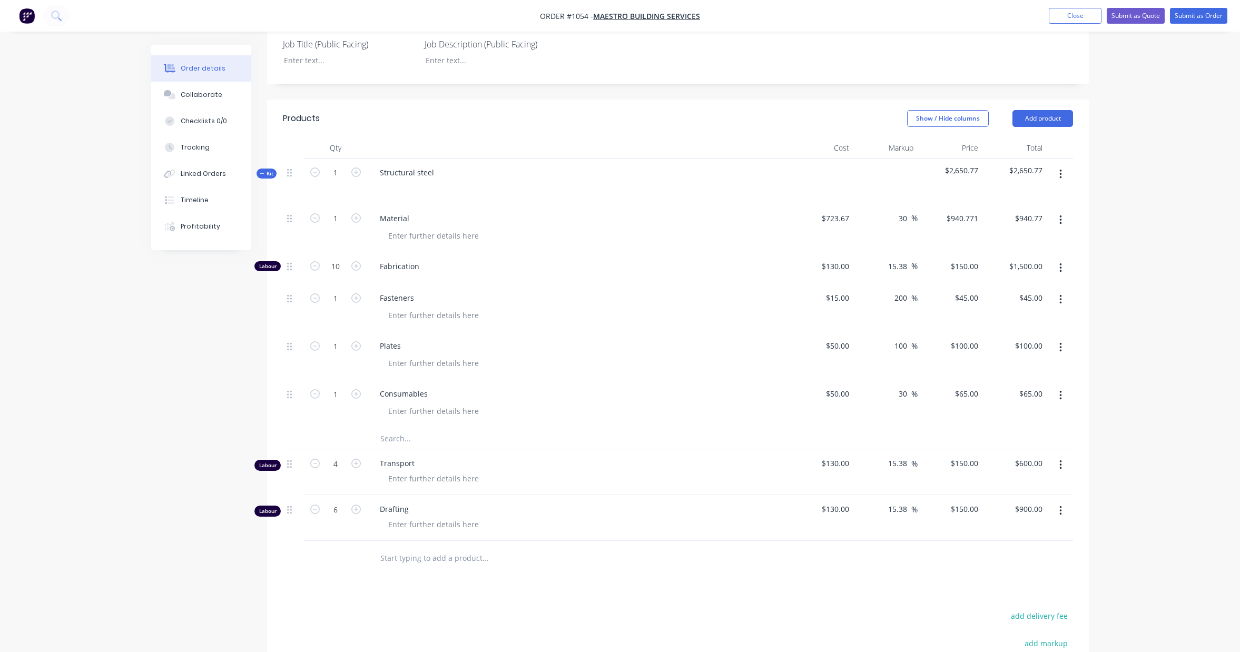
scroll to position [258, 0]
click at [834, 277] on div "130 $130.00" at bounding box center [835, 269] width 37 height 15
type input "$110.00"
type input "$126.9231"
type input "$1,269.23"
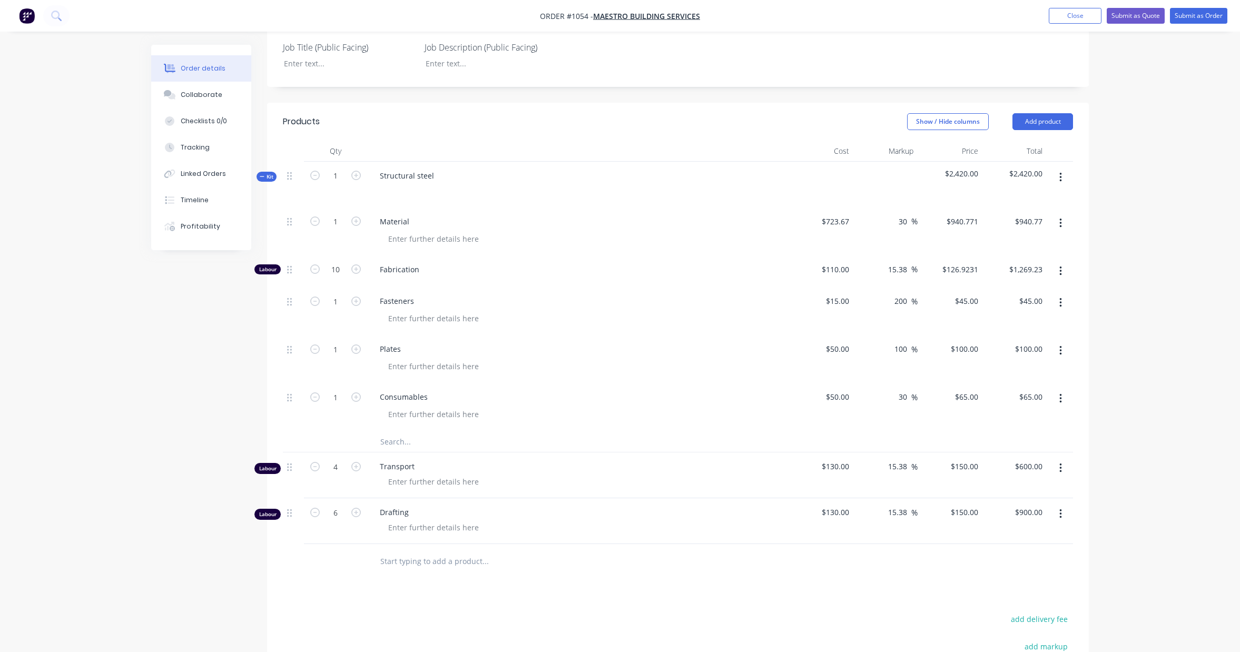
click at [1125, 263] on div "Order details Collaborate Checklists 0/0 Tracking Linked Orders Timeline Profit…" at bounding box center [620, 294] width 1240 height 1105
click at [975, 277] on input "126.9231" at bounding box center [962, 269] width 41 height 15
type input "150"
type input "36.36"
type input "$150.00"
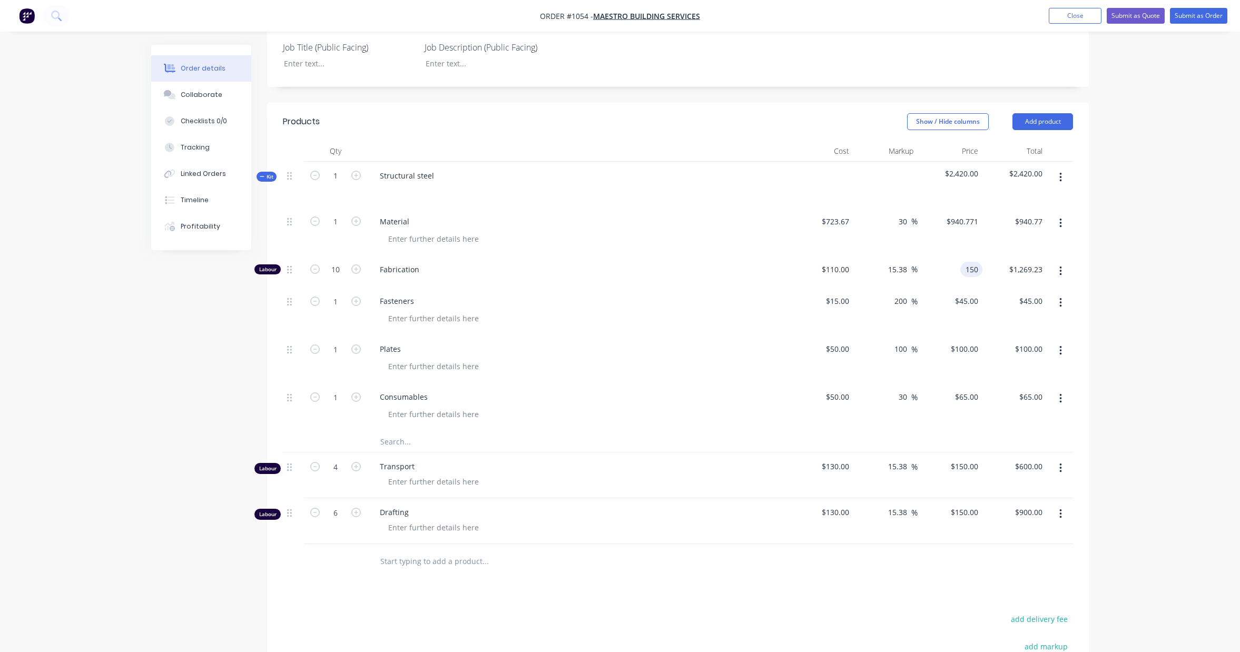
type input "$1,500.00"
click at [1085, 271] on div "Qty Cost Markup Price Total Kit 1 Structural steel $2,420.00 $2,420.00 1 Materi…" at bounding box center [678, 360] width 822 height 438
click at [836, 474] on div "130 130" at bounding box center [845, 466] width 18 height 15
type input "$110.00"
type input "$126.9231"
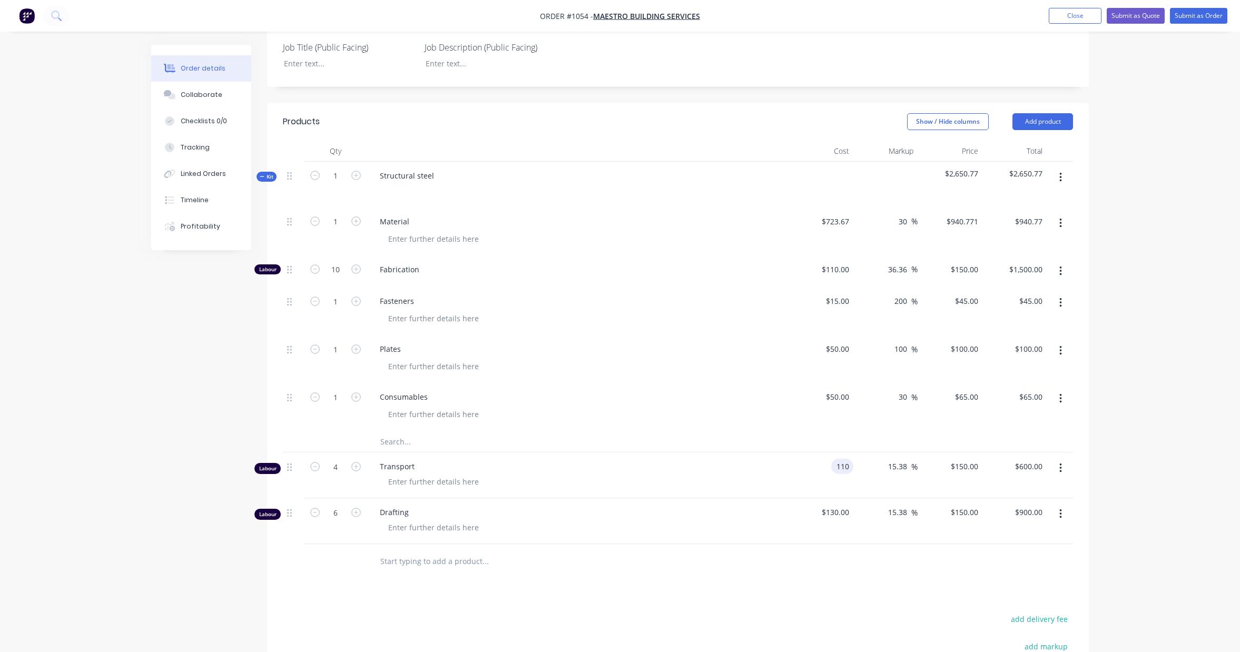
type input "$507.69"
click at [1117, 459] on div "Order details Collaborate Checklists 0/0 Tracking Linked Orders Timeline Profit…" at bounding box center [620, 294] width 1240 height 1105
click at [970, 474] on input "126.9231" at bounding box center [962, 466] width 41 height 15
type input "150"
type input "36.36"
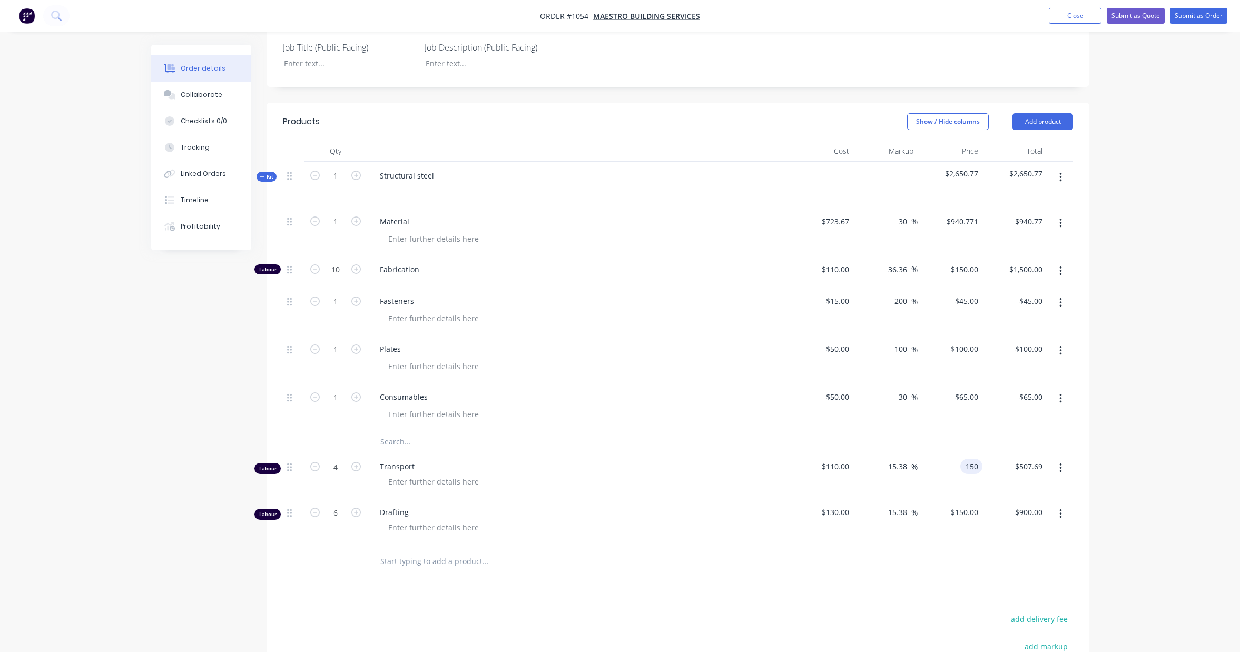
type input "$150.00"
type input "$600.00"
click at [1157, 498] on div "Order details Collaborate Checklists 0/0 Tracking Linked Orders Timeline Profit…" at bounding box center [620, 294] width 1240 height 1105
click at [839, 520] on input "130" at bounding box center [837, 512] width 33 height 15
type input "$110.00"
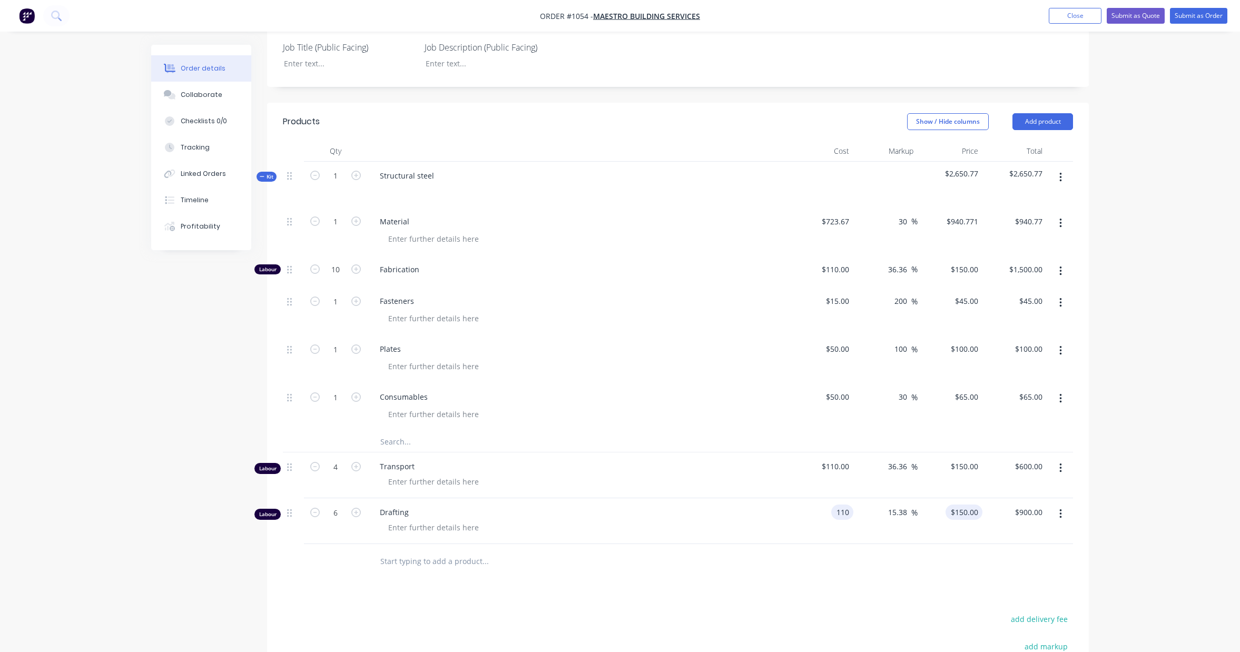
type input "126.9231"
type input "$761.54"
click at [963, 520] on input "126.9231" at bounding box center [966, 512] width 33 height 15
type input "150"
type input "36.36"
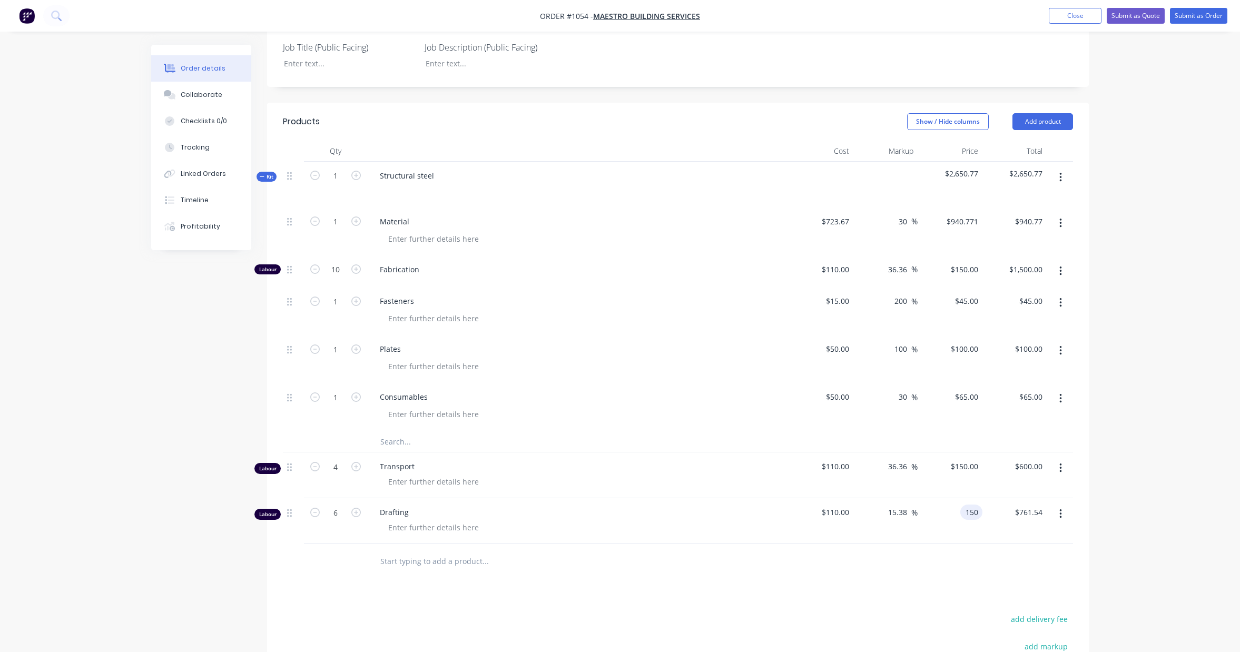
type input "$150.00"
type input "$900.00"
click at [1138, 501] on div "Order details Collaborate Checklists 0/0 Tracking Linked Orders Timeline Profit…" at bounding box center [620, 294] width 1240 height 1105
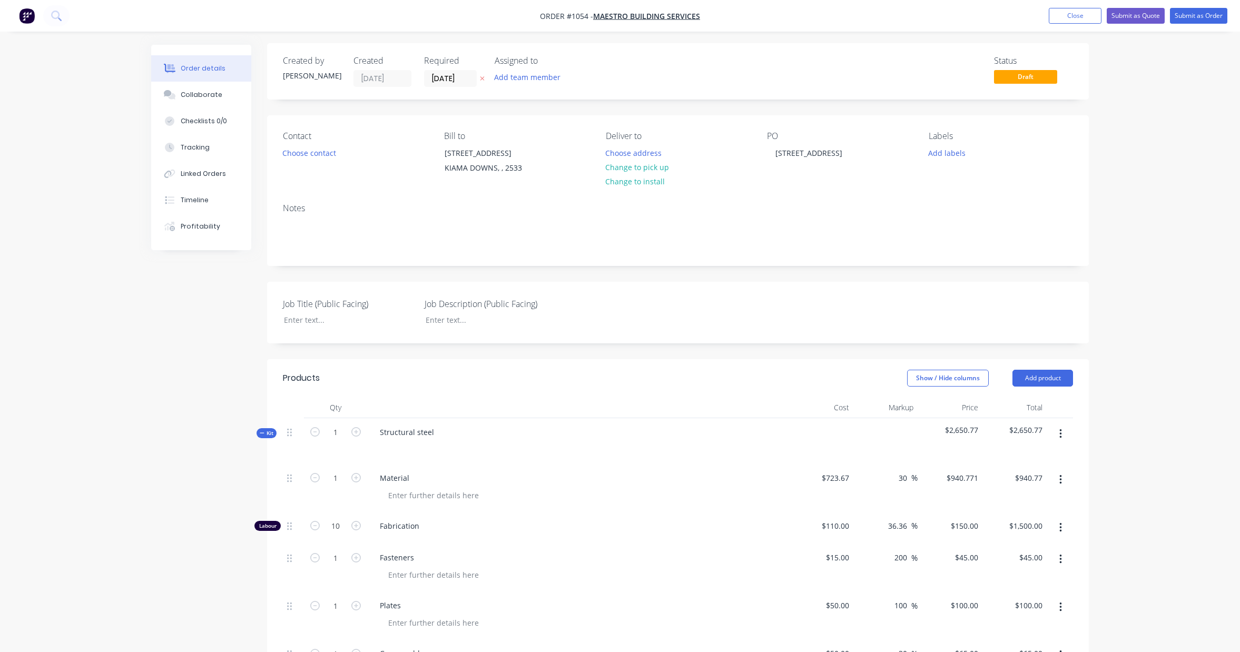
scroll to position [1, 0]
